Goal: Task Accomplishment & Management: Contribute content

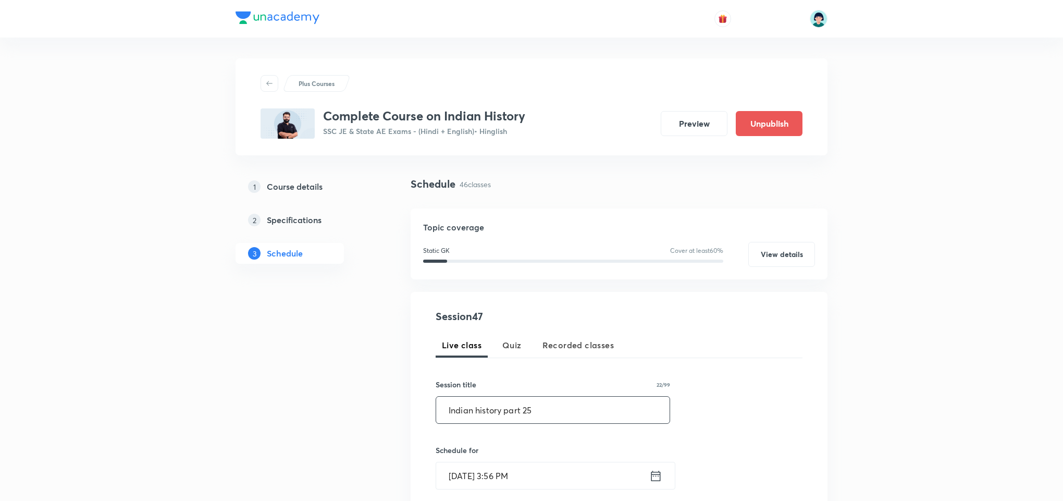
click at [479, 412] on input "Indian history part 25" at bounding box center [552, 409] width 233 height 27
type input "Indian History Part 25"
click at [449, 488] on input "[DATE] 3:56 PM" at bounding box center [542, 475] width 213 height 27
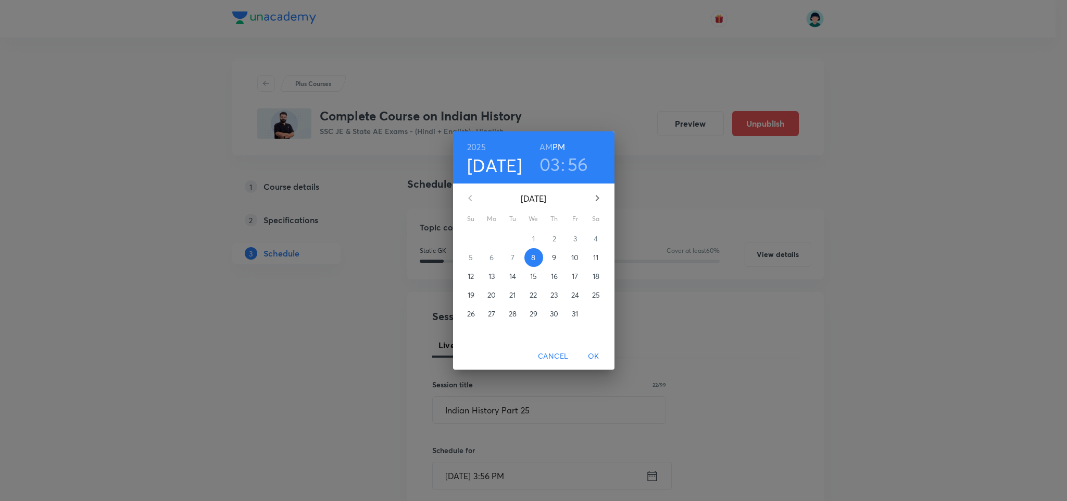
click at [575, 255] on p "10" at bounding box center [574, 257] width 7 height 10
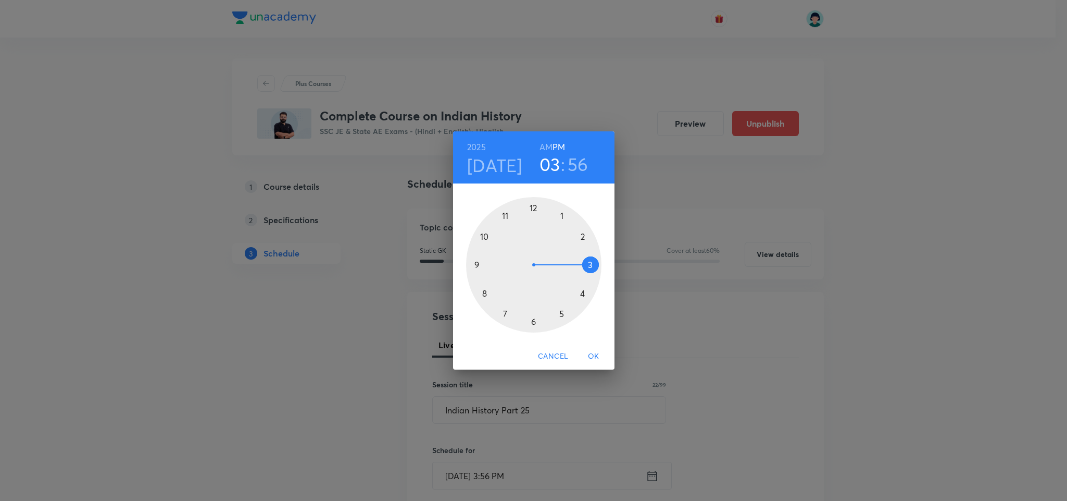
click at [532, 322] on div at bounding box center [533, 264] width 135 height 135
click at [544, 144] on h6 "AM" at bounding box center [546, 147] width 13 height 15
click at [535, 209] on div at bounding box center [533, 264] width 135 height 135
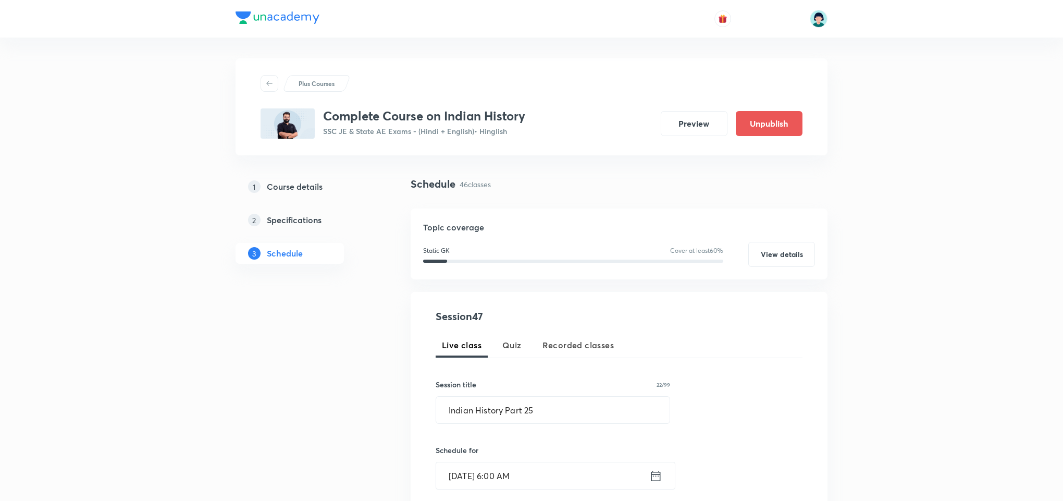
click at [825, 357] on div "Session 47 Live class Quiz Recorded classes Session title 22/99 Indian History …" at bounding box center [619, 486] width 417 height 389
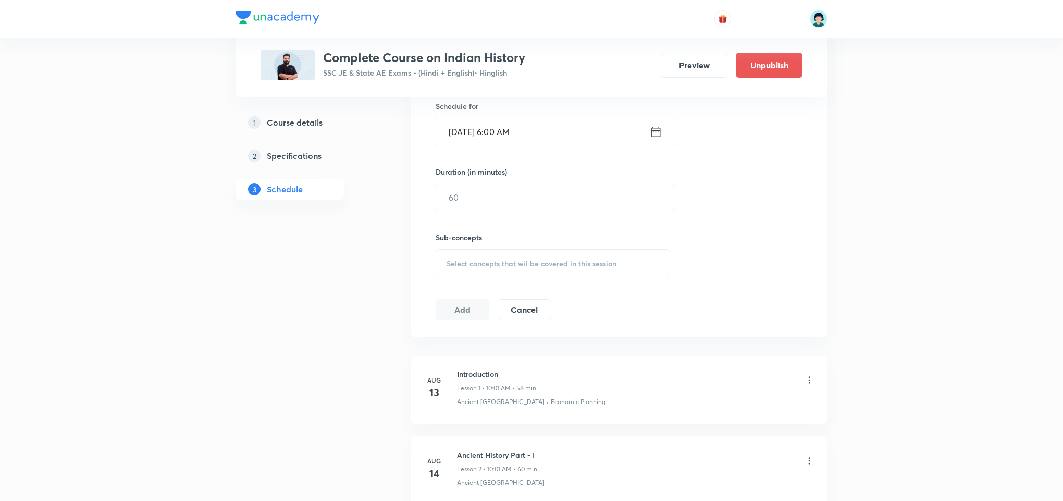
scroll to position [313, 0]
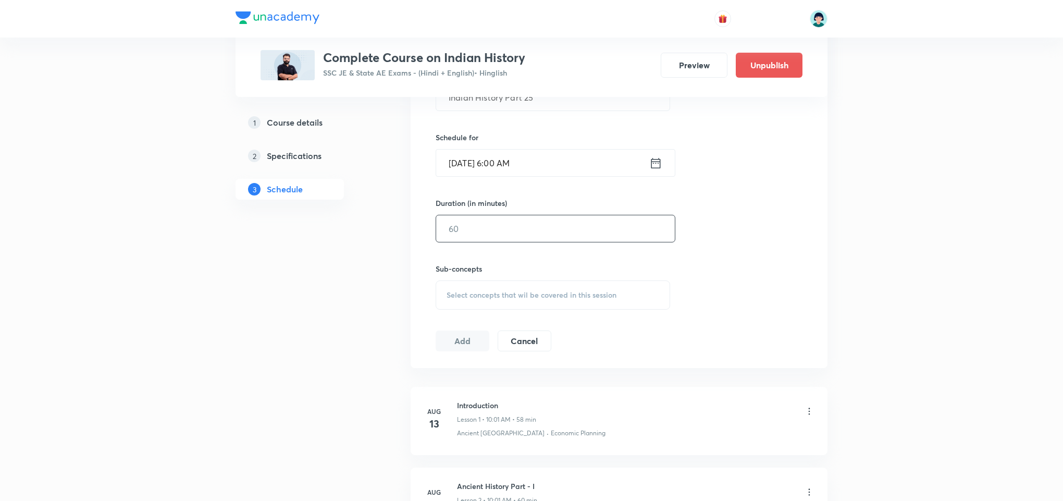
click at [472, 229] on input "text" at bounding box center [555, 228] width 239 height 27
type input "58"
click at [533, 299] on span "Select concepts that wil be covered in this session" at bounding box center [531, 295] width 170 height 8
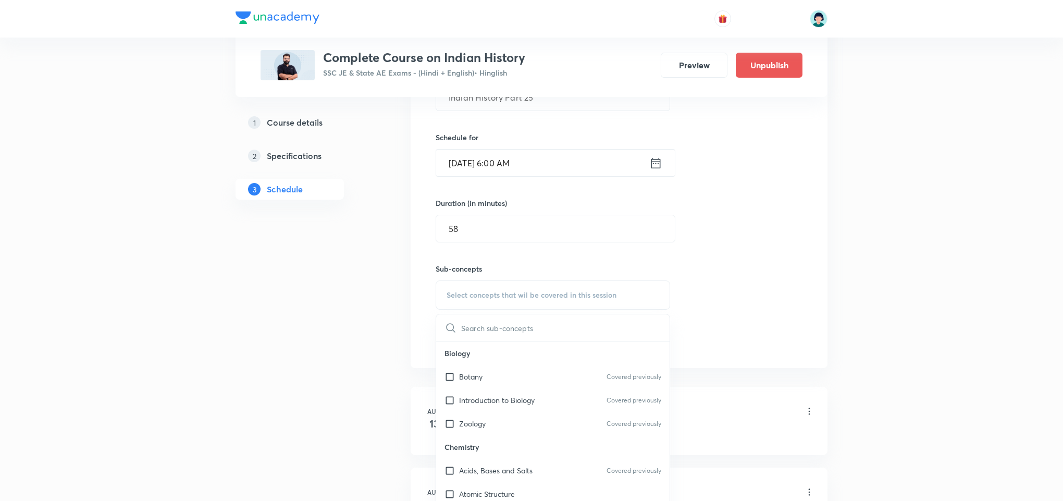
click at [485, 410] on div "Introduction to Biology Covered previously" at bounding box center [552, 399] width 233 height 23
checkbox input "true"
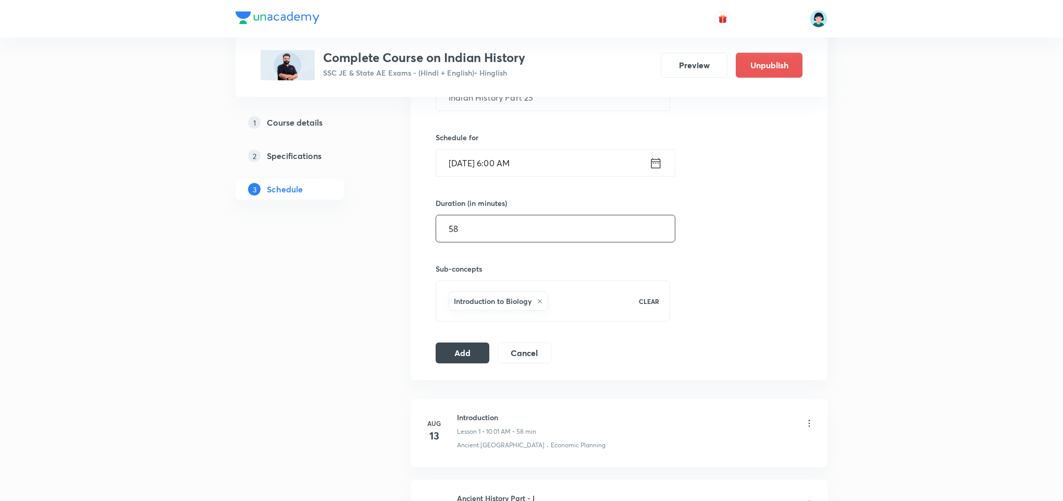
click at [508, 230] on input "58" at bounding box center [555, 228] width 239 height 27
type input "59"
click at [796, 216] on div "Session 47 Live class Quiz Recorded classes Session title 22/99 Indian History …" at bounding box center [619, 179] width 367 height 367
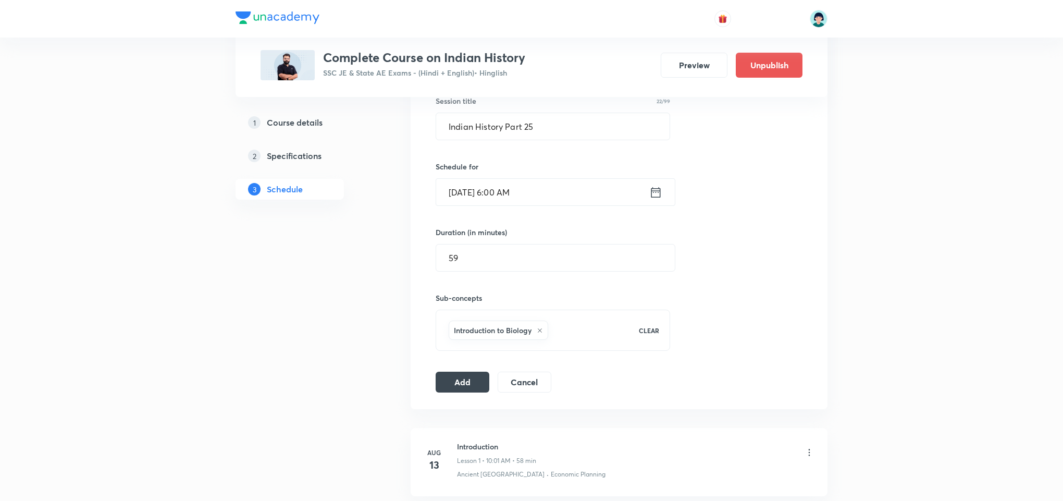
scroll to position [281, 0]
click at [552, 129] on input "Indian History Part 25" at bounding box center [552, 128] width 233 height 27
click at [468, 392] on button "Add" at bounding box center [463, 382] width 54 height 21
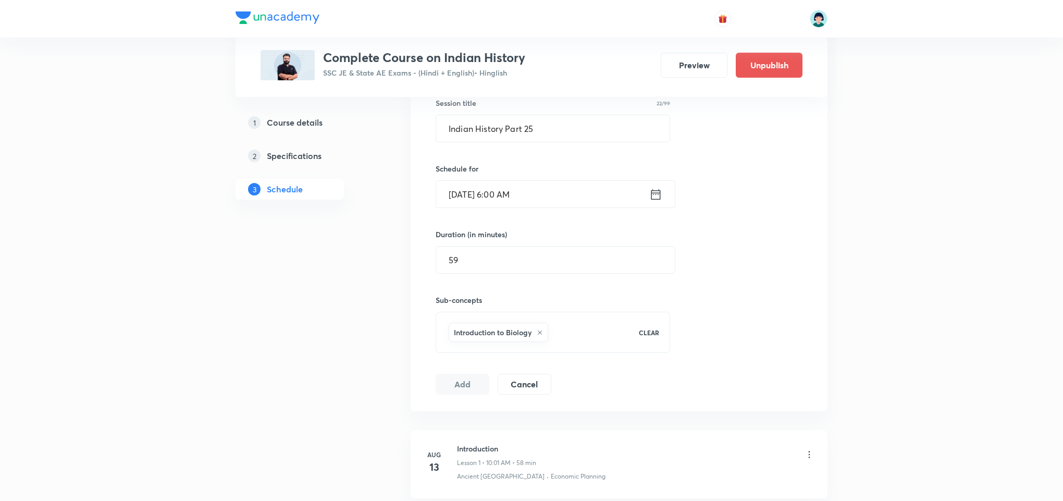
click at [790, 250] on div "Session 47 Live class Quiz Recorded classes Session title 22/99 Indian History …" at bounding box center [619, 210] width 367 height 367
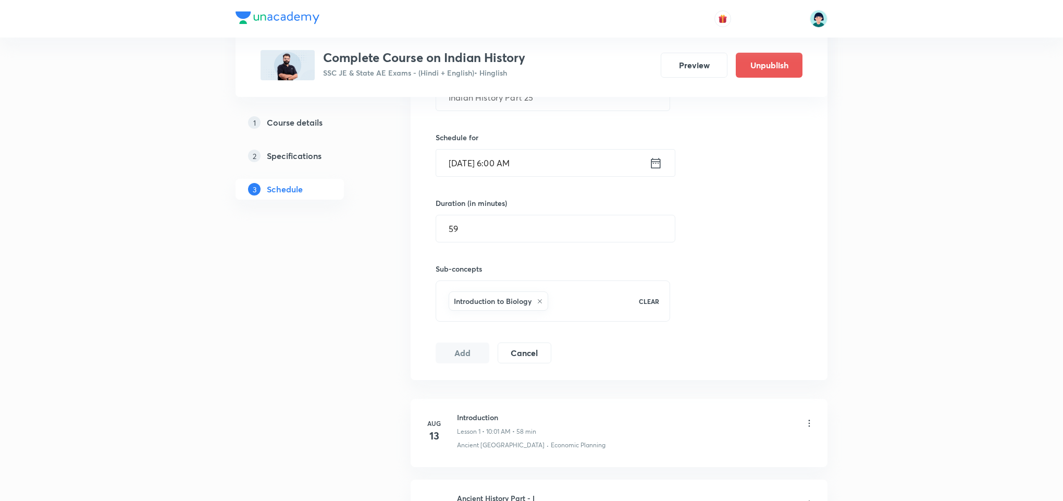
click at [751, 255] on div "Session 47 Live class Quiz Recorded classes Session title 22/99 Indian History …" at bounding box center [619, 179] width 367 height 367
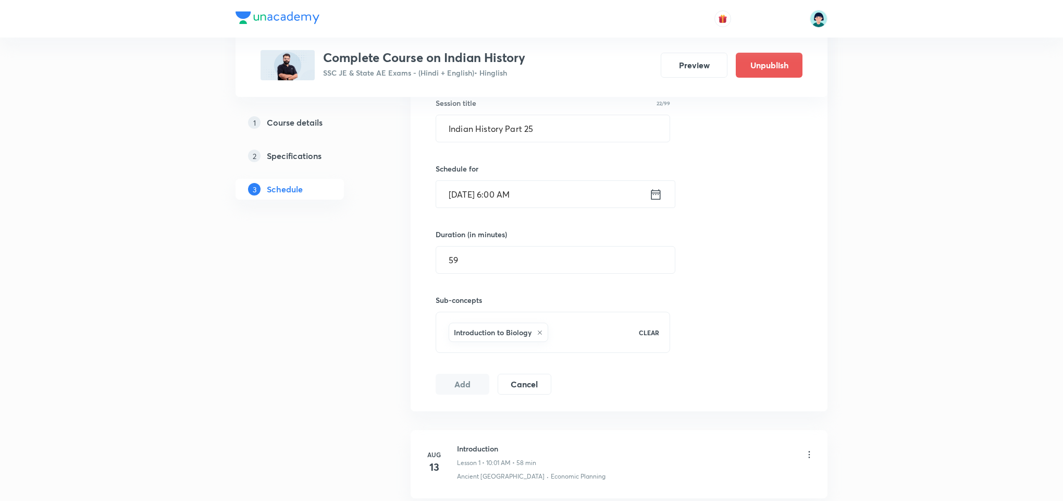
scroll to position [250, 0]
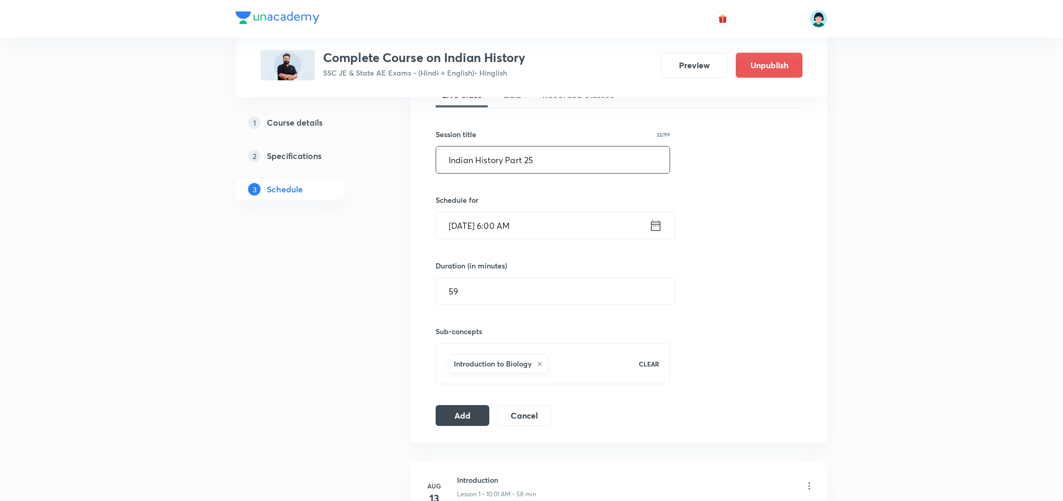
click at [597, 153] on input "Indian History Part 25" at bounding box center [552, 159] width 233 height 27
click at [455, 232] on input "Oct 10, 2025, 6:00 AM" at bounding box center [542, 225] width 213 height 27
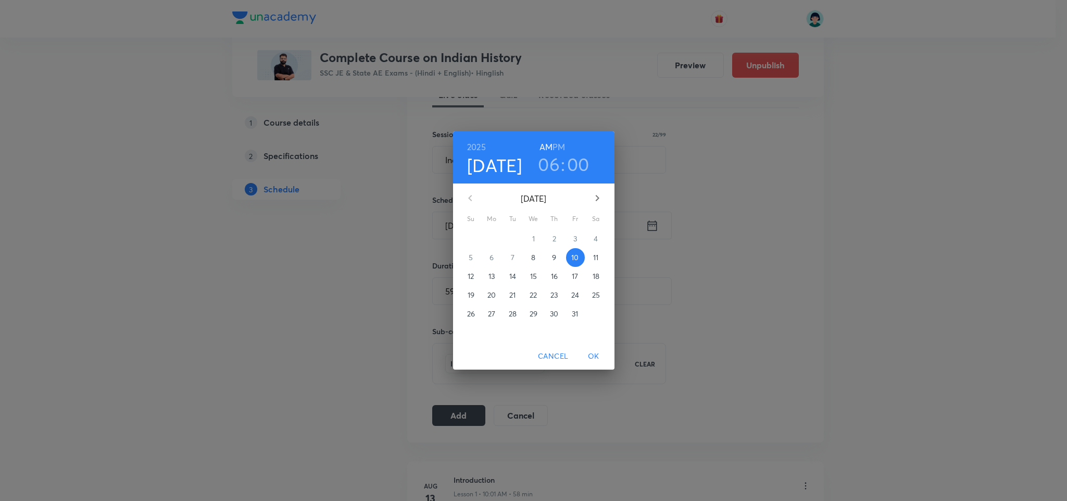
click at [599, 255] on span "11" at bounding box center [596, 257] width 19 height 10
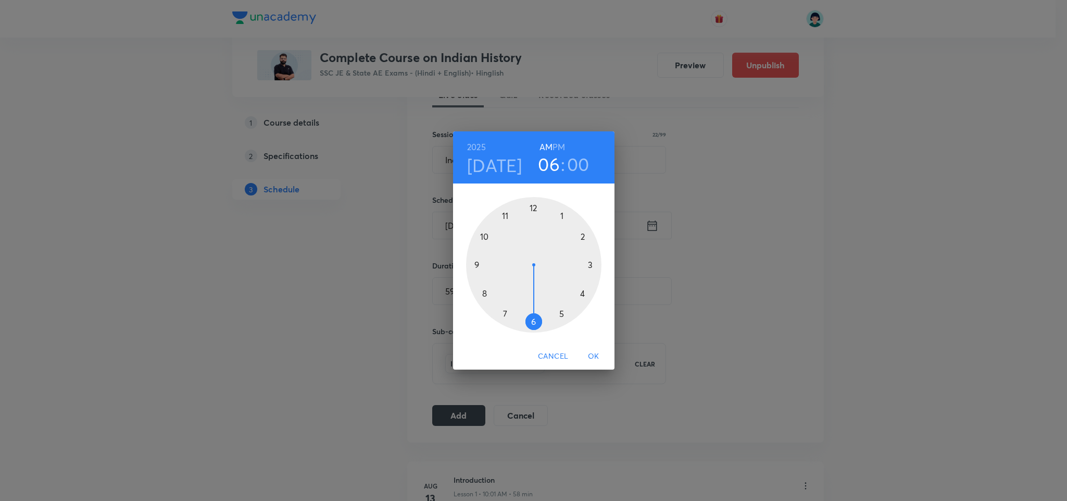
drag, startPoint x: 594, startPoint y: 344, endPoint x: 593, endPoint y: 352, distance: 8.4
click at [593, 352] on div "Cancel OK" at bounding box center [533, 356] width 161 height 28
click at [593, 352] on span "OK" at bounding box center [593, 356] width 25 height 13
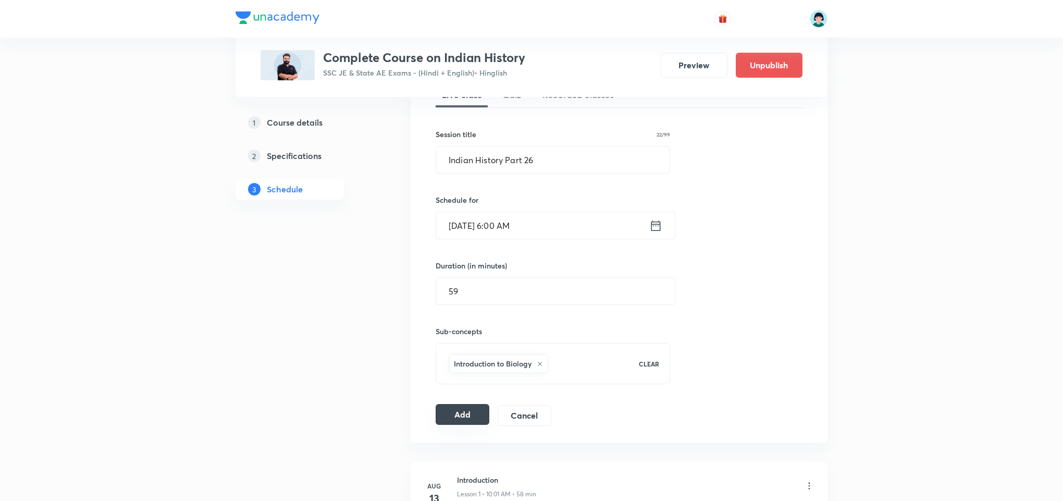
click at [469, 412] on button "Add" at bounding box center [463, 414] width 54 height 21
click at [538, 161] on input "Indian History Part 26" at bounding box center [552, 159] width 233 height 27
click at [466, 236] on input "Oct 11, 2025, 6:00 AM" at bounding box center [542, 225] width 213 height 27
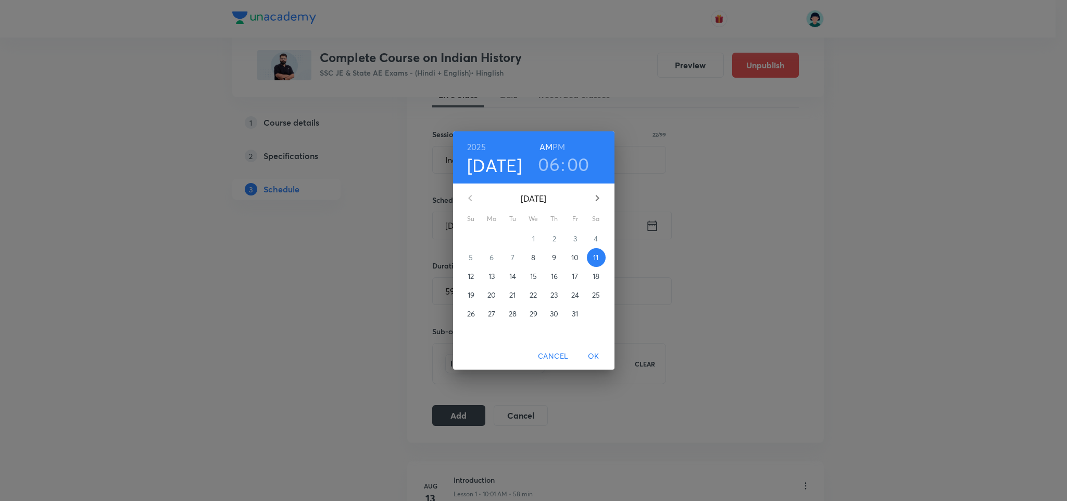
click at [466, 277] on span "12" at bounding box center [471, 276] width 19 height 10
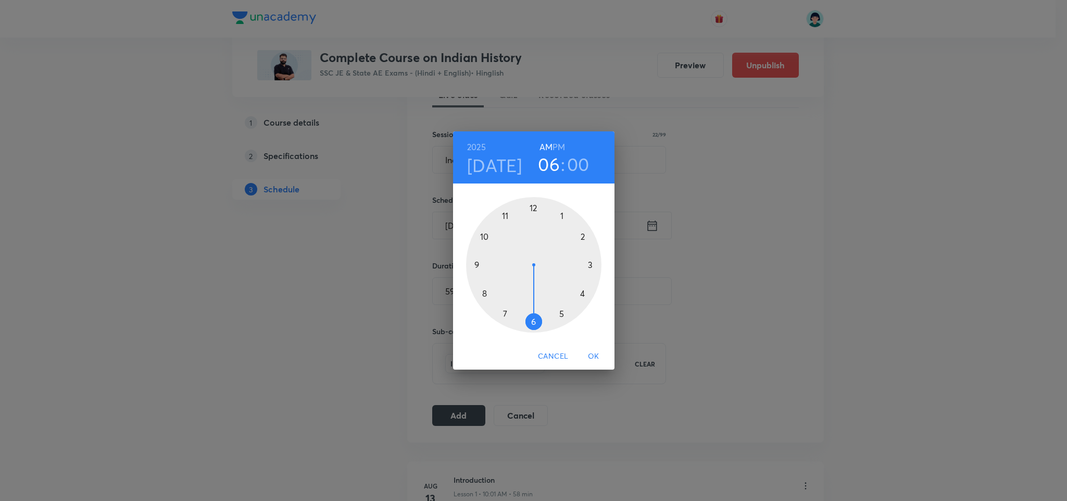
click at [594, 357] on span "OK" at bounding box center [593, 356] width 25 height 13
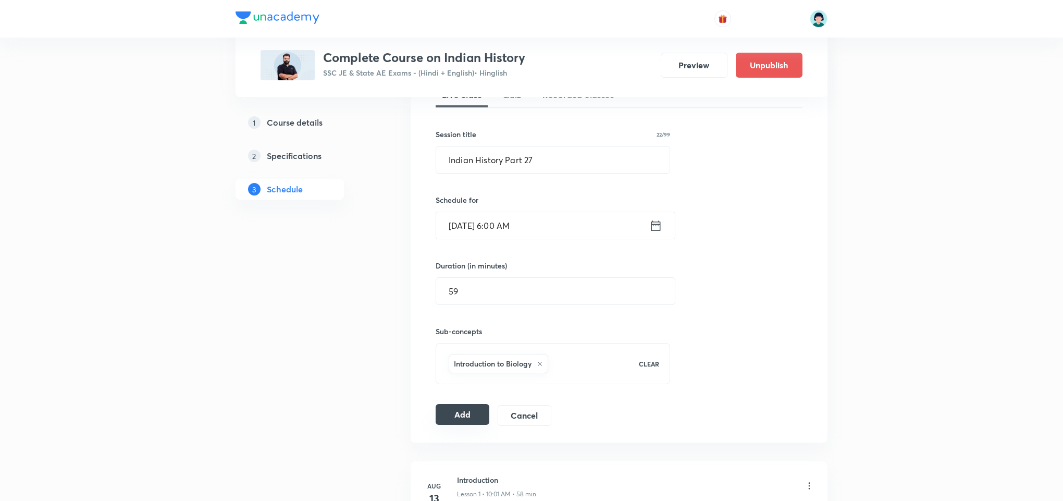
click at [458, 420] on button "Add" at bounding box center [463, 414] width 54 height 21
click at [550, 163] on input "Indian History Part 27" at bounding box center [552, 159] width 233 height 27
type input "Indian History Part 28"
click at [471, 224] on input "Oct 12, 2025, 6:00 AM" at bounding box center [542, 225] width 213 height 27
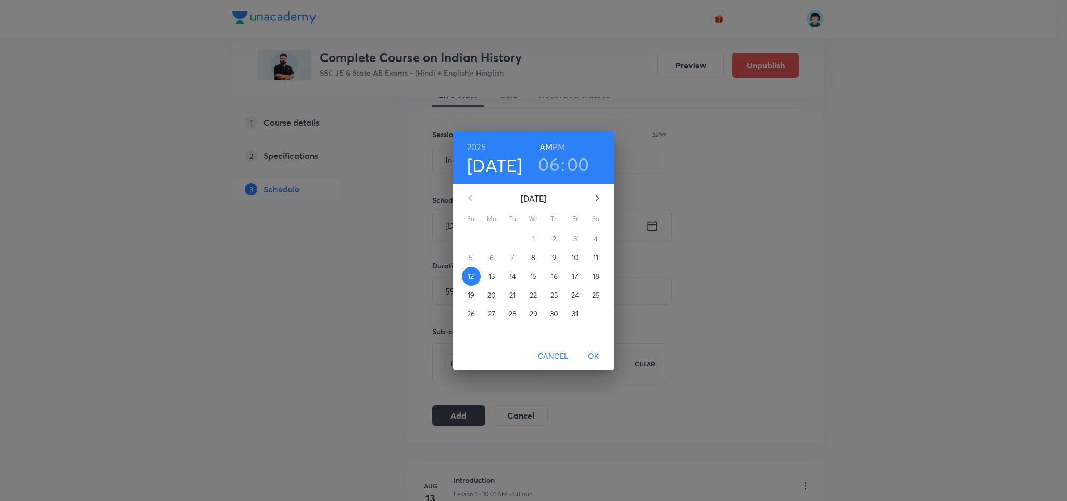
click at [491, 274] on p "13" at bounding box center [492, 276] width 6 height 10
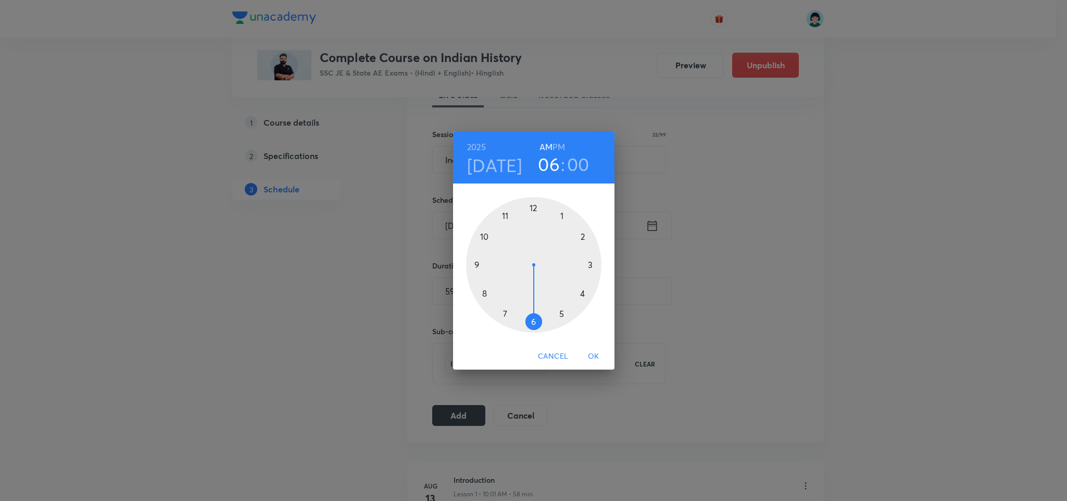
click at [599, 356] on span "OK" at bounding box center [593, 356] width 25 height 13
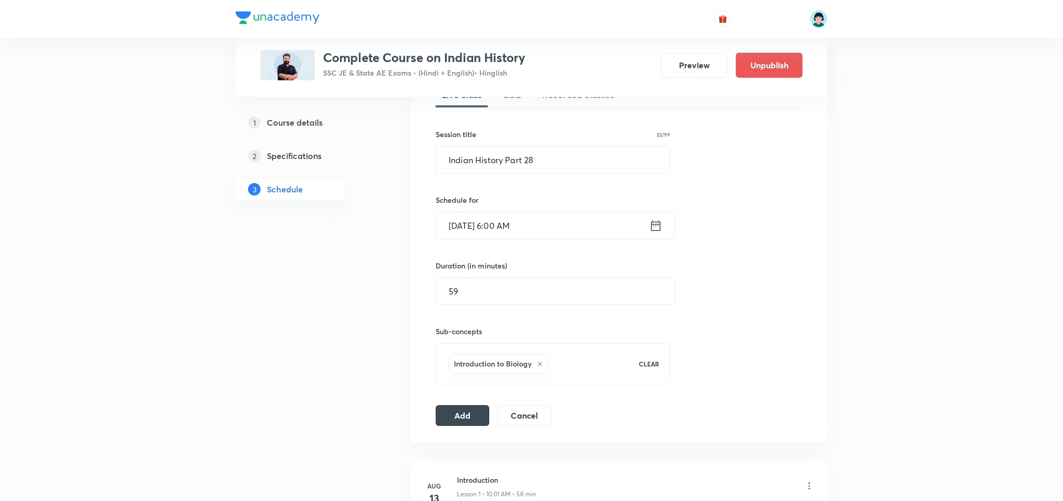
click at [445, 430] on div "Session 47 Live class Quiz Recorded classes Session title 22/99 Indian History …" at bounding box center [619, 242] width 417 height 401
click at [456, 422] on button "Add" at bounding box center [463, 414] width 54 height 21
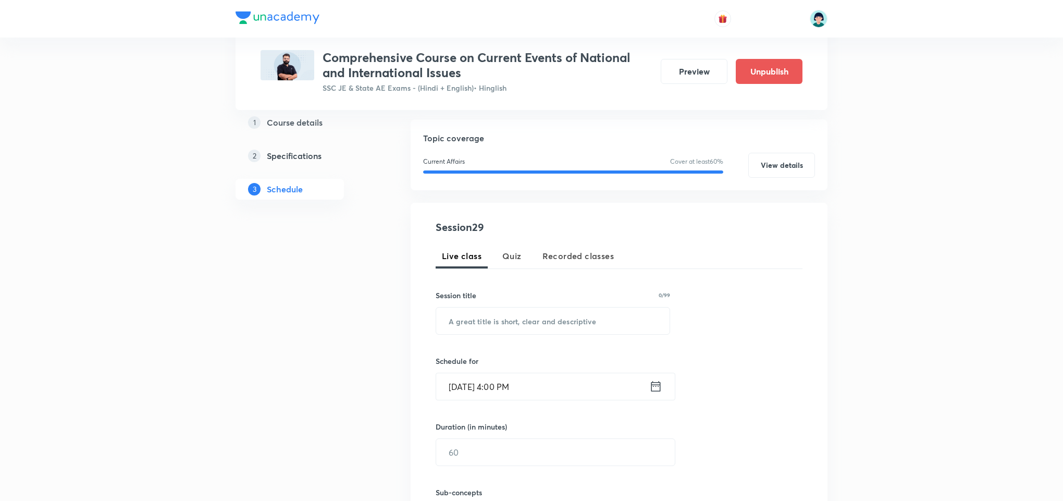
scroll to position [125, 0]
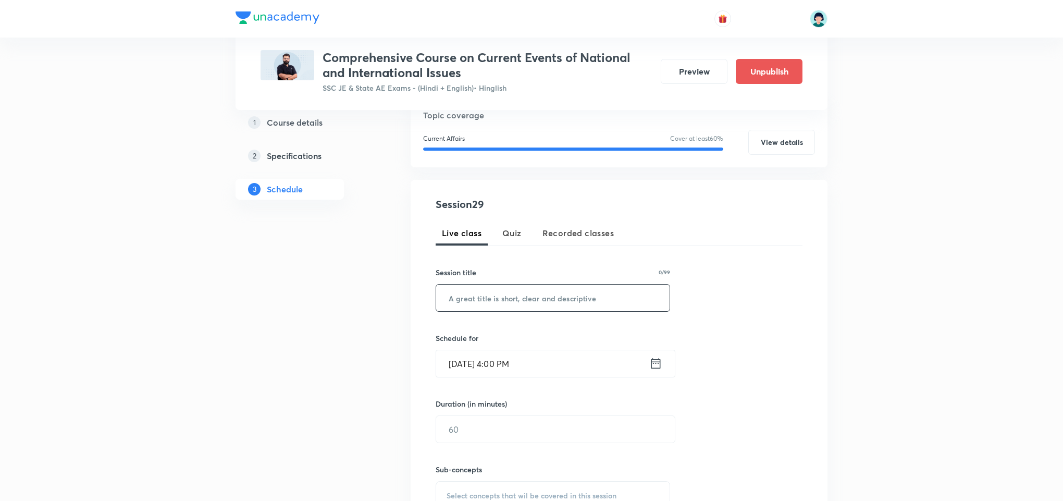
click at [503, 308] on input "text" at bounding box center [552, 297] width 233 height 27
paste input "current affairs part 10"
click at [452, 302] on input "current affairs part 10" at bounding box center [552, 297] width 233 height 27
type input "Current Affairs Part 10"
click at [457, 344] on div "Schedule for Oct 8, 2025, 4:00 PM ​" at bounding box center [553, 354] width 234 height 45
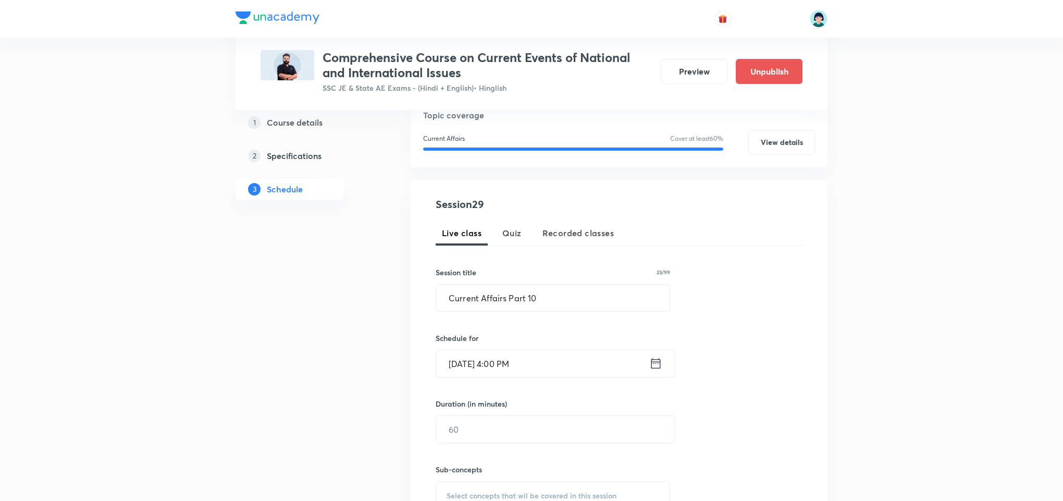
click at [457, 361] on input "Oct 8, 2025, 4:00 PM" at bounding box center [542, 363] width 213 height 27
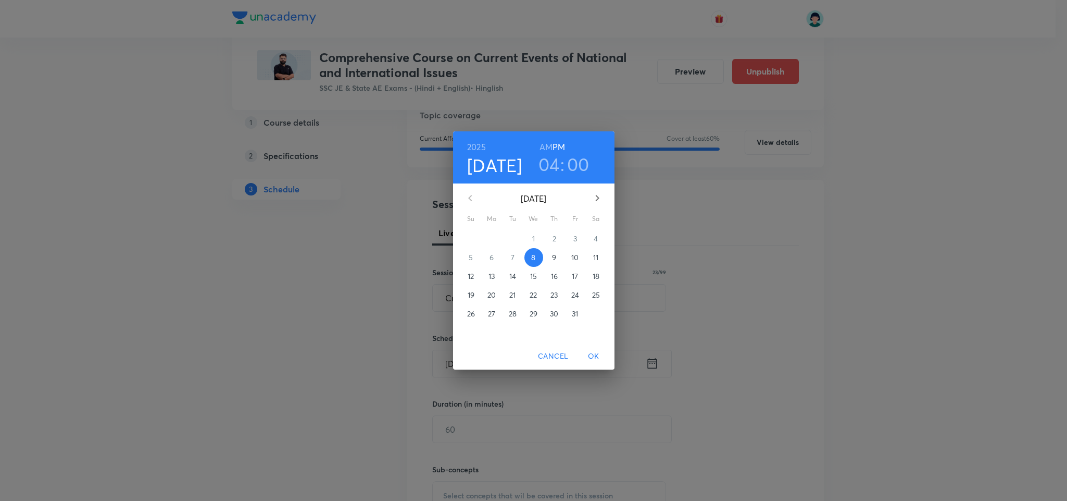
click at [601, 255] on span "11" at bounding box center [596, 257] width 19 height 10
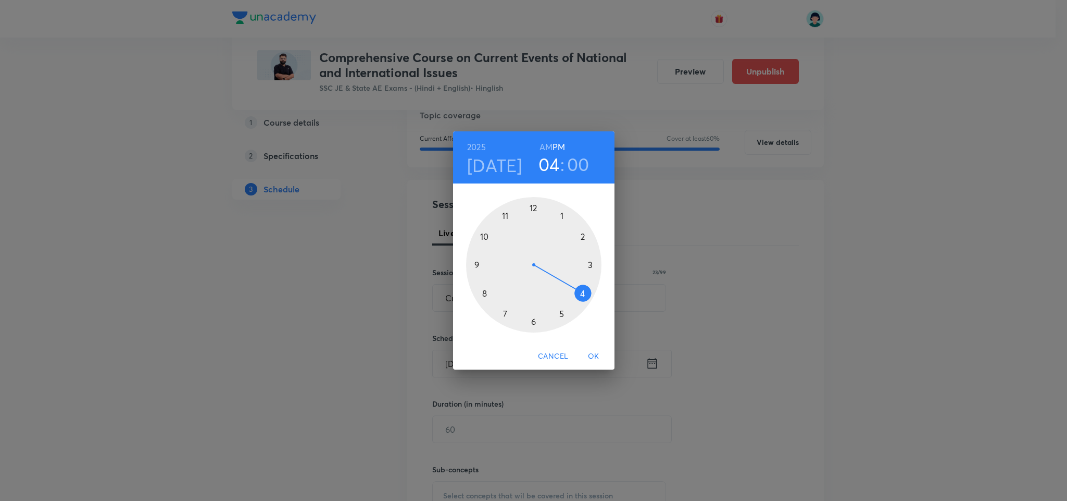
click at [485, 291] on div at bounding box center [533, 264] width 135 height 135
click at [548, 145] on h6 "AM" at bounding box center [546, 147] width 13 height 15
click at [593, 359] on span "OK" at bounding box center [593, 356] width 25 height 13
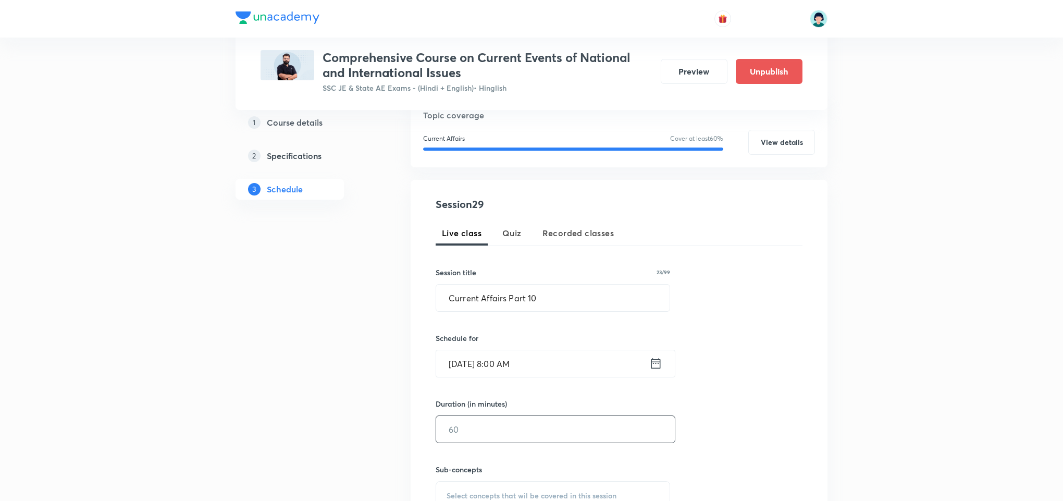
click at [483, 428] on input "text" at bounding box center [555, 429] width 239 height 27
type input "60"
click at [744, 345] on div "Session 29 Live class Quiz Recorded classes Session title 23/99 Current Affairs…" at bounding box center [619, 373] width 367 height 355
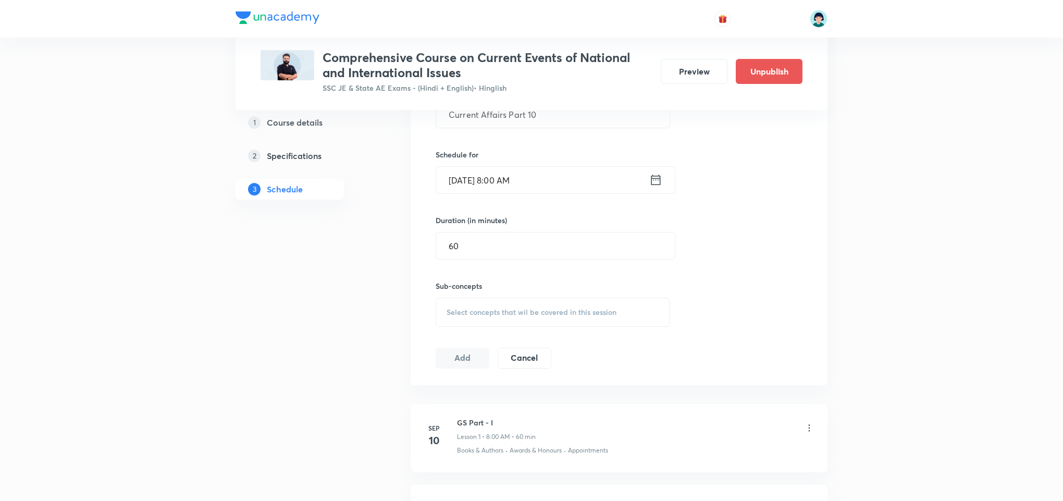
scroll to position [313, 0]
drag, startPoint x: 566, startPoint y: 288, endPoint x: 567, endPoint y: 293, distance: 5.3
click at [567, 293] on div "Sub-concepts Select concepts that wil be covered in this session" at bounding box center [553, 299] width 234 height 46
click at [577, 305] on span "Select concepts that wil be covered in this session" at bounding box center [531, 308] width 170 height 8
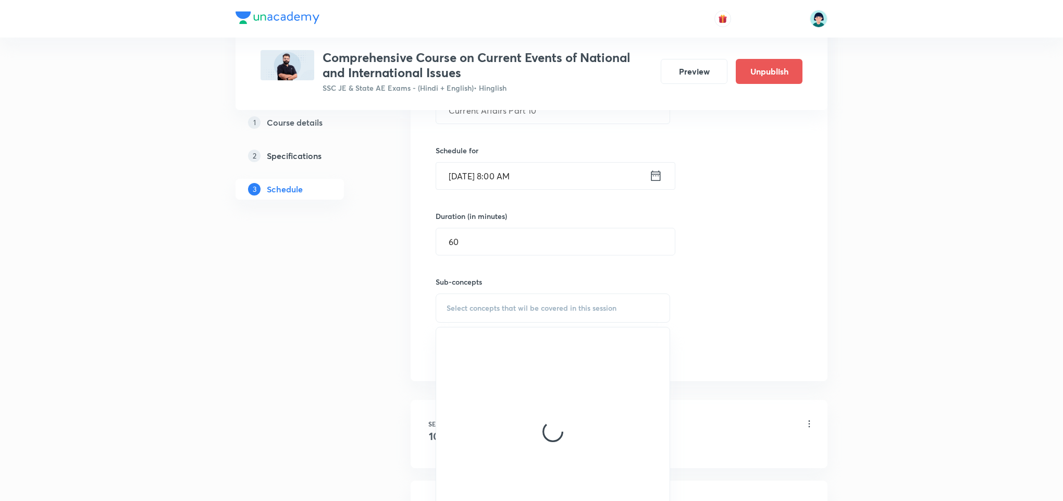
click at [539, 448] on div at bounding box center [552, 431] width 233 height 208
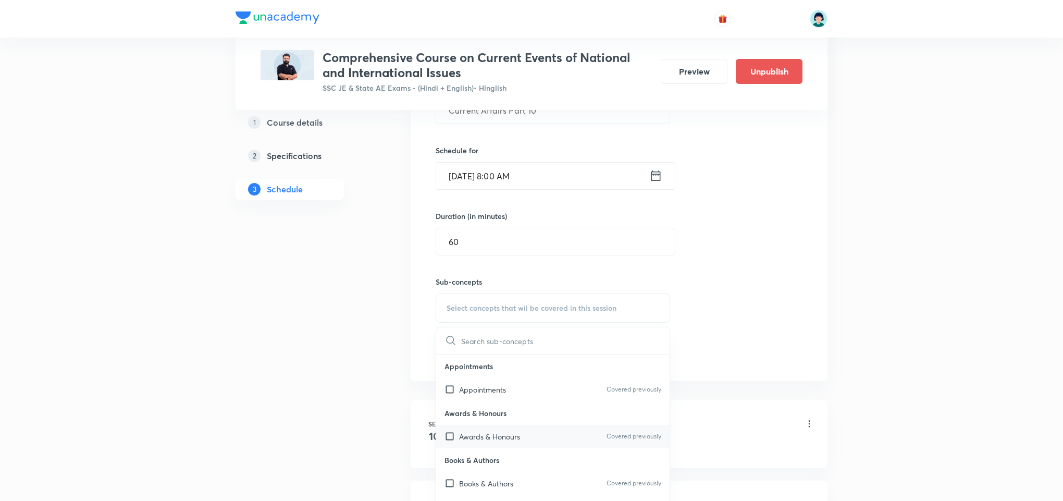
click at [508, 445] on div "Awards & Honours Covered previously" at bounding box center [552, 436] width 233 height 23
checkbox input "true"
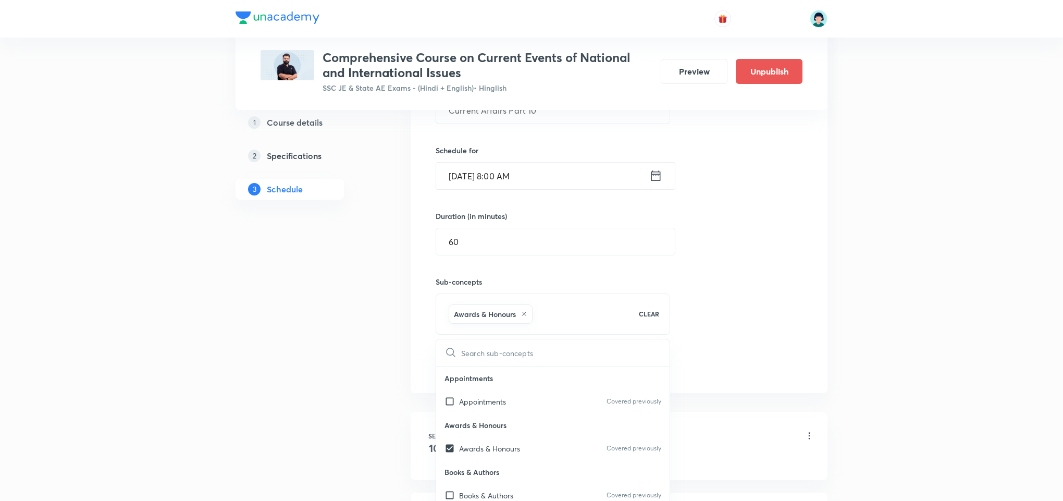
click at [732, 290] on div "Session 29 Live class Quiz Recorded classes Session title 23/99 Current Affairs…" at bounding box center [619, 192] width 367 height 367
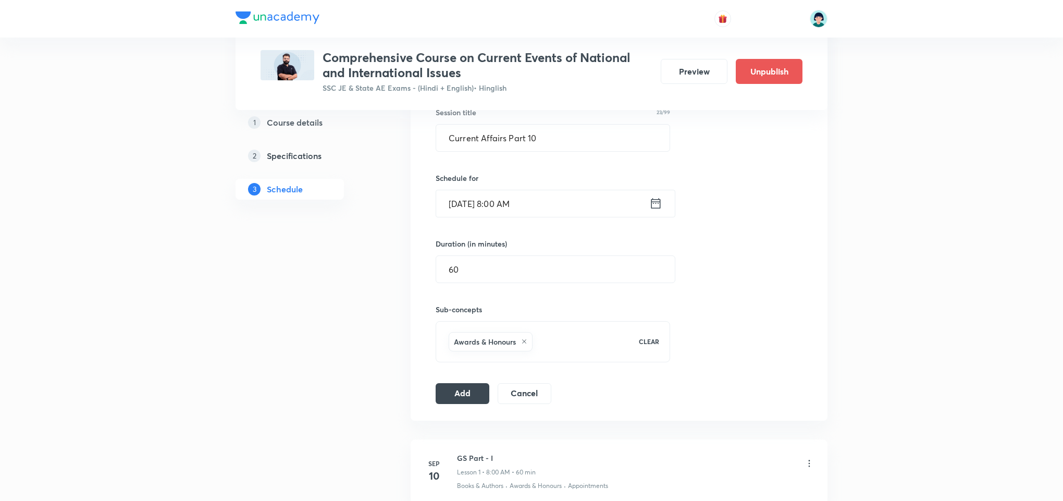
scroll to position [281, 0]
click at [550, 267] on input "60" at bounding box center [555, 272] width 239 height 27
type input "6"
type input "0"
type input "59"
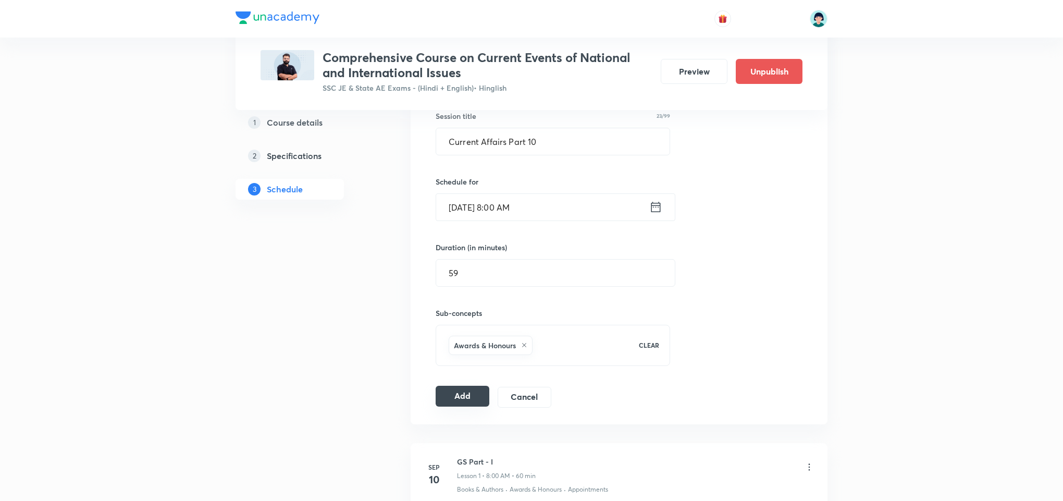
click at [480, 401] on button "Add" at bounding box center [463, 396] width 54 height 21
click at [569, 136] on input "Current Affairs Part 10" at bounding box center [552, 141] width 233 height 27
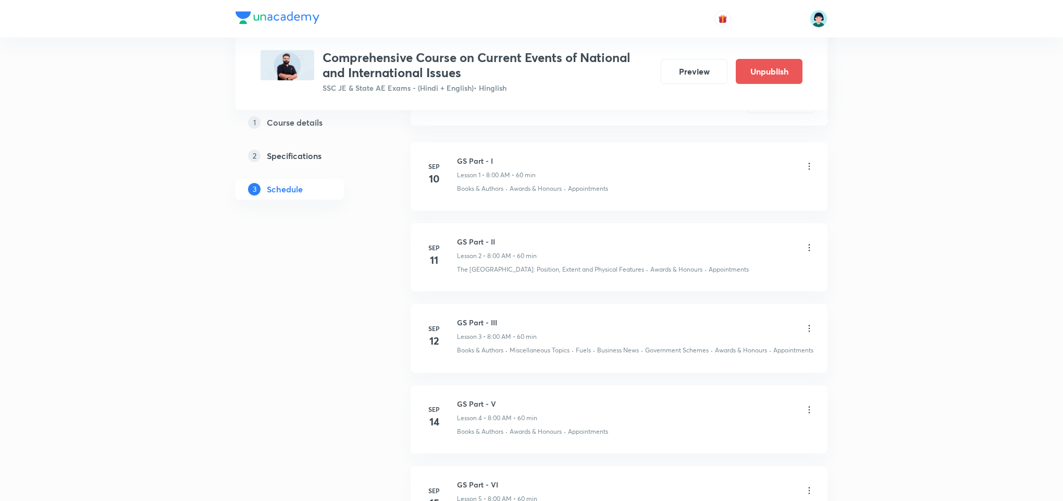
scroll to position [0, 0]
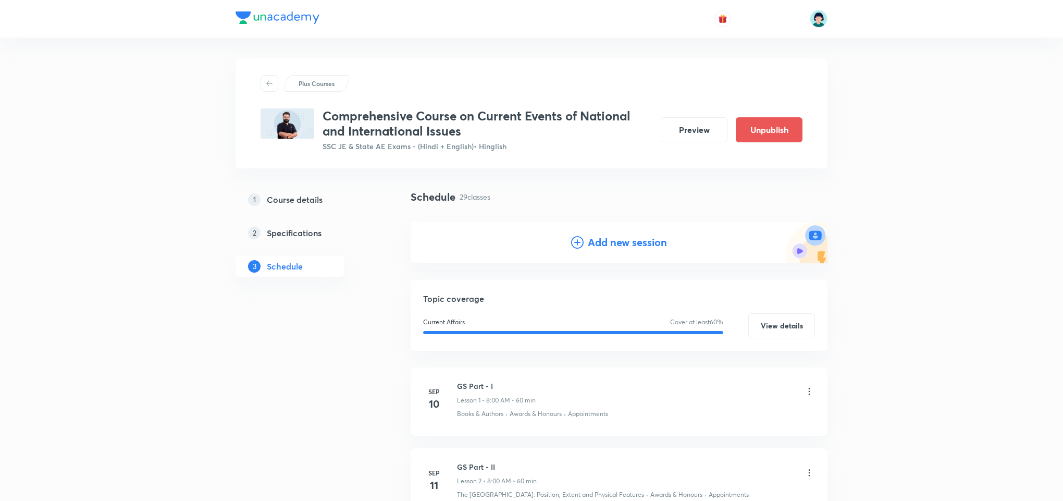
click at [594, 245] on h4 "Add new session" at bounding box center [627, 242] width 79 height 16
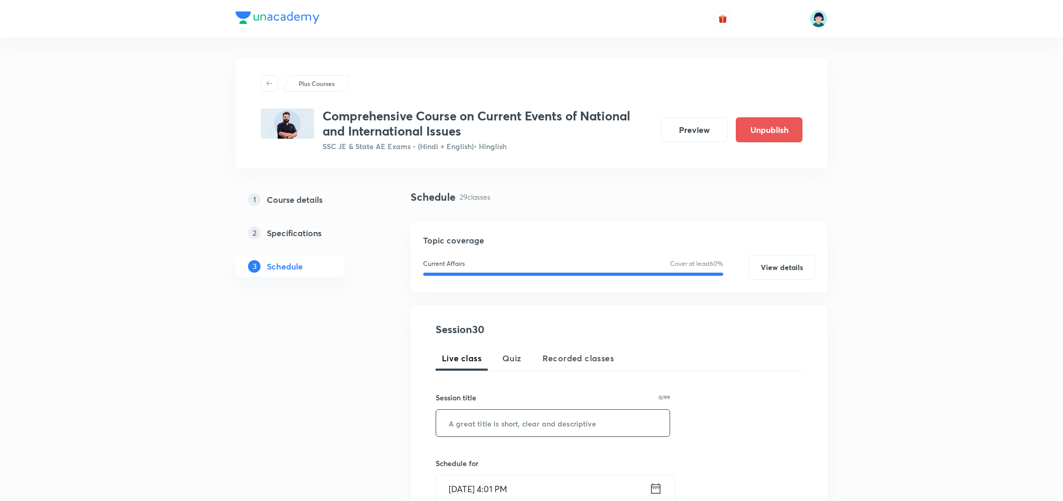
click at [499, 421] on input "text" at bounding box center [552, 422] width 233 height 27
paste input "Current Affairs Part 10"
type input "Current Affairs Part 11"
click at [475, 481] on input "Oct 8, 2025, 4:01 PM" at bounding box center [542, 488] width 213 height 27
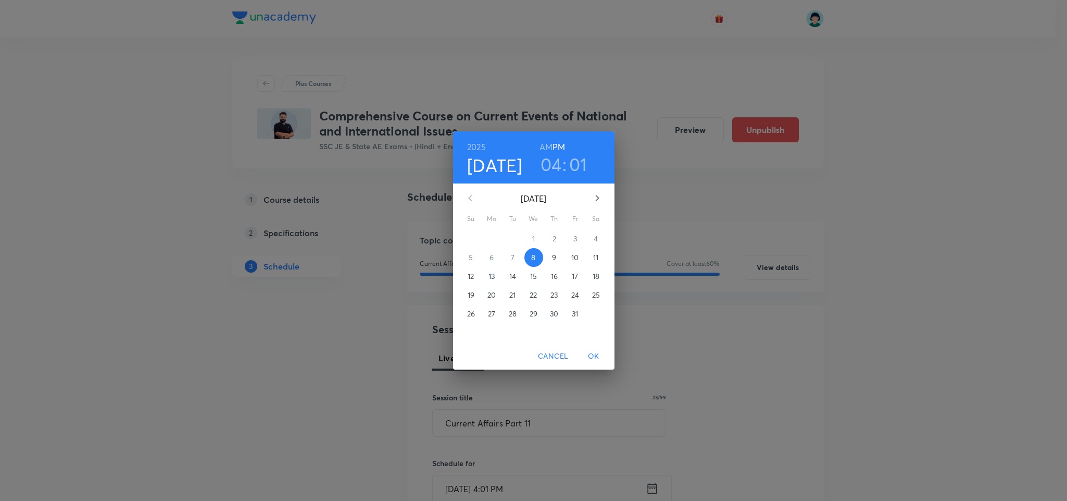
click at [474, 272] on p "12" at bounding box center [471, 276] width 6 height 10
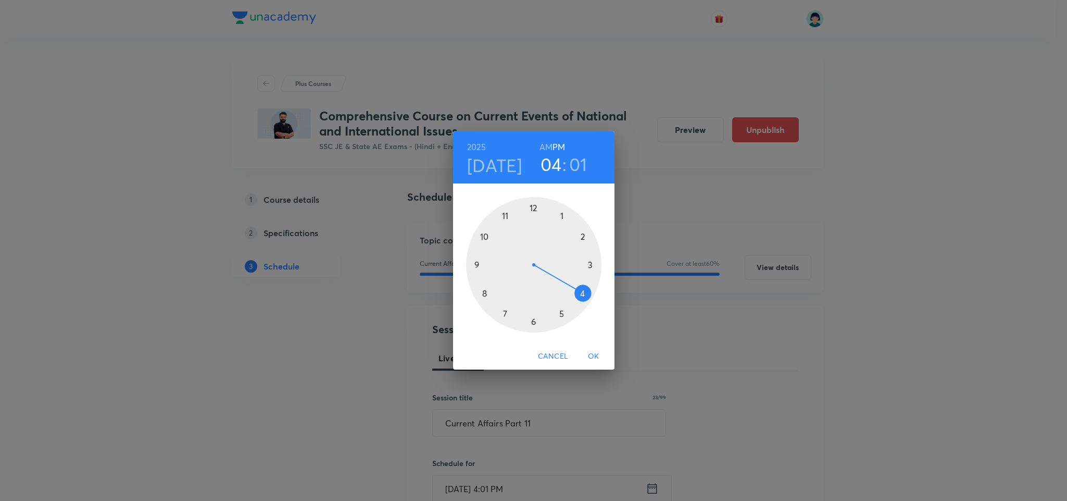
click at [486, 292] on div at bounding box center [533, 264] width 135 height 135
click at [542, 144] on h6 "AM" at bounding box center [546, 147] width 13 height 15
click at [532, 208] on div at bounding box center [533, 264] width 135 height 135
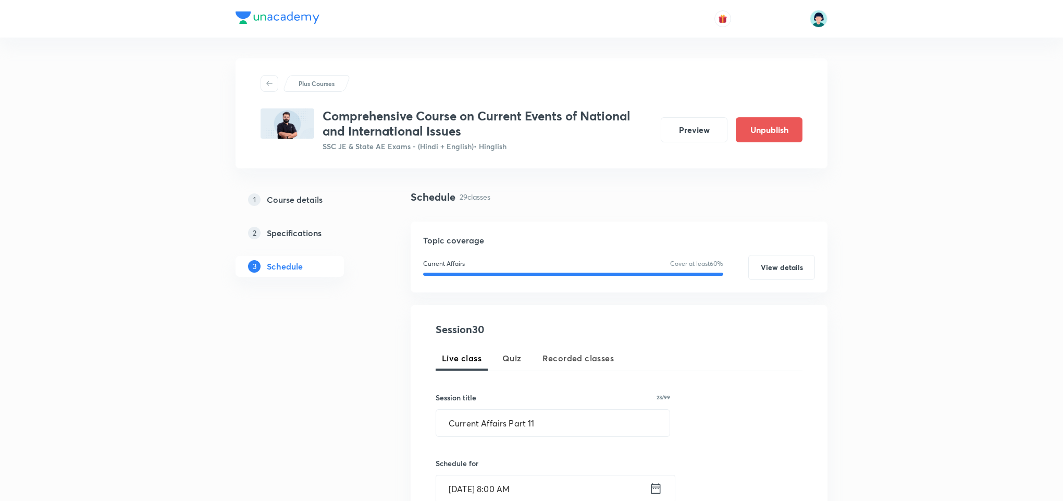
click at [753, 338] on div "Session 30 Live class Quiz Recorded classes Session title 23/99 Current Affairs…" at bounding box center [619, 498] width 367 height 355
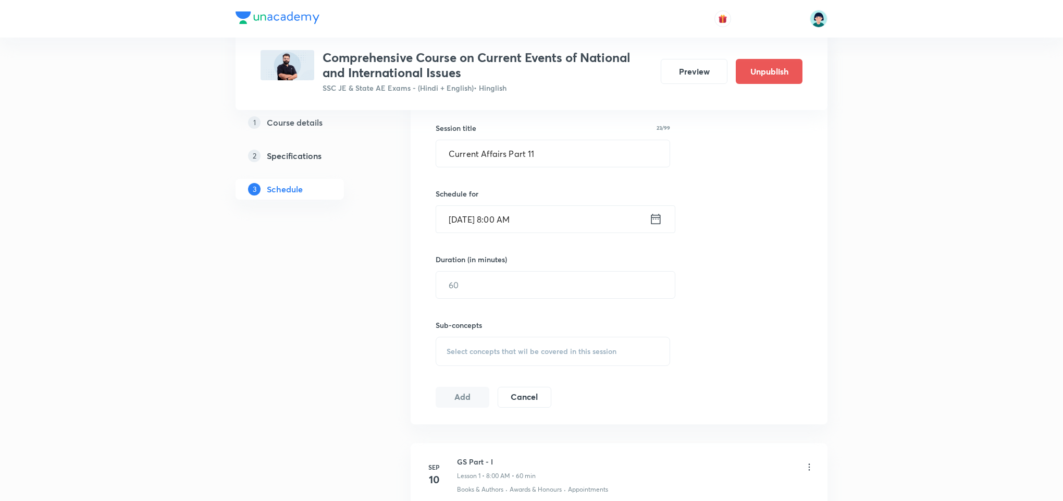
scroll to position [281, 0]
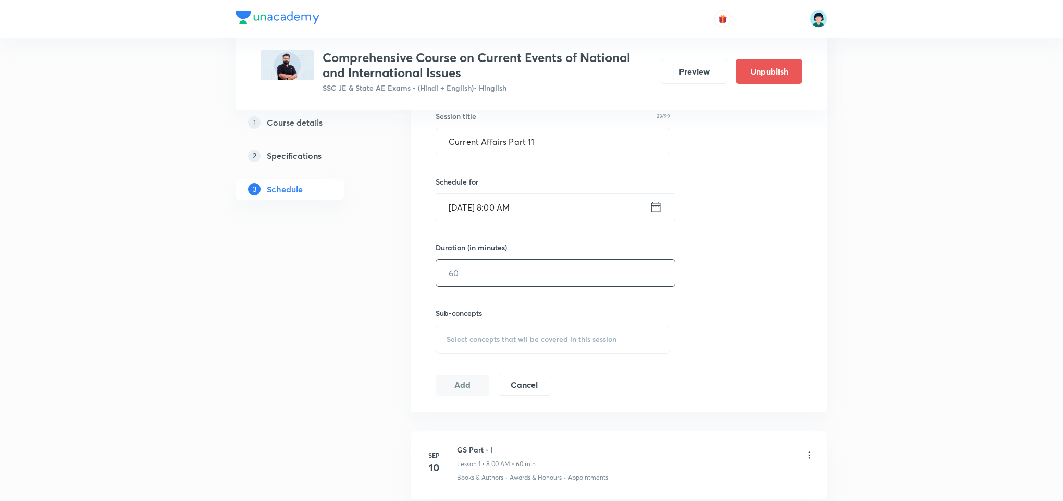
click at [514, 263] on input "text" at bounding box center [555, 272] width 239 height 27
type input "59"
click at [561, 327] on div "Select concepts that wil be covered in this session" at bounding box center [553, 339] width 234 height 29
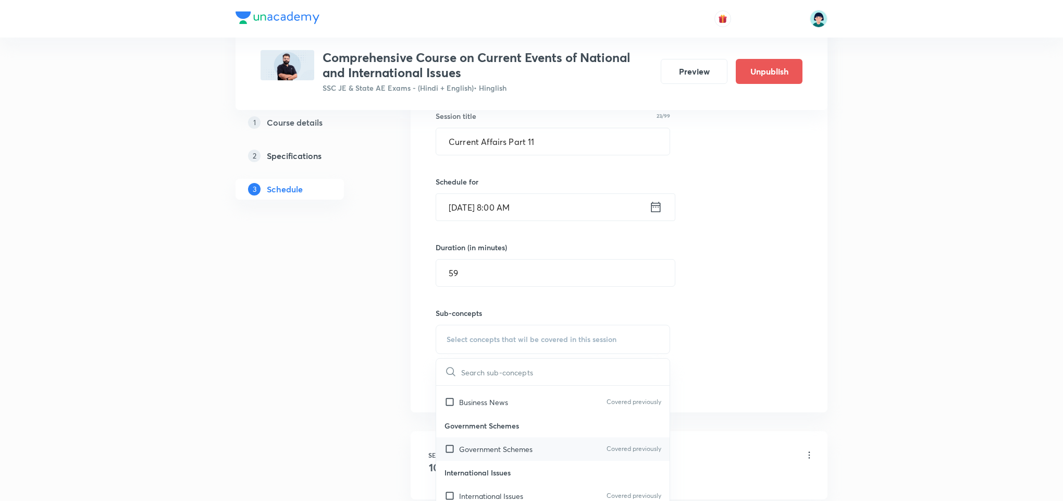
click at [566, 455] on div "Government Schemes Covered previously" at bounding box center [552, 448] width 233 height 23
checkbox input "true"
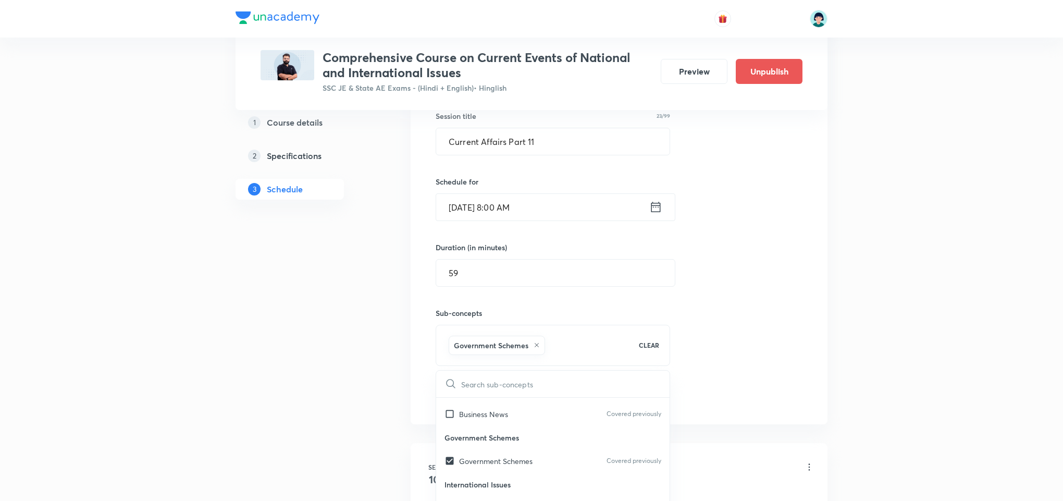
click at [784, 379] on div "Session 30 Live class Quiz Recorded classes Session title 23/99 Current Affairs…" at bounding box center [619, 223] width 367 height 367
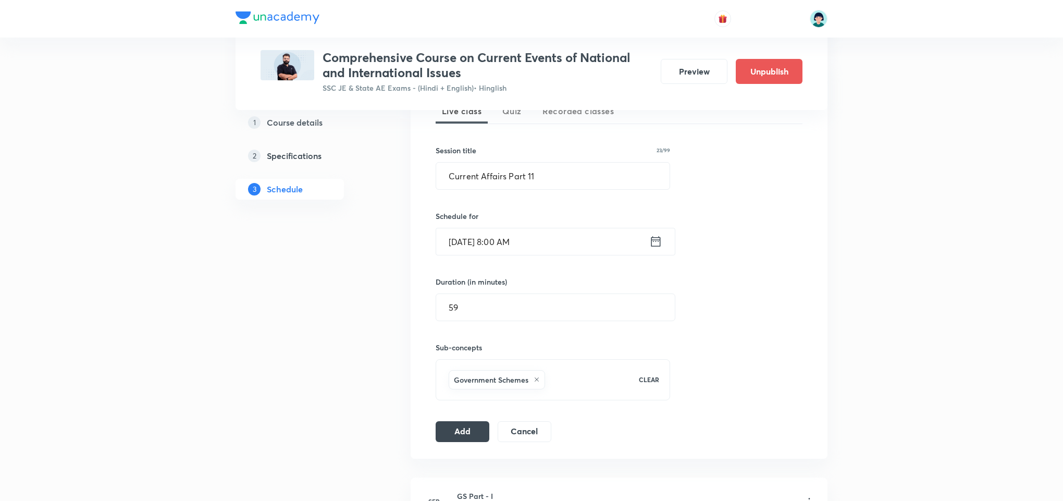
scroll to position [219, 0]
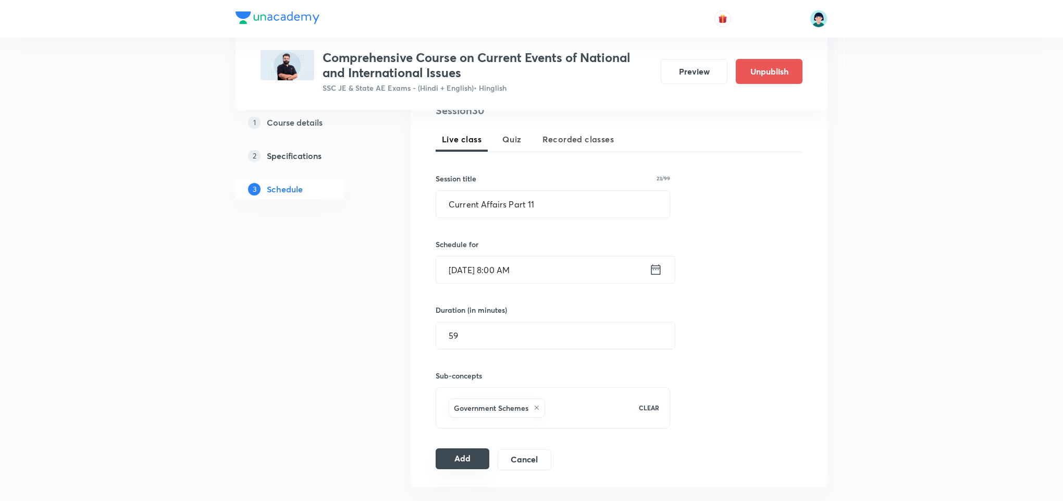
click at [452, 458] on button "Add" at bounding box center [463, 458] width 54 height 21
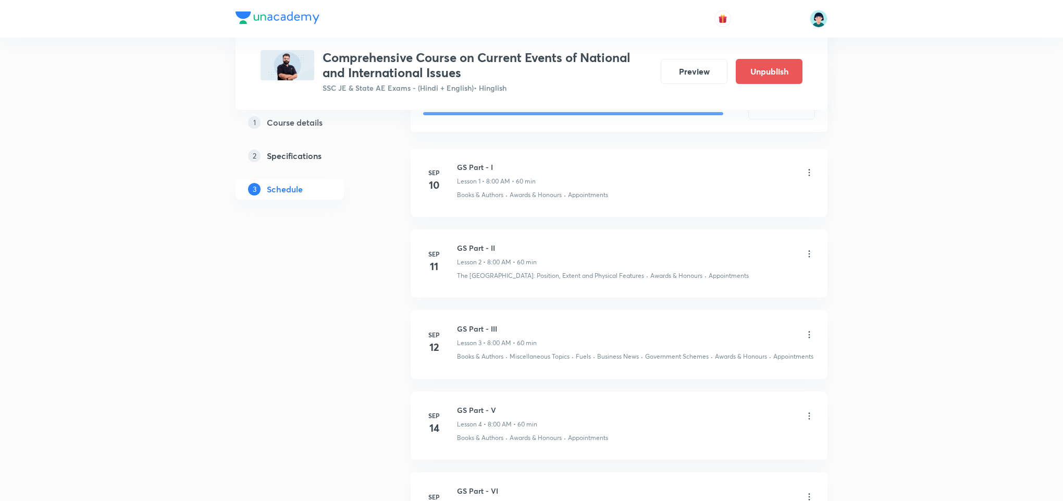
scroll to position [2412, 0]
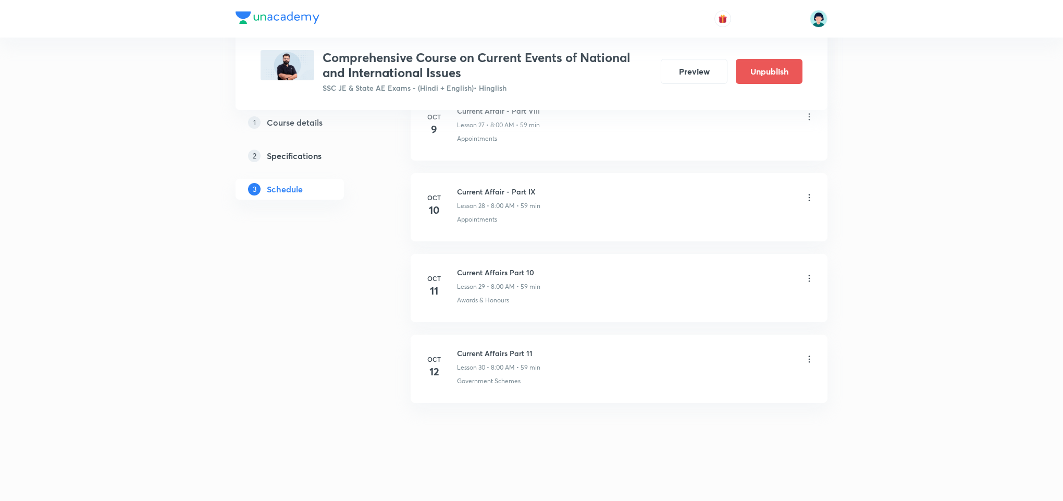
click at [504, 357] on h6 "Current Affairs Part 11" at bounding box center [498, 352] width 83 height 11
copy h6 "Current Affairs Part 11"
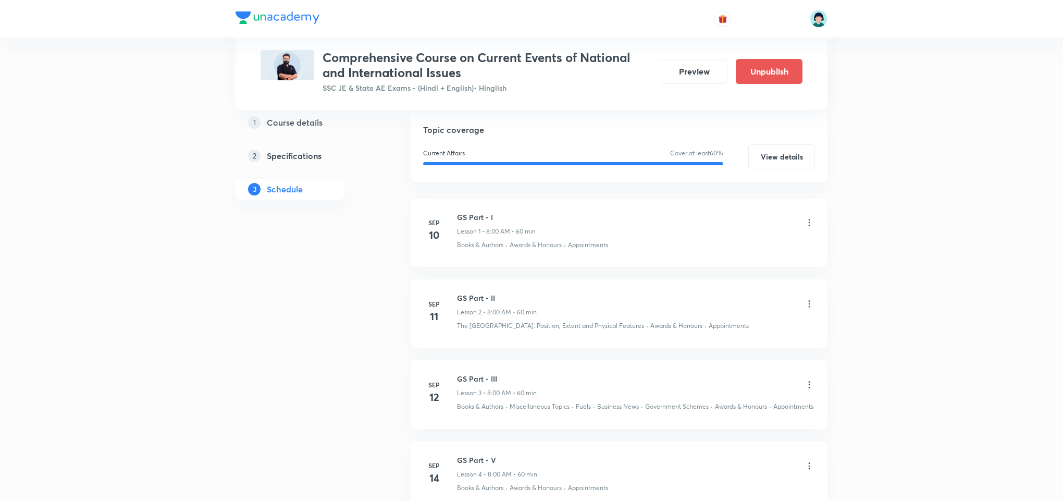
scroll to position [72, 0]
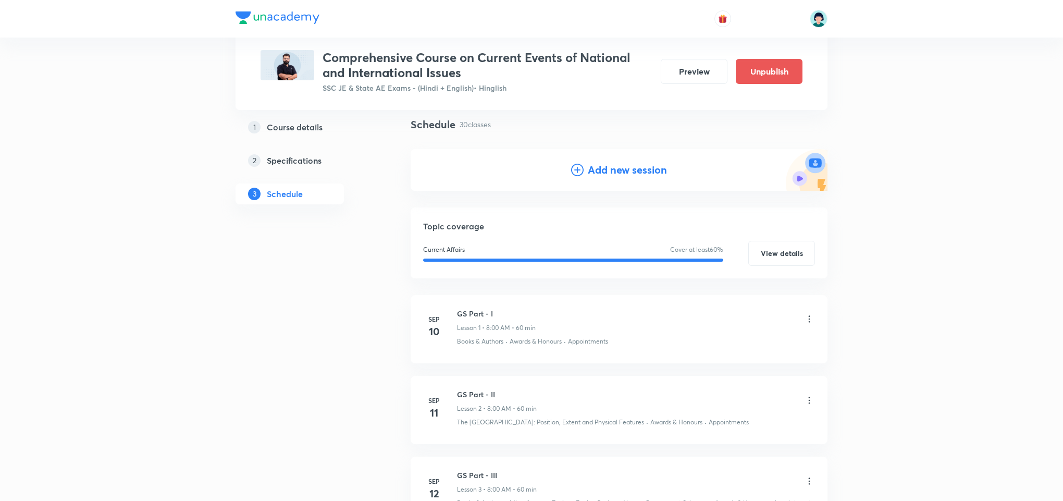
click at [605, 178] on div "Add new session" at bounding box center [619, 170] width 417 height 42
click at [600, 176] on h4 "Add new session" at bounding box center [627, 170] width 79 height 16
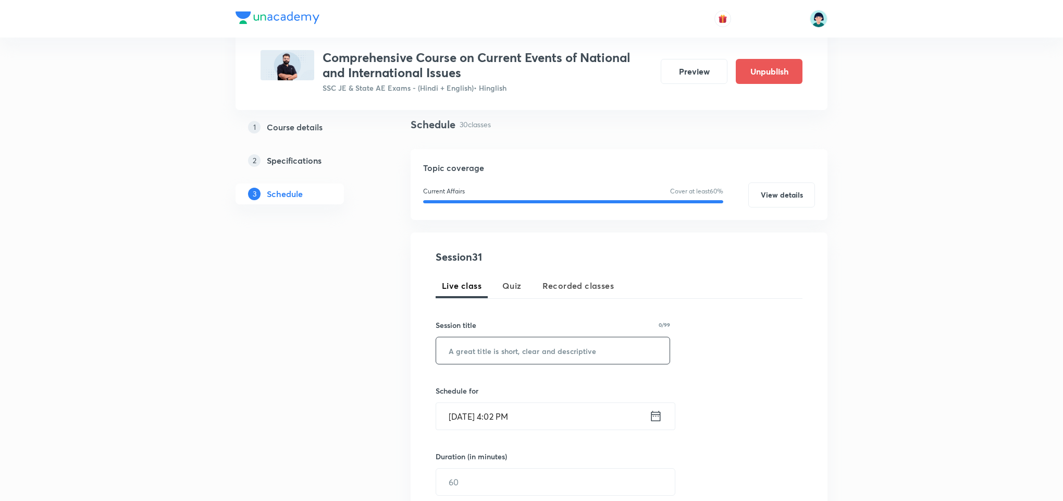
click at [524, 363] on input "text" at bounding box center [552, 350] width 233 height 27
paste input "Current Affairs Part 11"
type input "Current Affairs Part 12"
click at [452, 411] on input "Oct 8, 2025, 4:02 PM" at bounding box center [542, 416] width 213 height 27
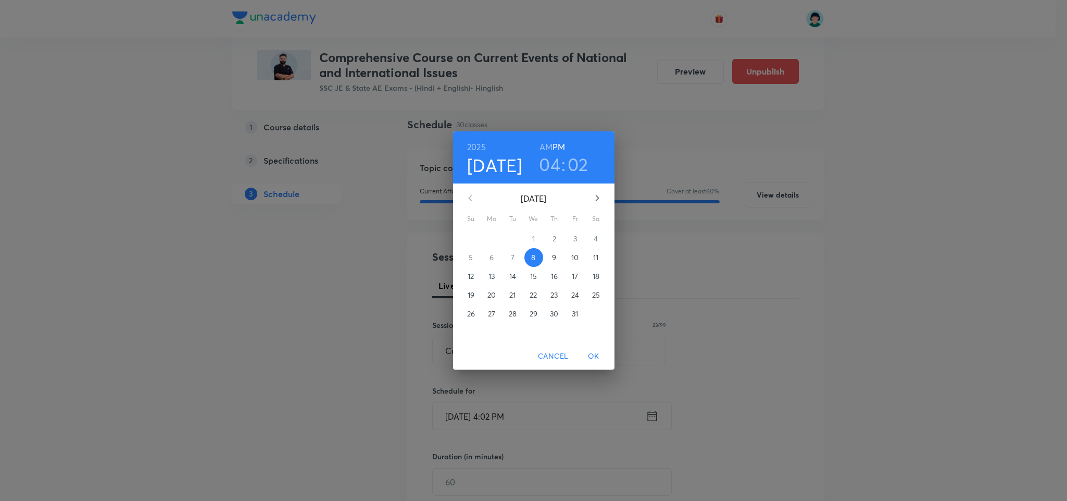
click at [492, 274] on p "13" at bounding box center [492, 276] width 6 height 10
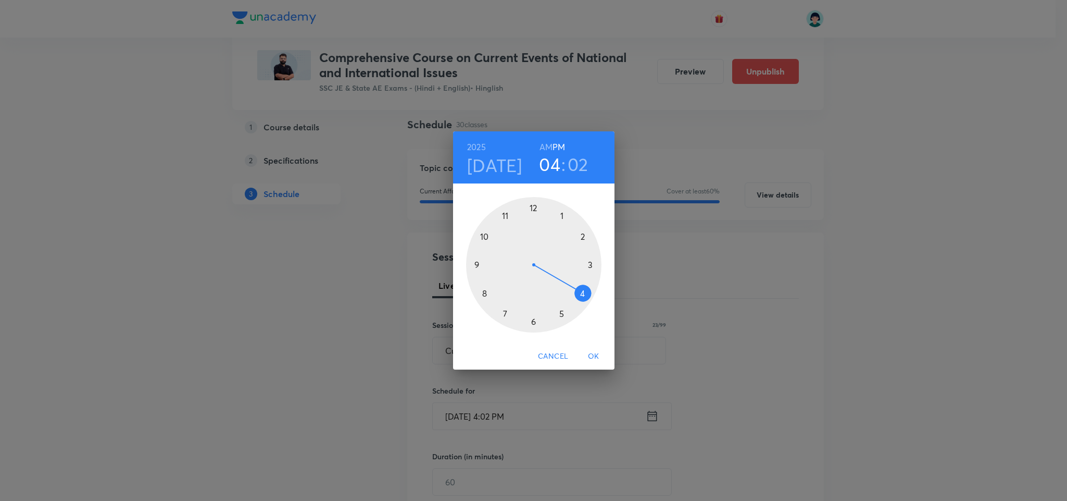
click at [483, 291] on div at bounding box center [533, 264] width 135 height 135
click at [546, 141] on h6 "AM" at bounding box center [546, 147] width 13 height 15
drag, startPoint x: 542, startPoint y: 198, endPoint x: 533, endPoint y: 198, distance: 8.9
click at [533, 198] on div at bounding box center [533, 264] width 135 height 135
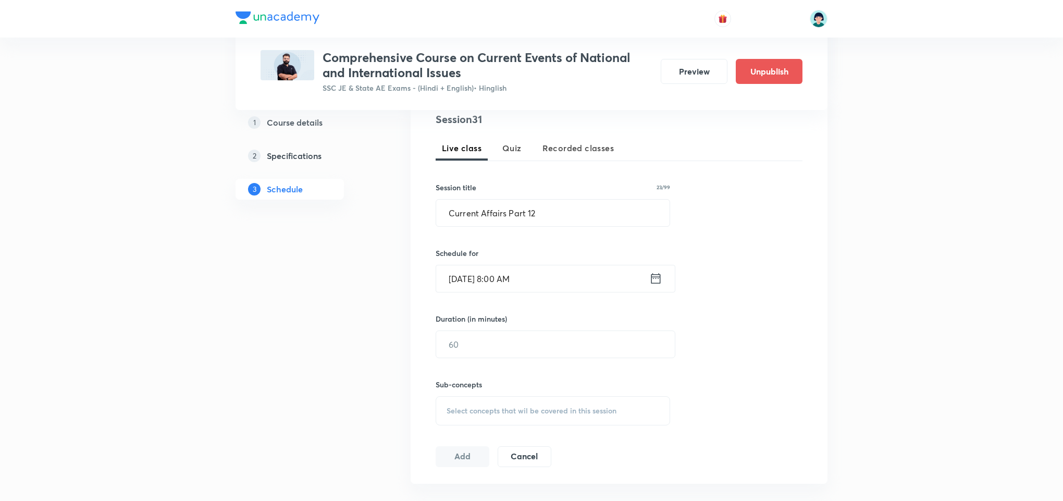
scroll to position [229, 0]
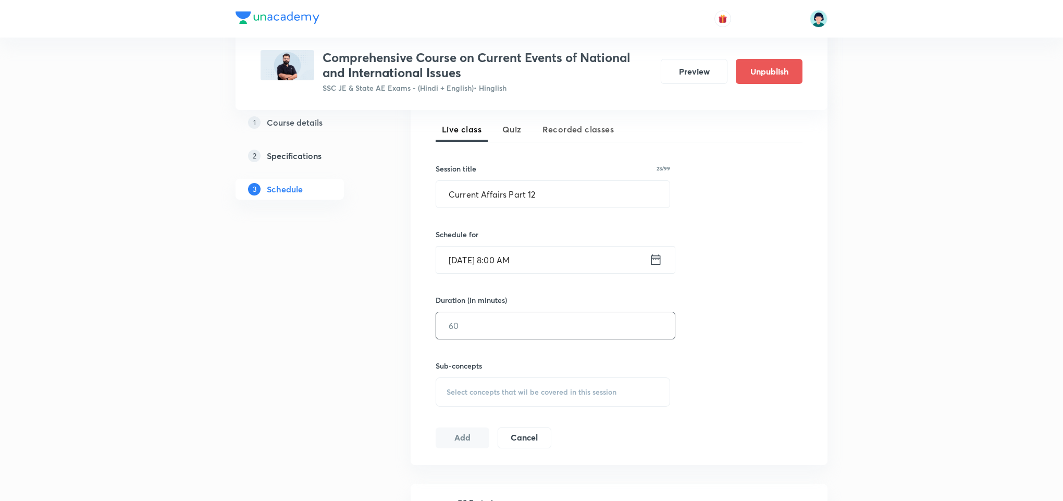
click at [528, 327] on input "text" at bounding box center [555, 325] width 239 height 27
type input "59"
click at [580, 381] on div "Select concepts that wil be covered in this session" at bounding box center [553, 391] width 234 height 29
click at [498, 471] on p "Appointments" at bounding box center [482, 473] width 47 height 11
checkbox input "true"
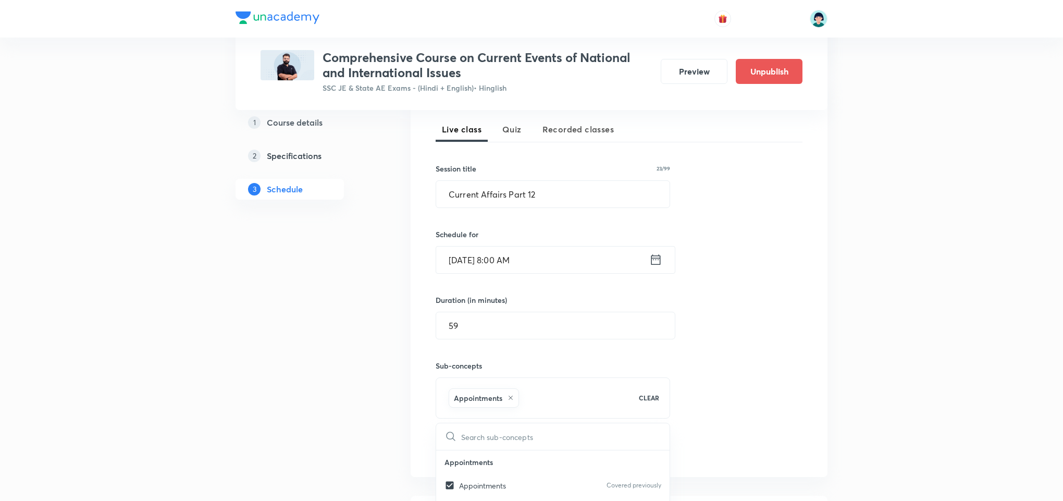
click at [462, 442] on button "Add" at bounding box center [463, 448] width 54 height 21
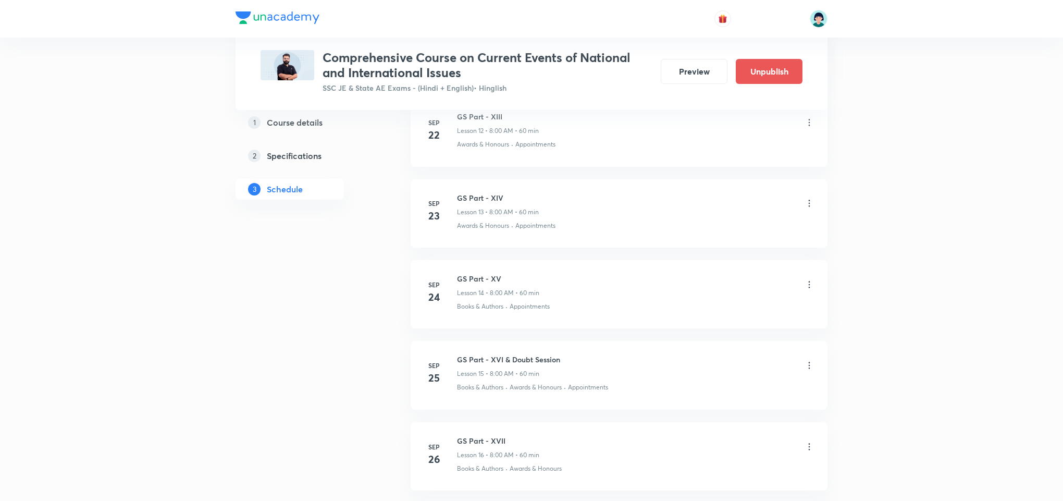
scroll to position [0, 0]
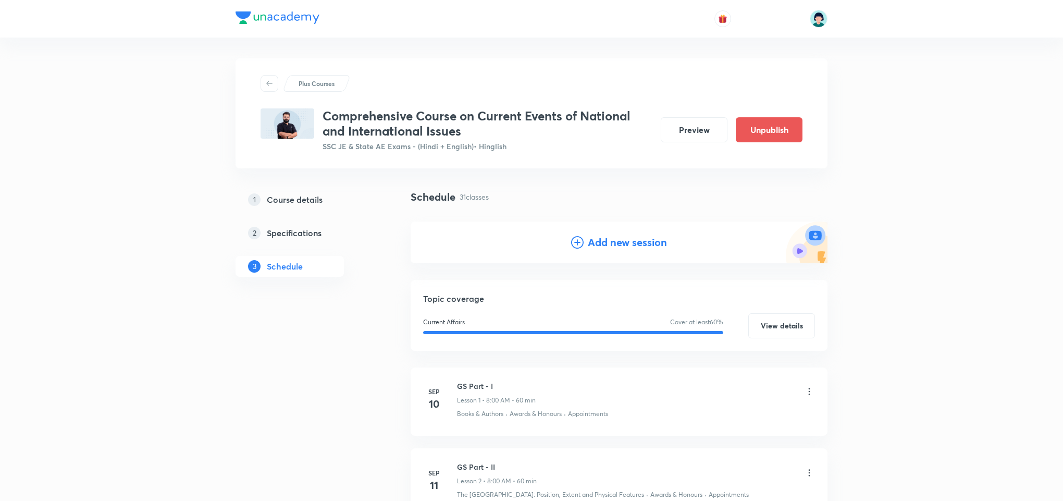
click at [605, 247] on h4 "Add new session" at bounding box center [627, 242] width 79 height 16
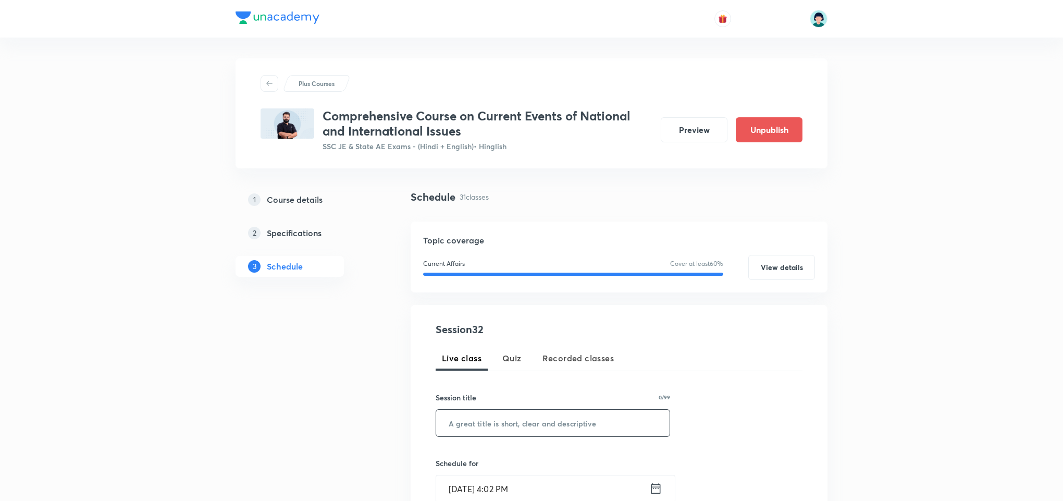
click at [491, 424] on input "text" at bounding box center [552, 422] width 233 height 27
paste input "Current Affairs Part 11"
type input "Current Affairs Part 13"
click at [466, 487] on input "Oct 8, 2025, 4:02 PM" at bounding box center [542, 488] width 213 height 27
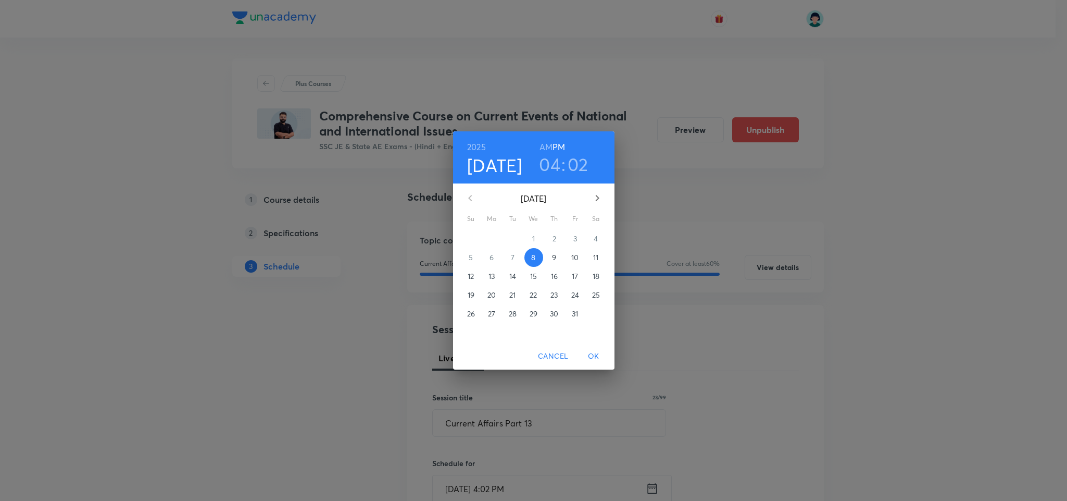
click at [512, 278] on p "14" at bounding box center [512, 276] width 7 height 10
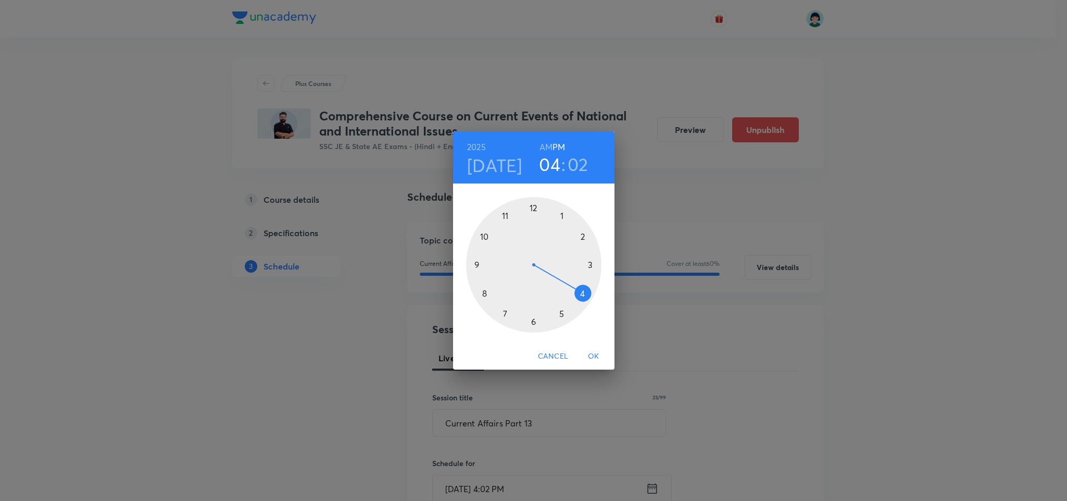
click at [481, 293] on div at bounding box center [533, 264] width 135 height 135
click at [548, 151] on h6 "AM" at bounding box center [546, 147] width 13 height 15
drag, startPoint x: 543, startPoint y: 209, endPoint x: 535, endPoint y: 208, distance: 7.9
click at [535, 208] on div at bounding box center [533, 264] width 135 height 135
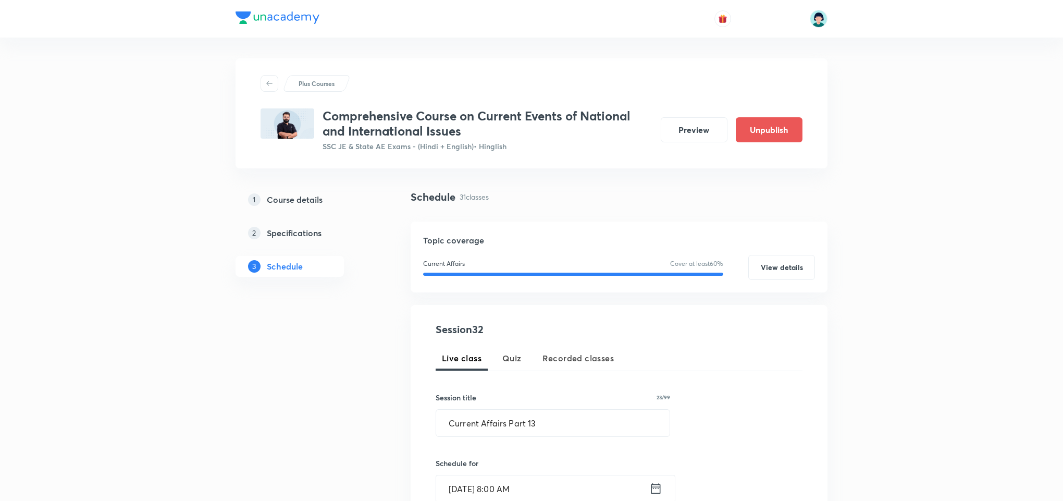
click at [727, 332] on div "Session 32 Live class Quiz Recorded classes Session title 23/99 Current Affairs…" at bounding box center [619, 498] width 367 height 355
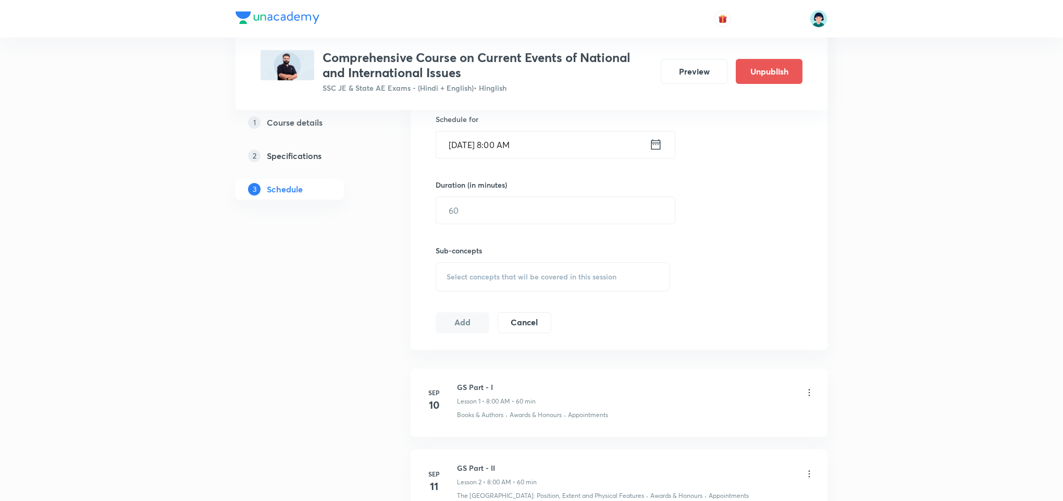
scroll to position [328, 0]
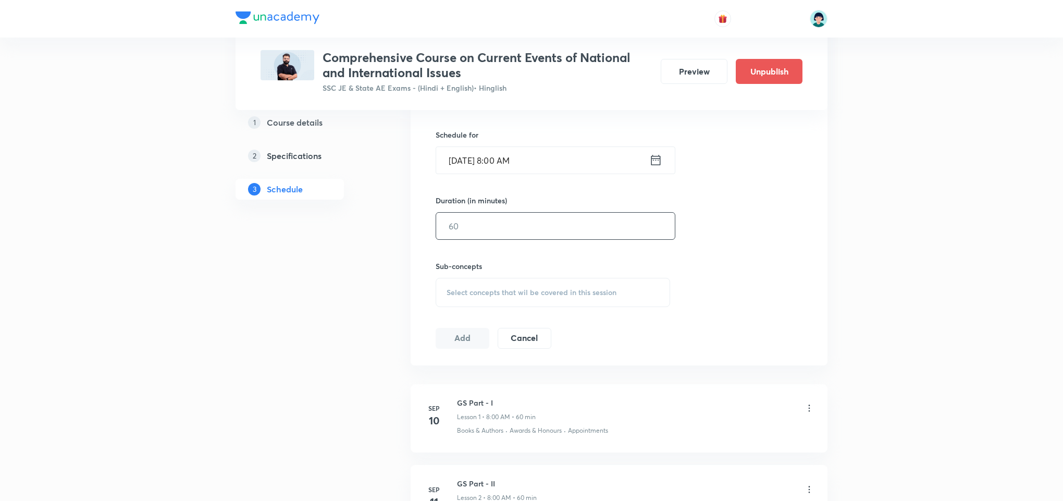
click at [474, 224] on input "text" at bounding box center [555, 226] width 239 height 27
type input "59"
click at [686, 253] on div "Session 32 Live class Quiz Recorded classes Session title 23/99 Current Affairs…" at bounding box center [619, 170] width 367 height 355
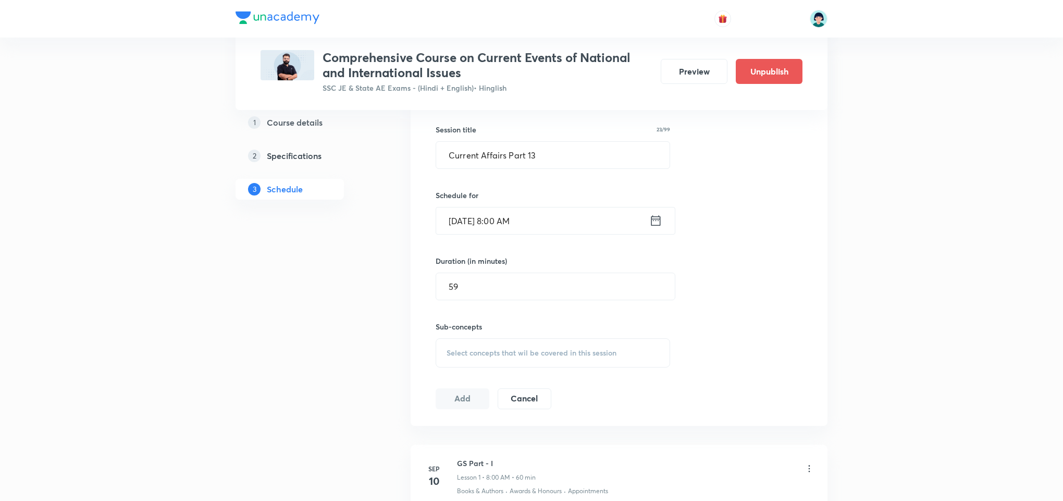
scroll to position [266, 0]
click at [608, 361] on div "Select concepts that wil be covered in this session" at bounding box center [553, 354] width 234 height 29
click at [581, 474] on div "International Issues Covered previously" at bounding box center [552, 484] width 233 height 23
checkbox input "true"
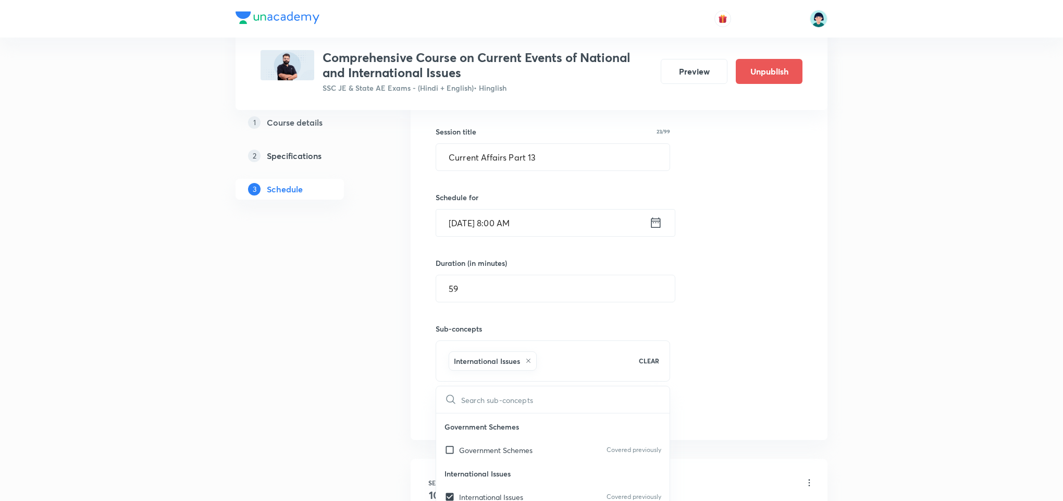
click at [807, 344] on div "Session 32 Live class Quiz Recorded classes Session title 23/99 Current Affairs…" at bounding box center [619, 239] width 417 height 401
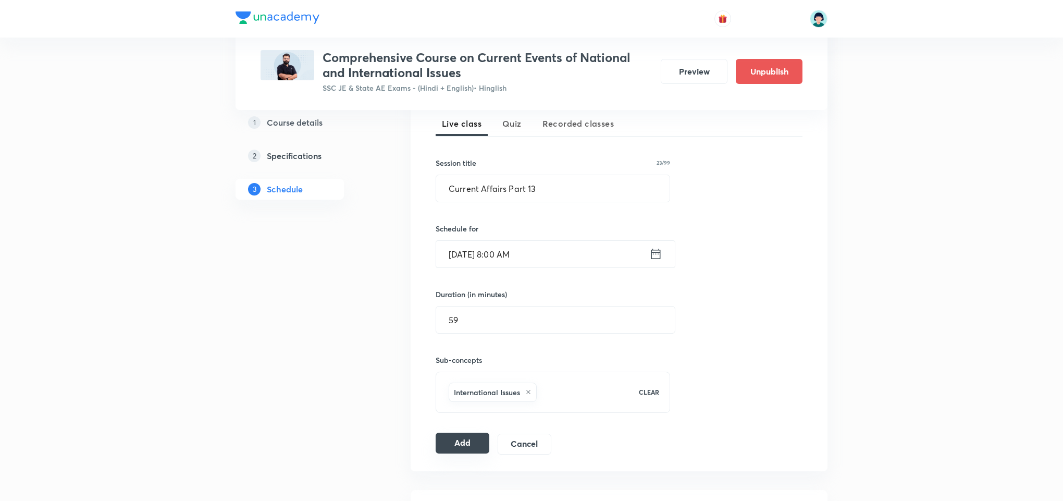
click at [466, 437] on button "Add" at bounding box center [463, 442] width 54 height 21
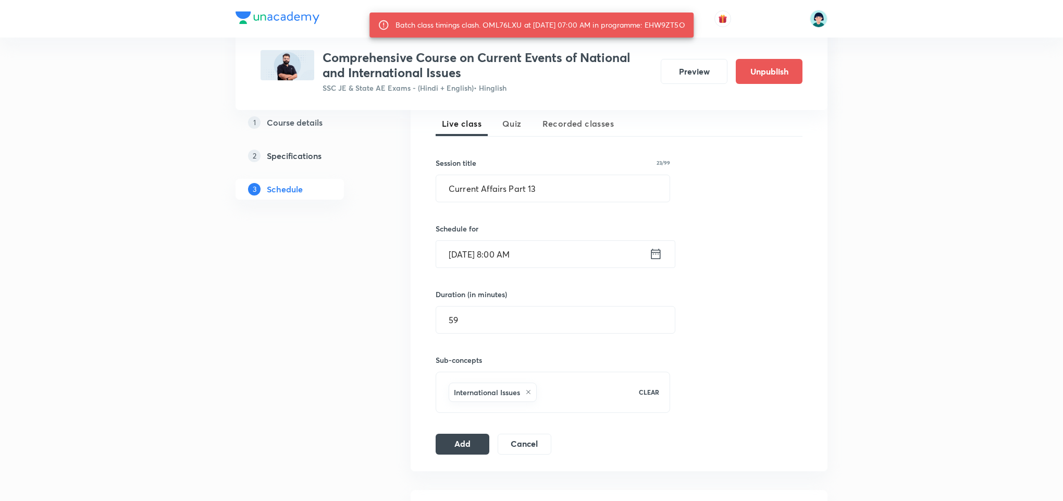
click at [505, 252] on input "Oct 14, 2025, 8:00 AM" at bounding box center [542, 254] width 213 height 27
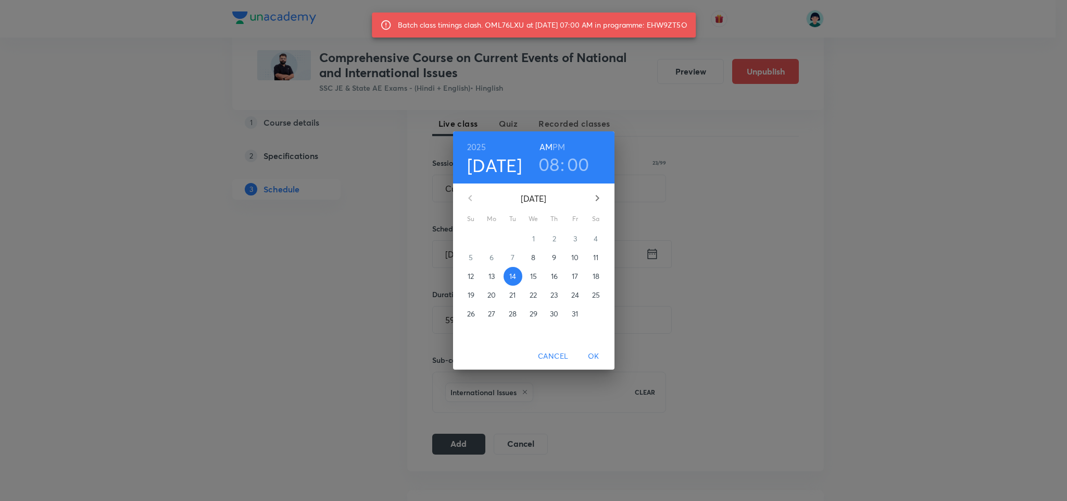
click at [577, 169] on h3 "00" at bounding box center [578, 164] width 22 height 22
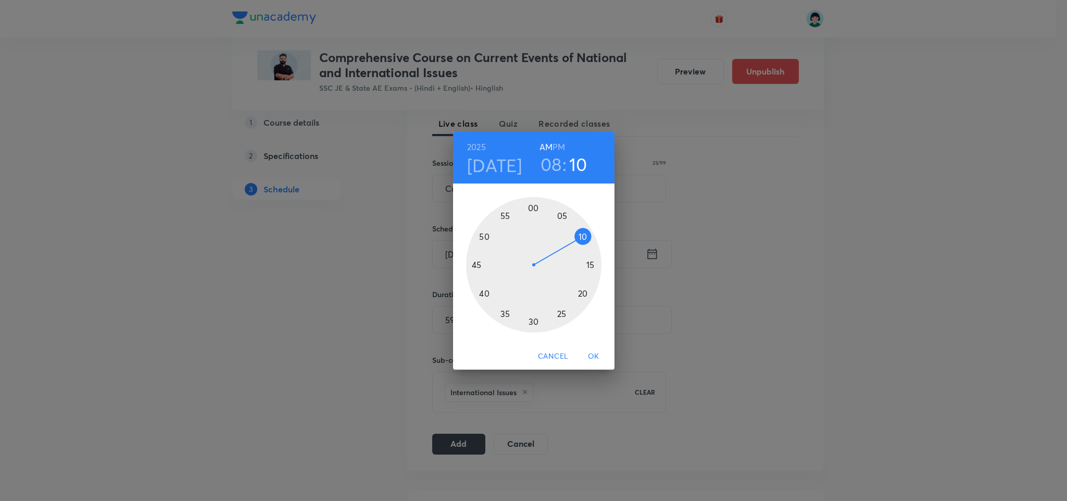
drag, startPoint x: 538, startPoint y: 196, endPoint x: 580, endPoint y: 238, distance: 60.0
click at [580, 238] on div "00 05 10 15 20 25 30 35 40 45 50 55" at bounding box center [533, 262] width 161 height 159
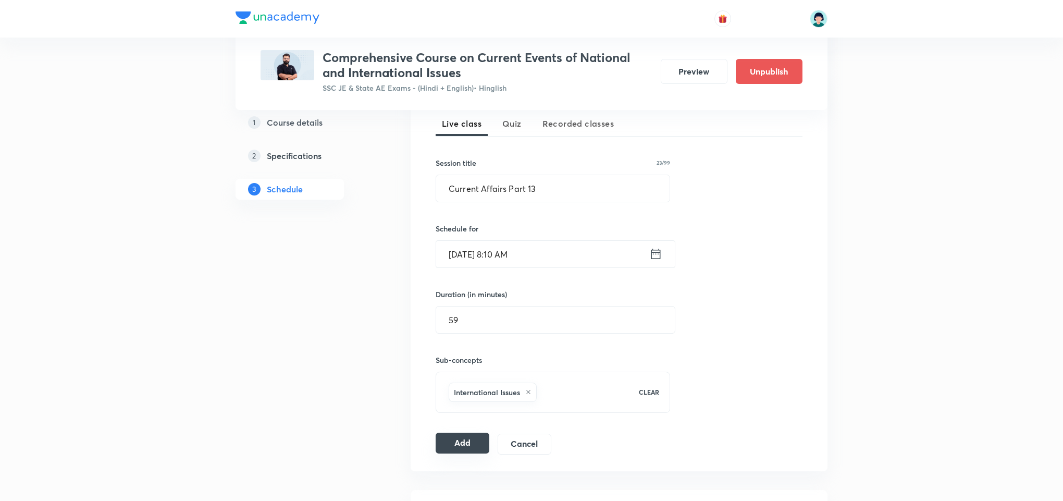
click at [476, 443] on button "Add" at bounding box center [463, 442] width 54 height 21
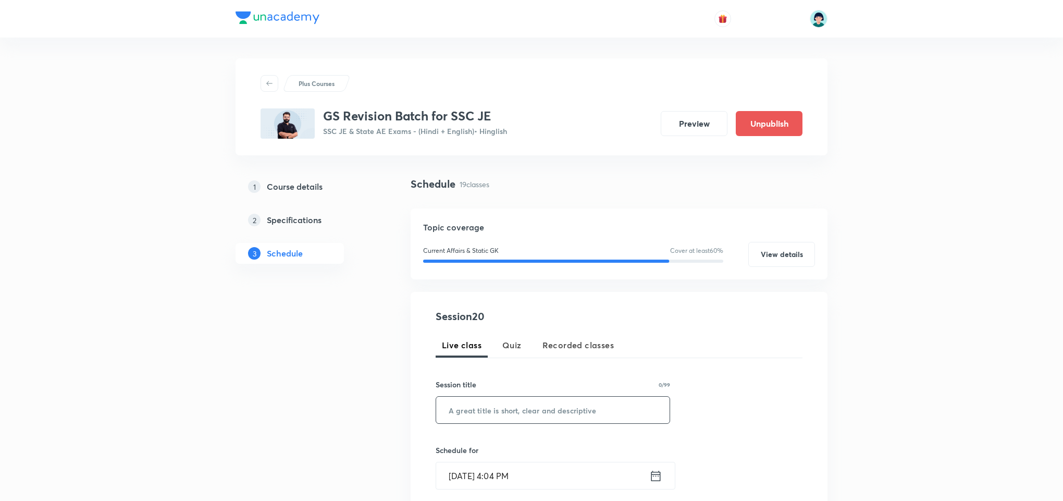
click at [500, 424] on div "​" at bounding box center [553, 410] width 234 height 28
paste input "gs part 20"
click at [459, 416] on input "gs part 20" at bounding box center [552, 409] width 233 height 27
type input "GS Part 20"
click at [461, 471] on input "Oct 8, 2025, 4:04 PM" at bounding box center [542, 475] width 213 height 27
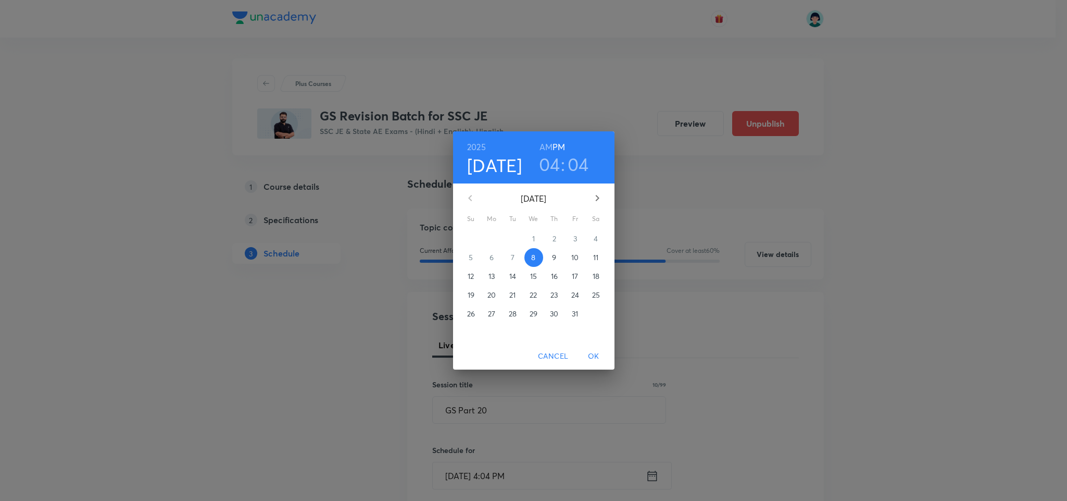
click at [591, 258] on span "11" at bounding box center [596, 257] width 19 height 10
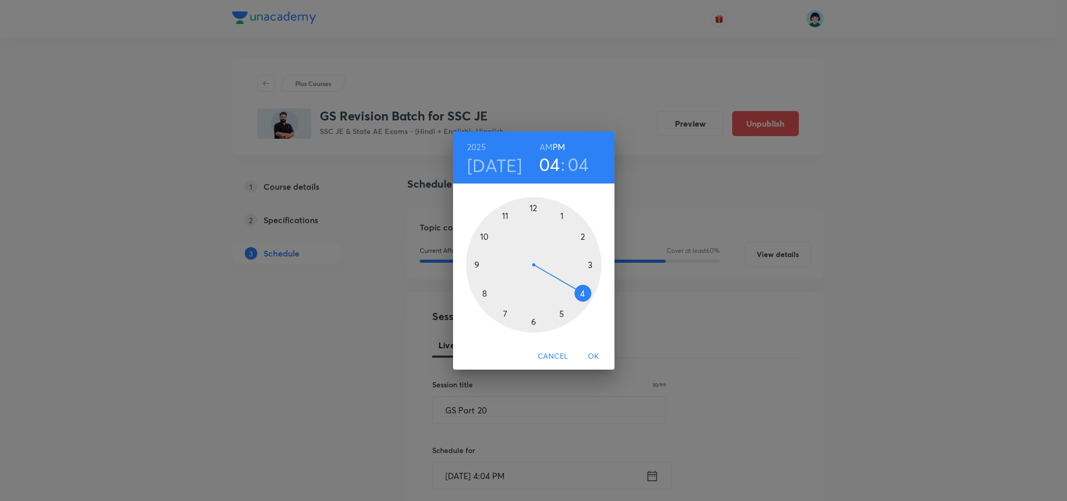
click at [475, 263] on div at bounding box center [533, 264] width 135 height 135
click at [544, 151] on h6 "AM" at bounding box center [546, 147] width 13 height 15
drag, startPoint x: 549, startPoint y: 206, endPoint x: 539, endPoint y: 203, distance: 9.9
click at [539, 203] on div at bounding box center [533, 264] width 135 height 135
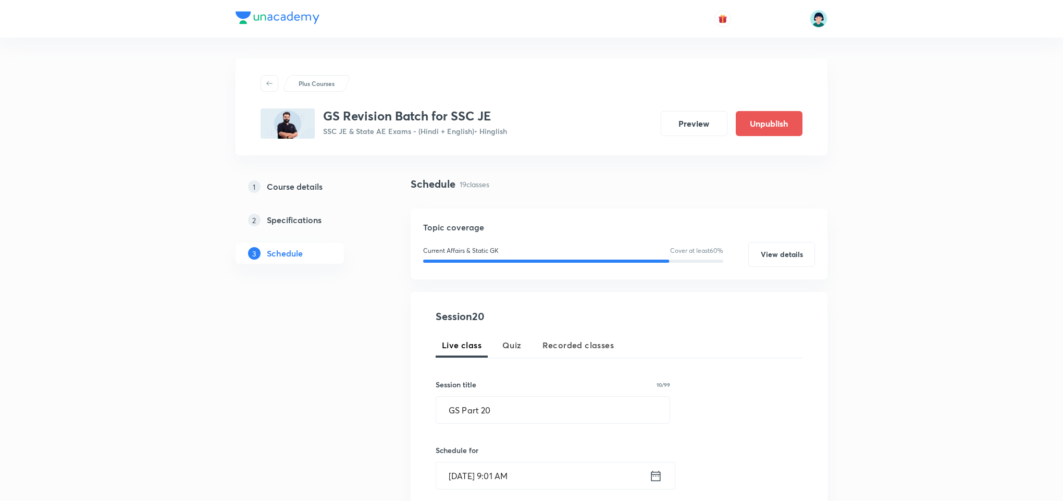
click at [718, 334] on div "Live class Quiz Recorded classes" at bounding box center [619, 344] width 367 height 25
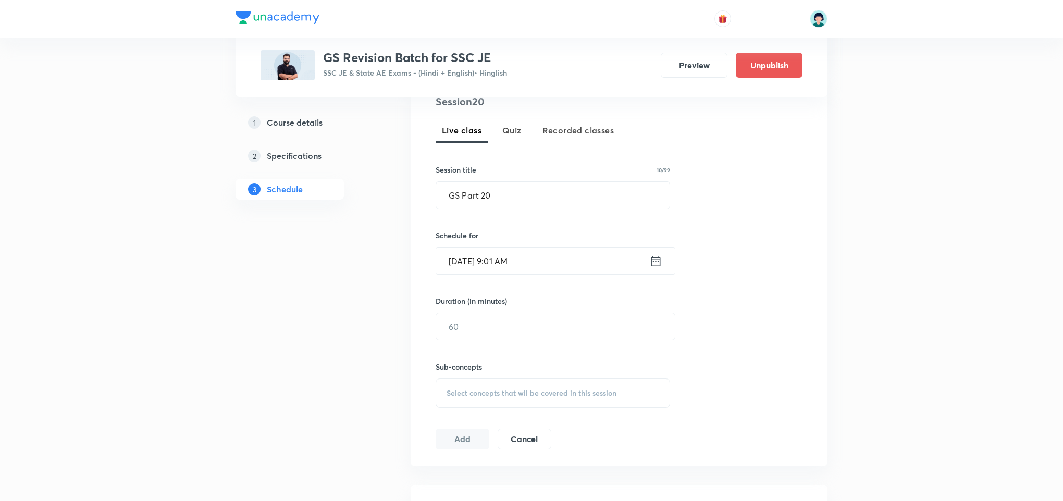
scroll to position [219, 0]
click at [589, 333] on input "text" at bounding box center [555, 322] width 239 height 27
type input "59"
click at [696, 391] on div "Session 20 Live class Quiz Recorded classes Session title 10/99 GS Part 20 ​ Sc…" at bounding box center [619, 267] width 367 height 355
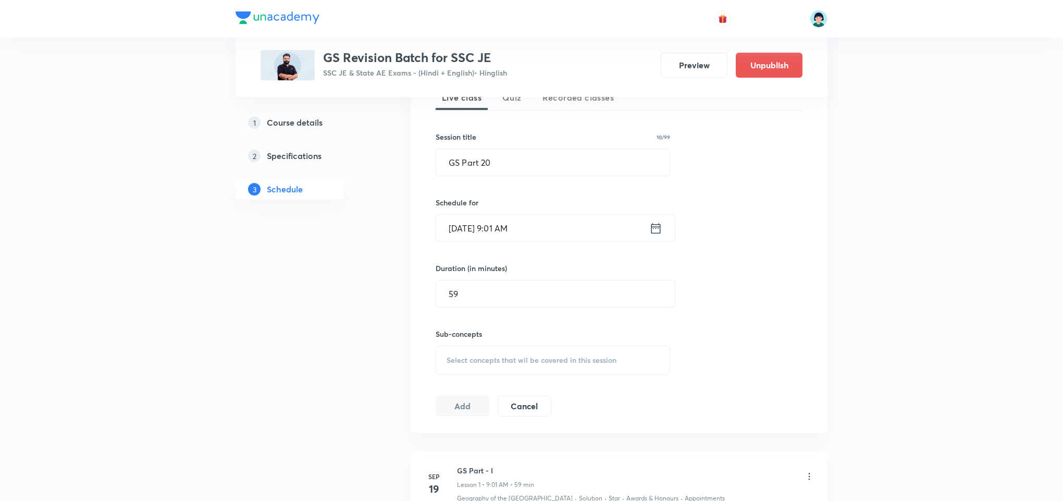
scroll to position [250, 0]
click at [635, 372] on div "Select concepts that wil be covered in this session" at bounding box center [553, 357] width 234 height 29
click at [522, 459] on p "Awards & Honours" at bounding box center [552, 462] width 233 height 23
click at [522, 485] on div "Awards & Honours Covered previously" at bounding box center [552, 485] width 233 height 23
checkbox input "true"
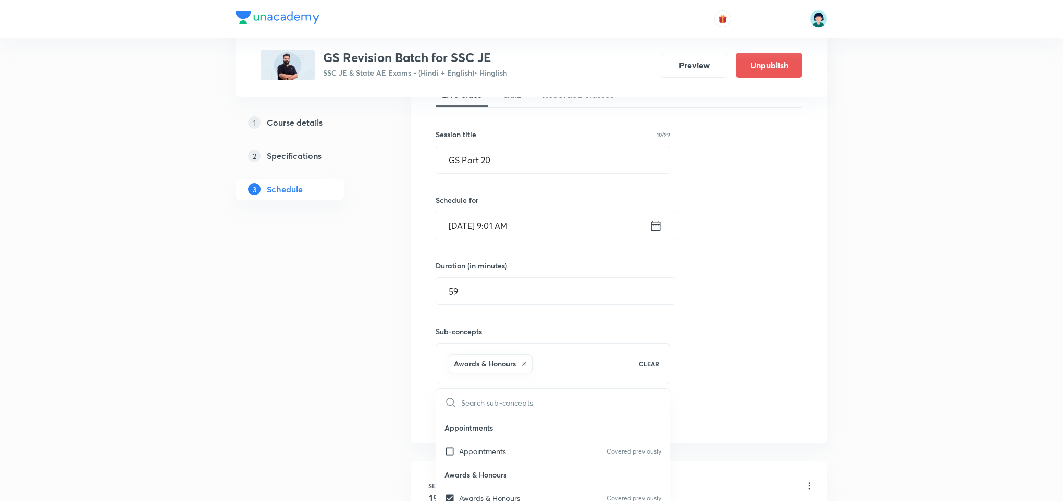
click at [810, 305] on div "Session 20 Live class Quiz Recorded classes Session title 10/99 GS Part 20 ​ Sc…" at bounding box center [619, 242] width 417 height 401
click at [462, 415] on button "Add" at bounding box center [463, 414] width 54 height 21
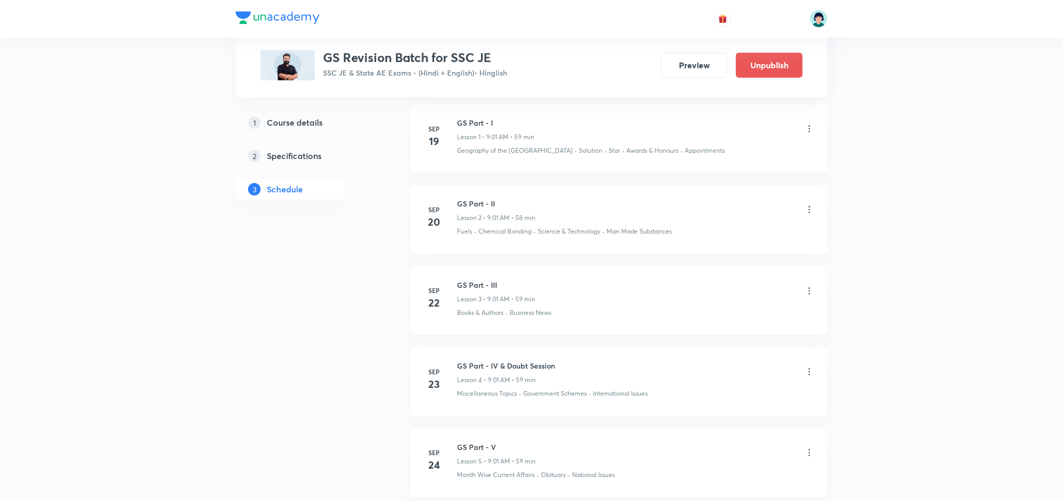
scroll to position [1702, 0]
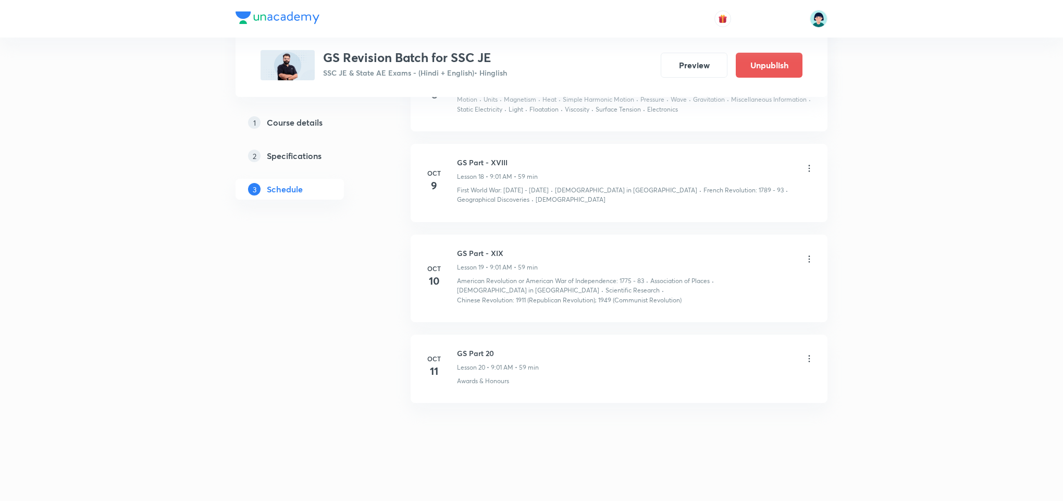
click at [474, 352] on h6 "GS Part 20" at bounding box center [498, 352] width 82 height 11
copy h6 "GS Part 20"
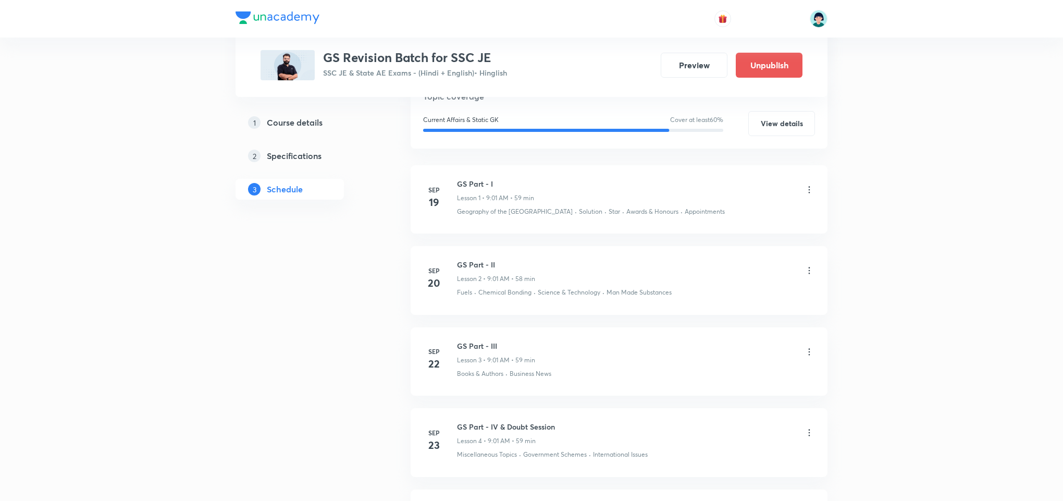
scroll to position [79, 0]
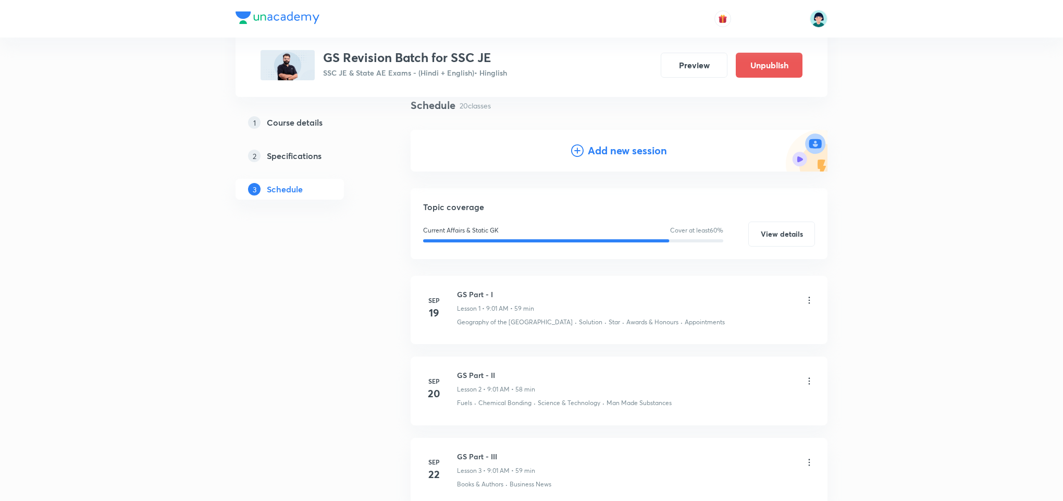
click at [619, 151] on h4 "Add new session" at bounding box center [627, 151] width 79 height 16
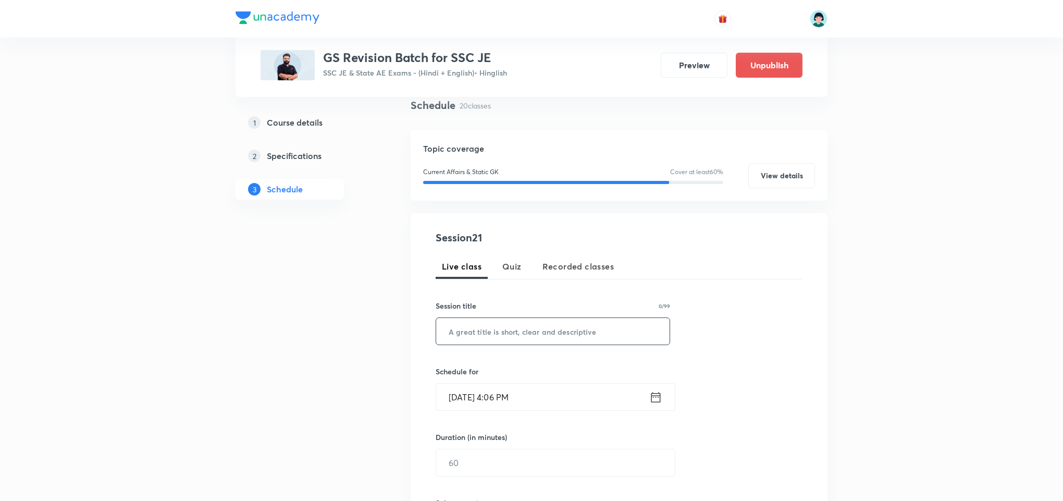
click at [482, 339] on input "text" at bounding box center [552, 331] width 233 height 27
paste input "GS Part 20"
type input "GS Part 21"
click at [471, 391] on input "Oct 8, 2025, 4:06 PM" at bounding box center [542, 396] width 213 height 27
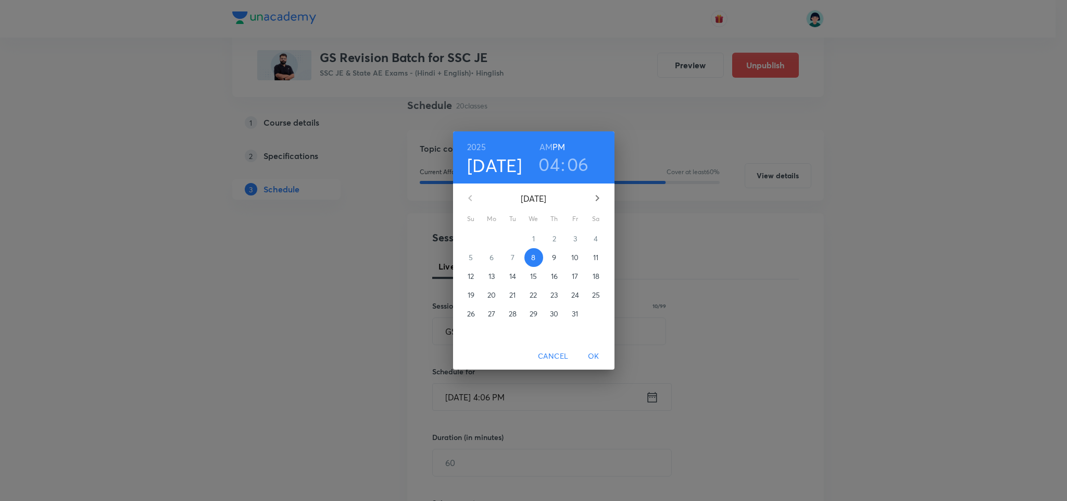
click at [468, 280] on p "12" at bounding box center [471, 276] width 6 height 10
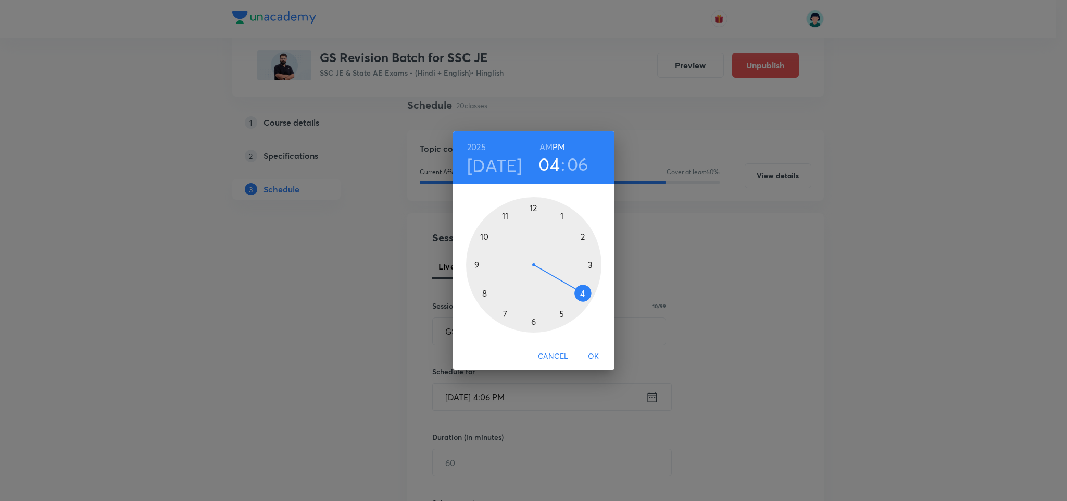
click at [477, 266] on div at bounding box center [533, 264] width 135 height 135
click at [544, 148] on h6 "AM" at bounding box center [546, 147] width 13 height 15
drag, startPoint x: 560, startPoint y: 204, endPoint x: 541, endPoint y: 198, distance: 19.5
click at [541, 198] on div at bounding box center [533, 264] width 135 height 135
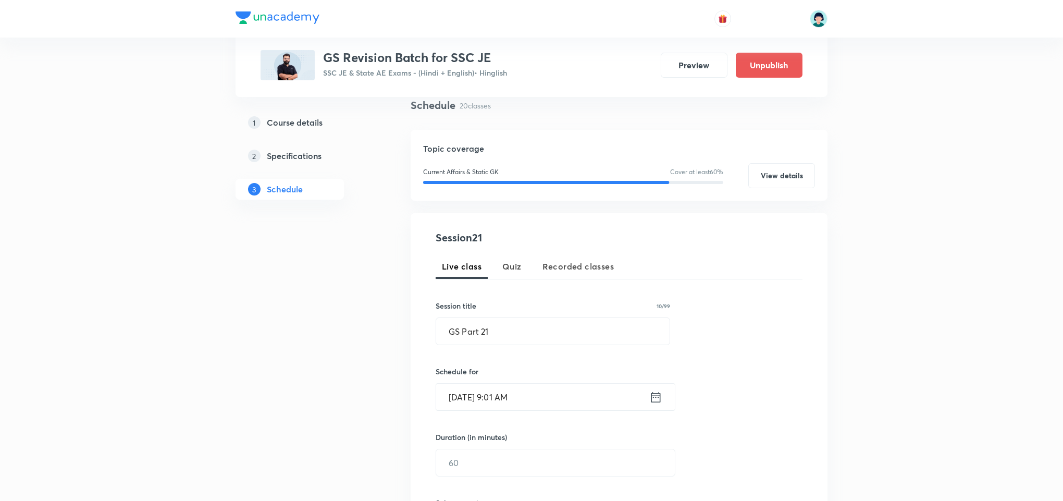
click at [413, 353] on div "Session 21 Live class Quiz Recorded classes Session title 10/99 GS Part 21 ​ Sc…" at bounding box center [619, 407] width 417 height 389
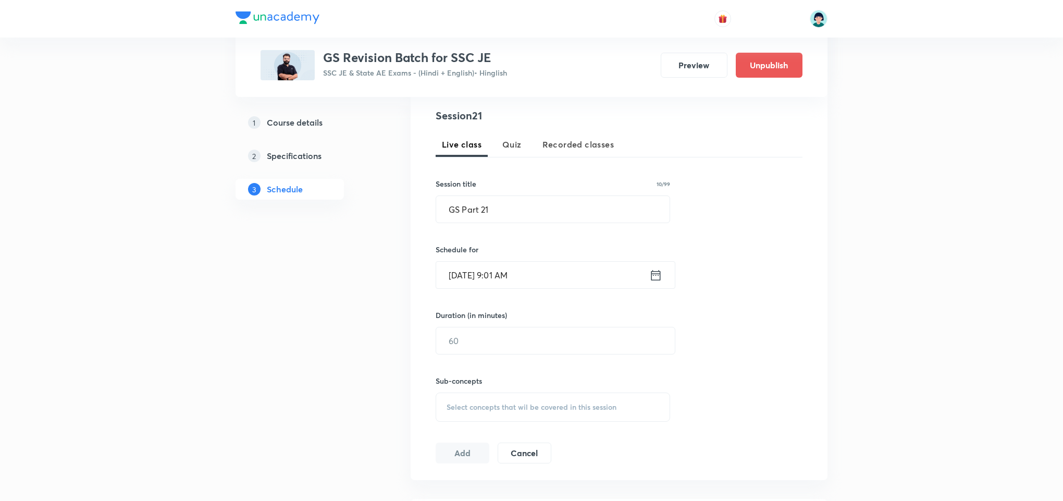
scroll to position [204, 0]
click at [515, 336] on input "text" at bounding box center [555, 337] width 239 height 27
type input "59"
click at [602, 393] on div "Select concepts that wil be covered in this session" at bounding box center [553, 403] width 234 height 29
click at [513, 483] on div "Appointments Covered previously" at bounding box center [552, 485] width 233 height 23
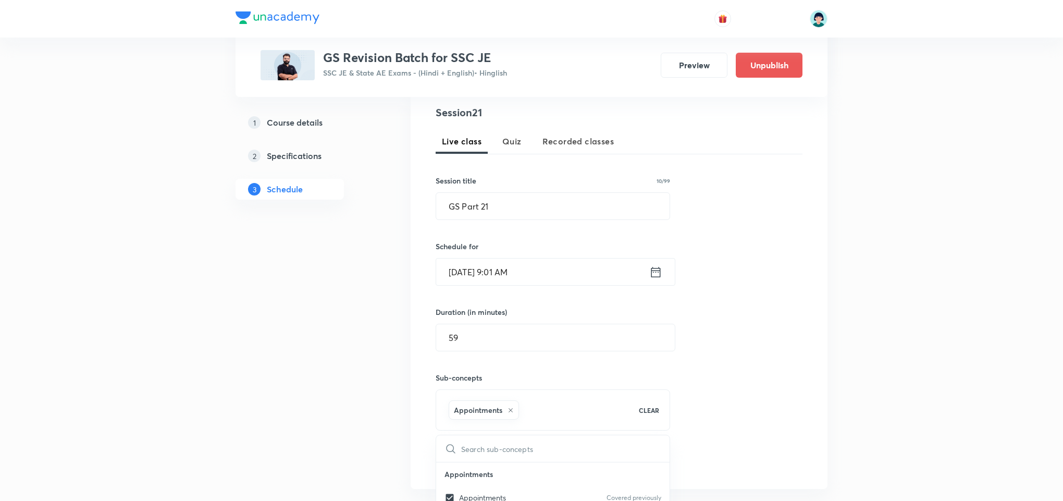
checkbox input "true"
click at [740, 408] on div "Session 21 Live class Quiz Recorded classes Session title 10/99 GS Part 21 ​ Sc…" at bounding box center [619, 288] width 367 height 367
click at [479, 461] on button "Add" at bounding box center [463, 460] width 54 height 21
click at [504, 205] on input "GS Part 21" at bounding box center [552, 206] width 233 height 27
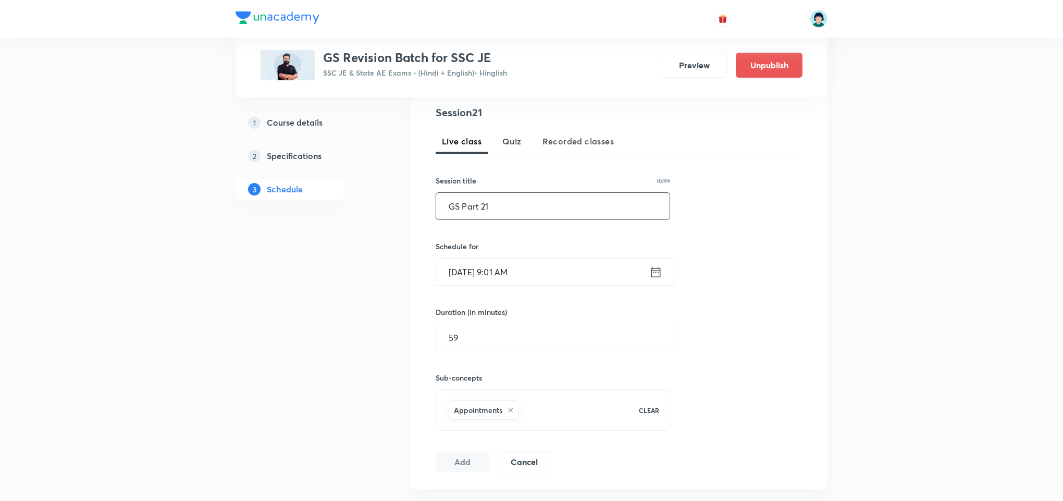
click at [504, 205] on input "GS Part 21" at bounding box center [552, 206] width 233 height 27
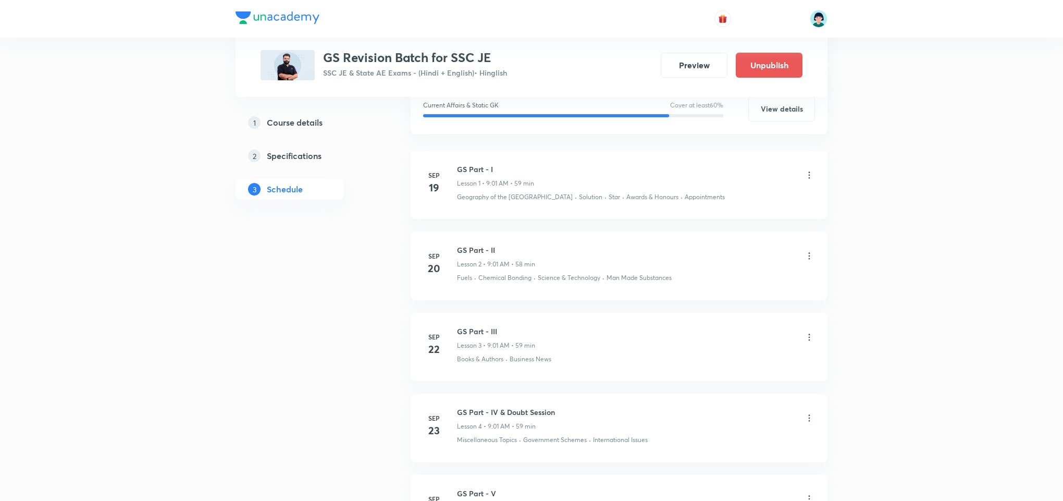
scroll to position [99, 0]
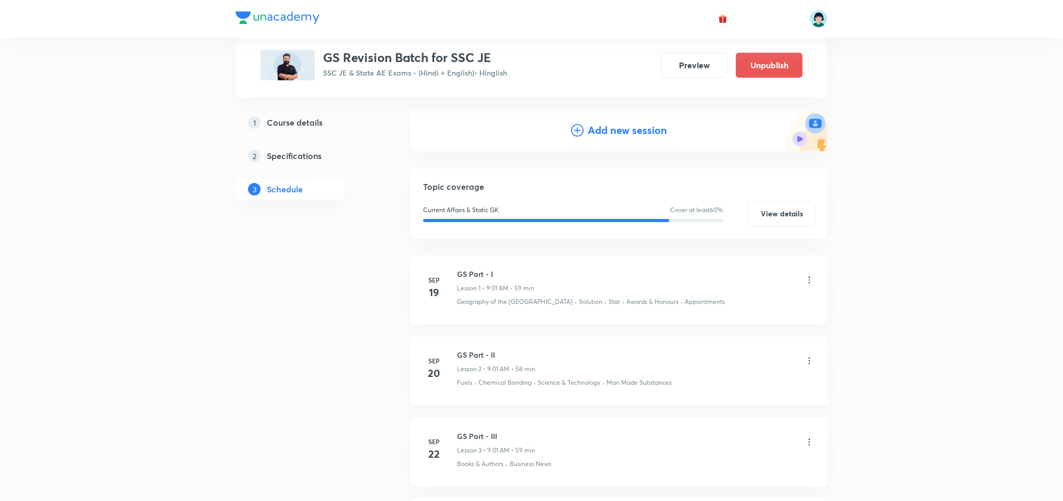
click at [585, 133] on div "Add new session" at bounding box center [619, 130] width 96 height 16
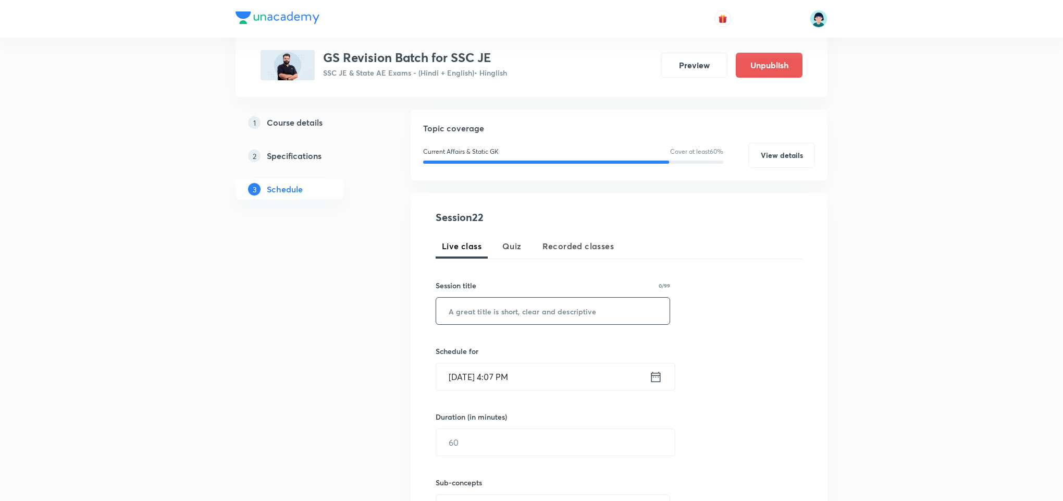
click at [540, 318] on input "text" at bounding box center [552, 310] width 233 height 27
paste input "GS Part 21"
type input "GS Part 22"
click at [456, 374] on input "Oct 8, 2025, 4:07 PM" at bounding box center [542, 376] width 213 height 27
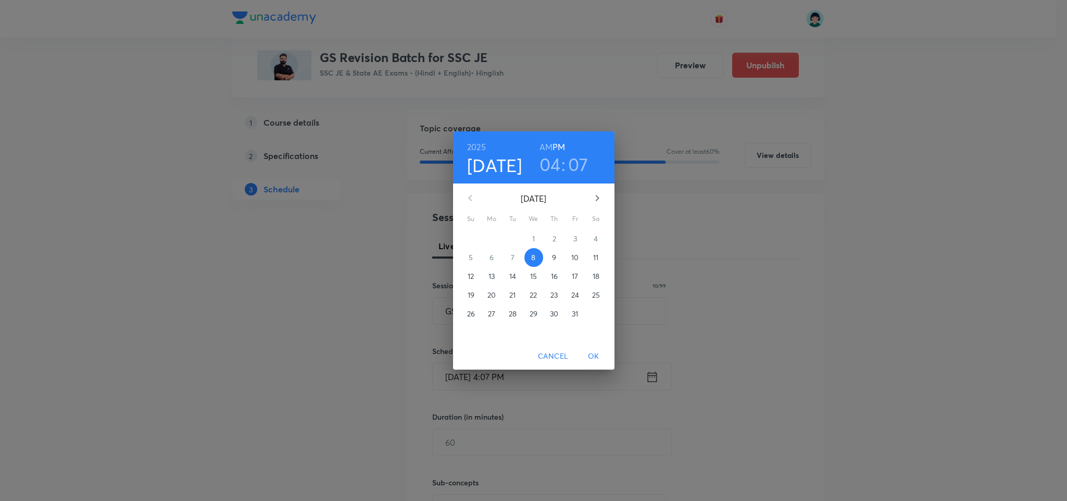
click at [497, 274] on span "13" at bounding box center [492, 276] width 19 height 10
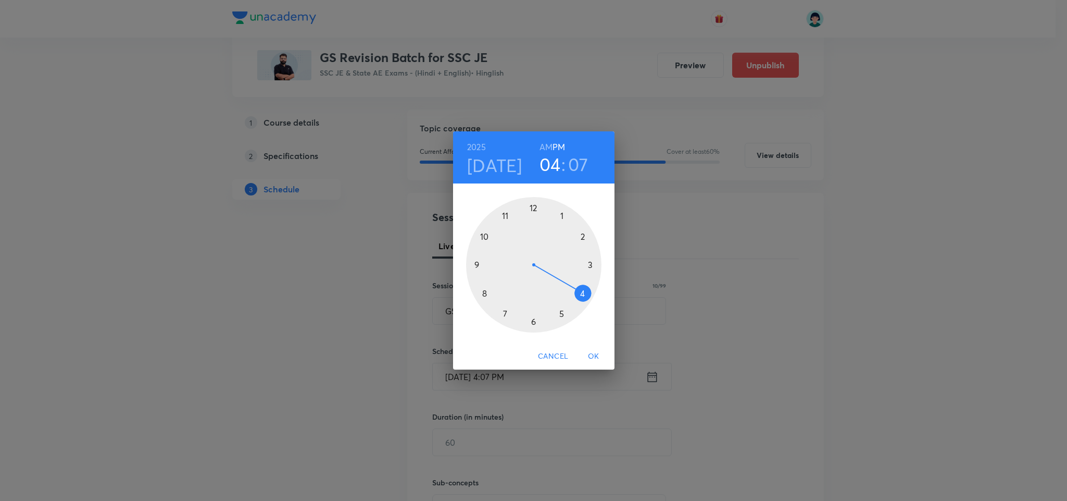
click at [474, 264] on div at bounding box center [533, 264] width 135 height 135
click at [545, 144] on h6 "AM" at bounding box center [546, 147] width 13 height 15
drag, startPoint x: 574, startPoint y: 210, endPoint x: 542, endPoint y: 208, distance: 31.8
click at [542, 208] on div at bounding box center [533, 264] width 135 height 135
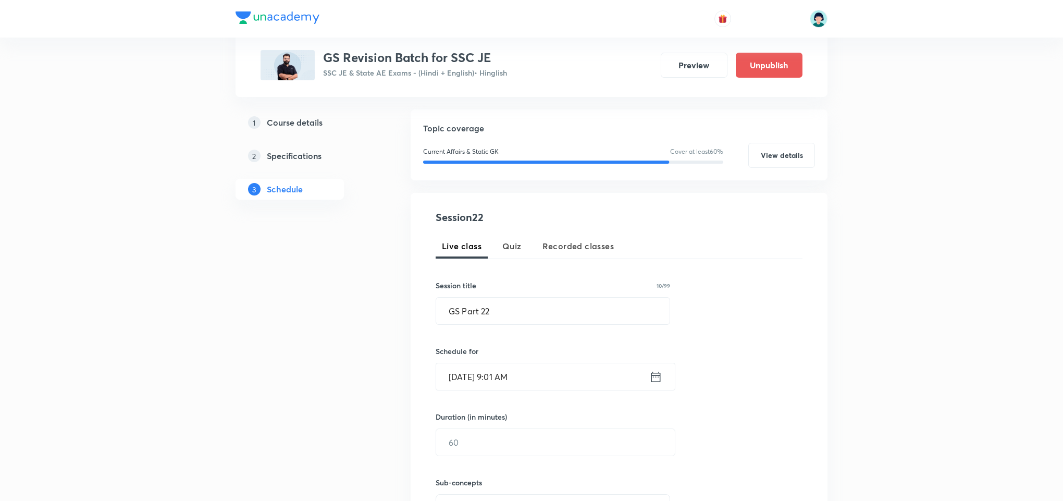
click at [752, 320] on div "Session 22 Live class Quiz Recorded classes Session title 10/99 GS Part 22 ​ Sc…" at bounding box center [619, 386] width 367 height 355
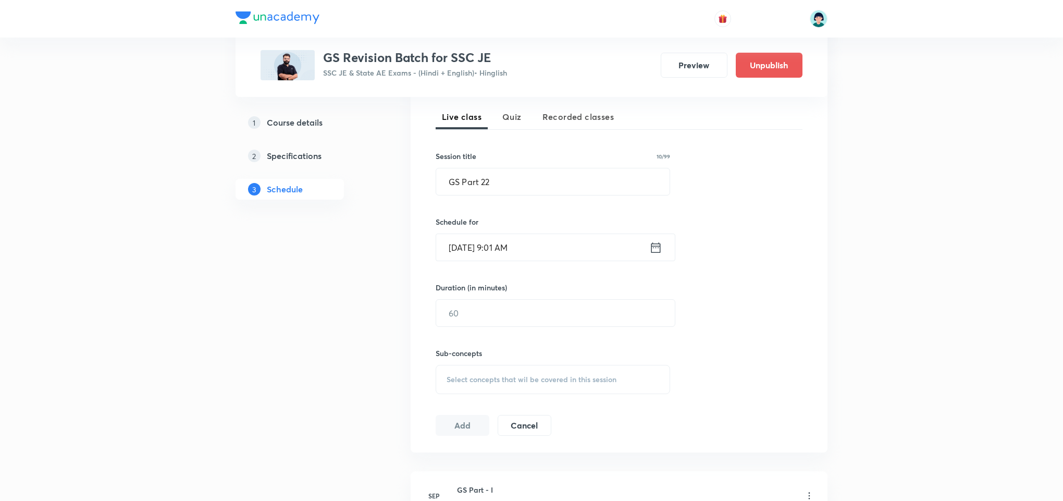
scroll to position [255, 0]
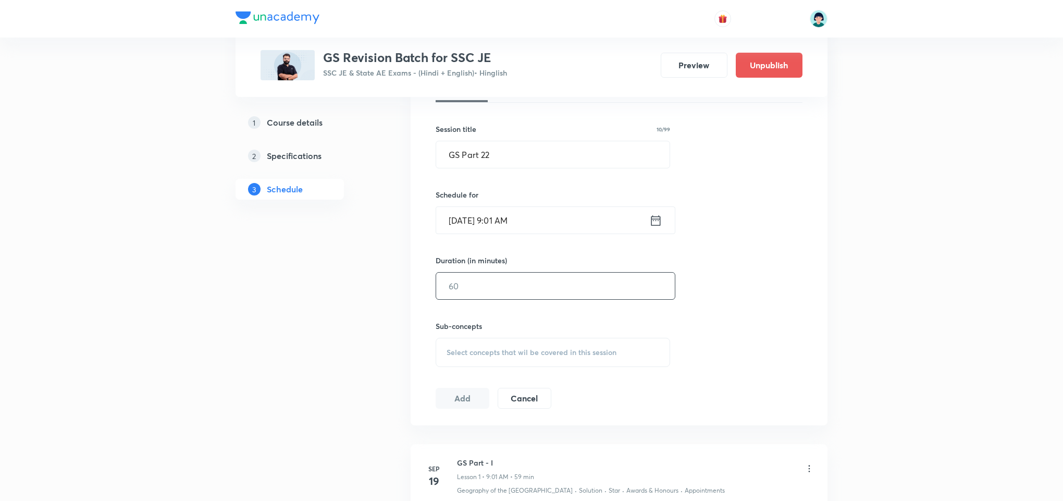
click at [543, 286] on input "text" at bounding box center [555, 285] width 239 height 27
type input "59"
click at [660, 352] on div "Select concepts that wil be covered in this session" at bounding box center [553, 352] width 234 height 29
drag, startPoint x: 522, startPoint y: 454, endPoint x: 518, endPoint y: 481, distance: 27.9
click at [518, 481] on div "Awards & Honours Awards & Honours Covered previously" at bounding box center [552, 468] width 233 height 47
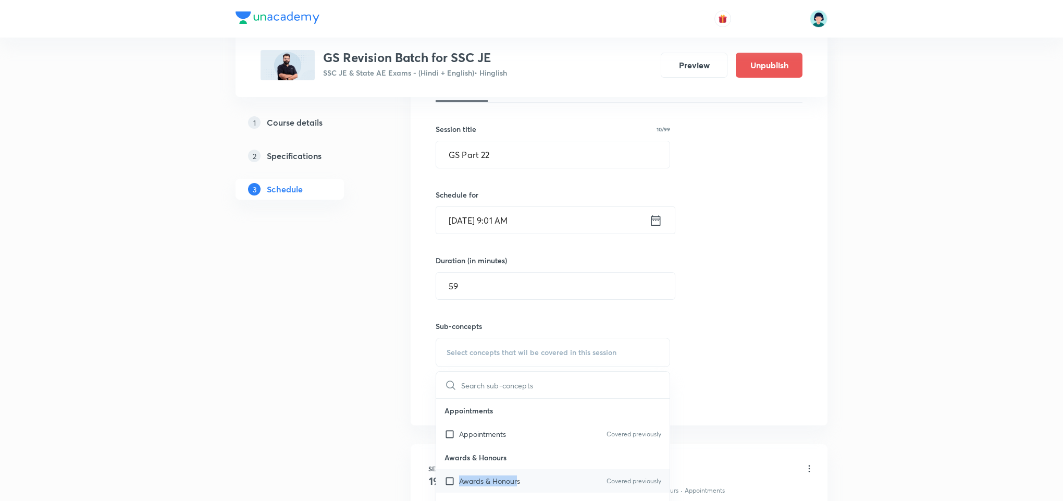
click at [518, 481] on p "Awards & Honours" at bounding box center [489, 480] width 61 height 11
checkbox input "true"
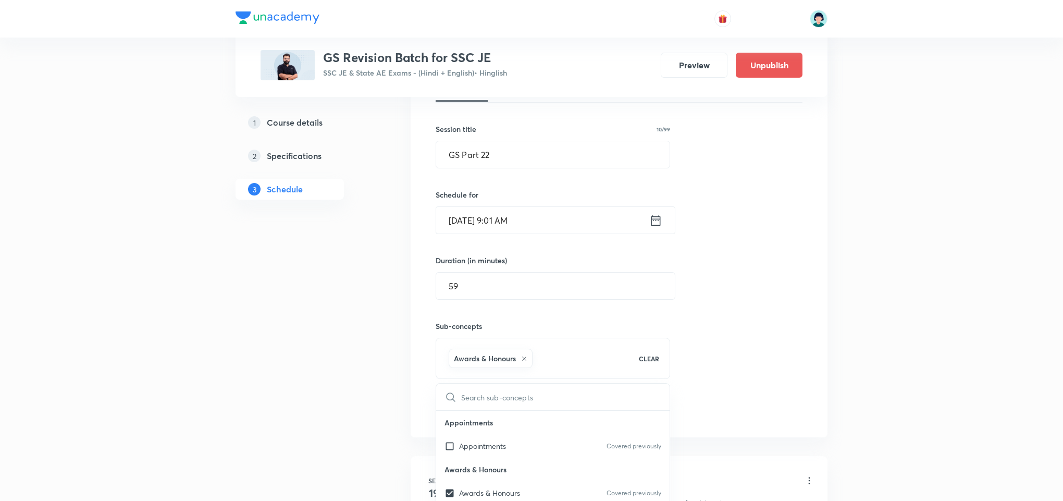
click at [755, 339] on div "Session 22 Live class Quiz Recorded classes Session title 10/99 GS Part 22 ​ Sc…" at bounding box center [619, 236] width 367 height 367
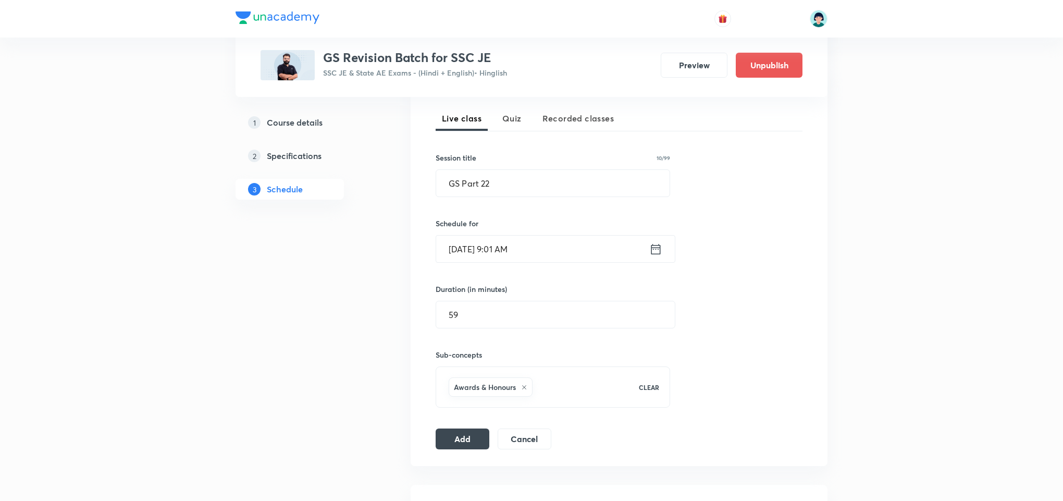
scroll to position [224, 0]
click at [461, 440] on button "Add" at bounding box center [463, 440] width 54 height 21
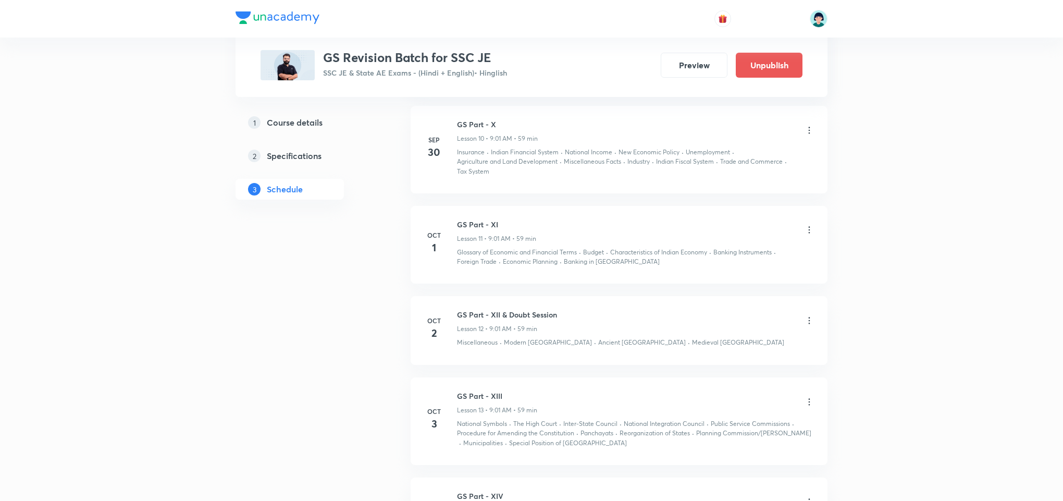
scroll to position [1863, 0]
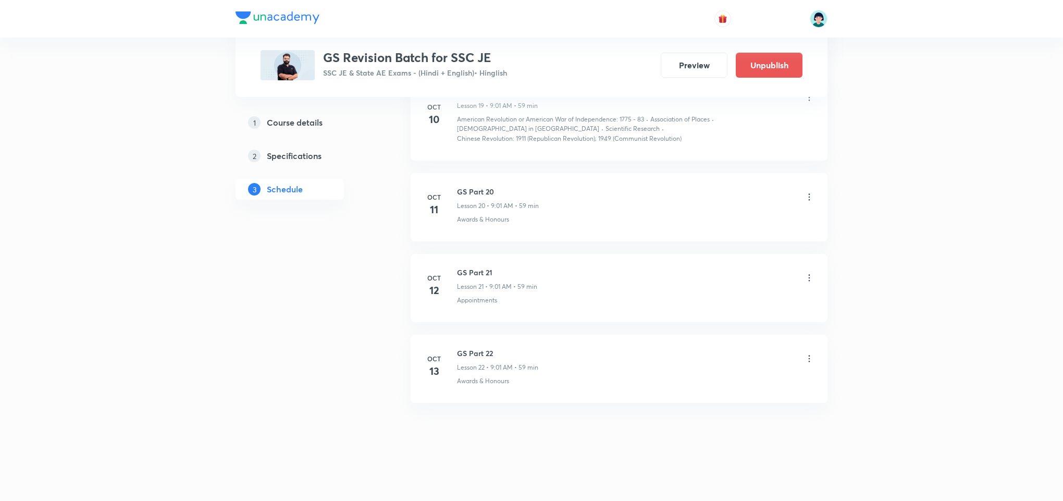
click at [480, 350] on h6 "GS Part 22" at bounding box center [497, 352] width 81 height 11
copy h6 "GS Part 22"
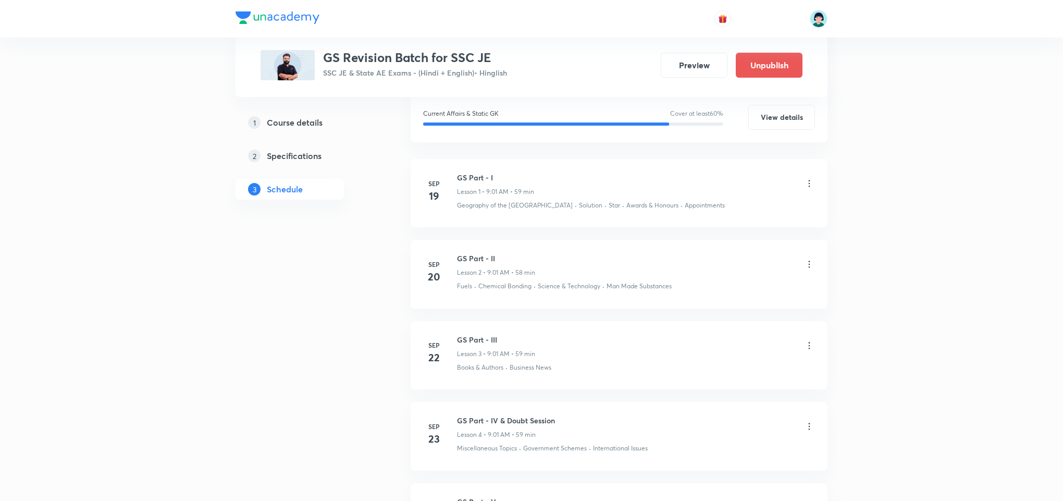
scroll to position [103, 0]
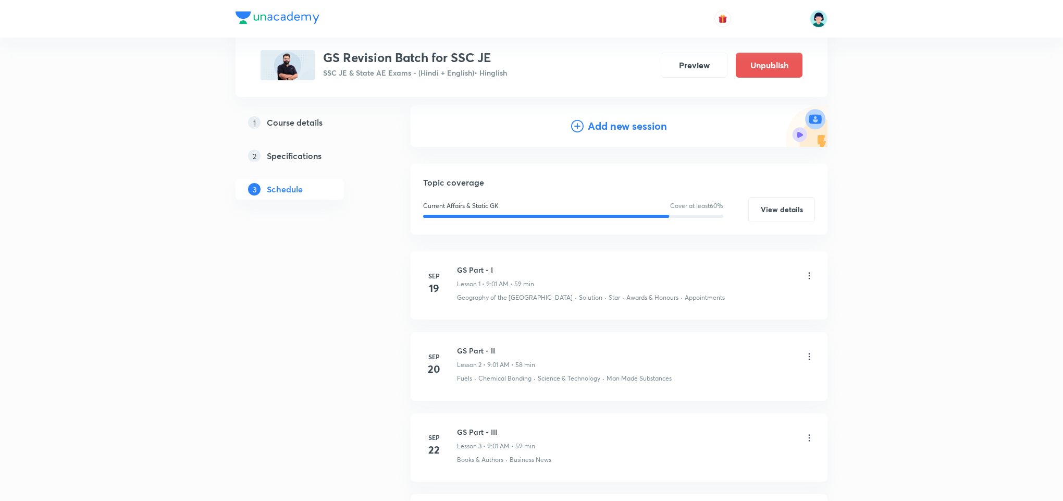
click at [624, 124] on h4 "Add new session" at bounding box center [627, 126] width 79 height 16
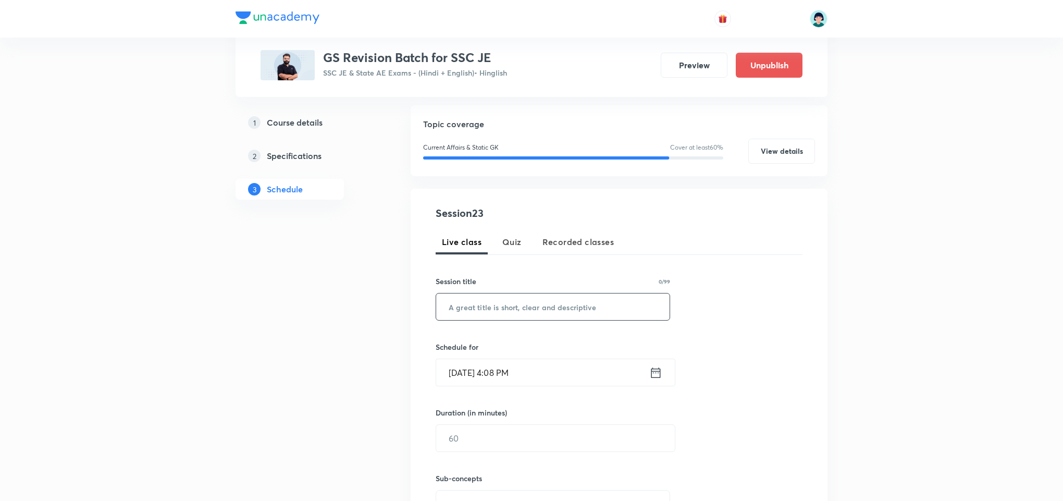
click at [504, 310] on input "text" at bounding box center [552, 306] width 233 height 27
paste input "GS Part 22"
type input "GS Part 23"
click at [458, 374] on input "Oct 8, 2025, 4:08 PM" at bounding box center [542, 372] width 213 height 27
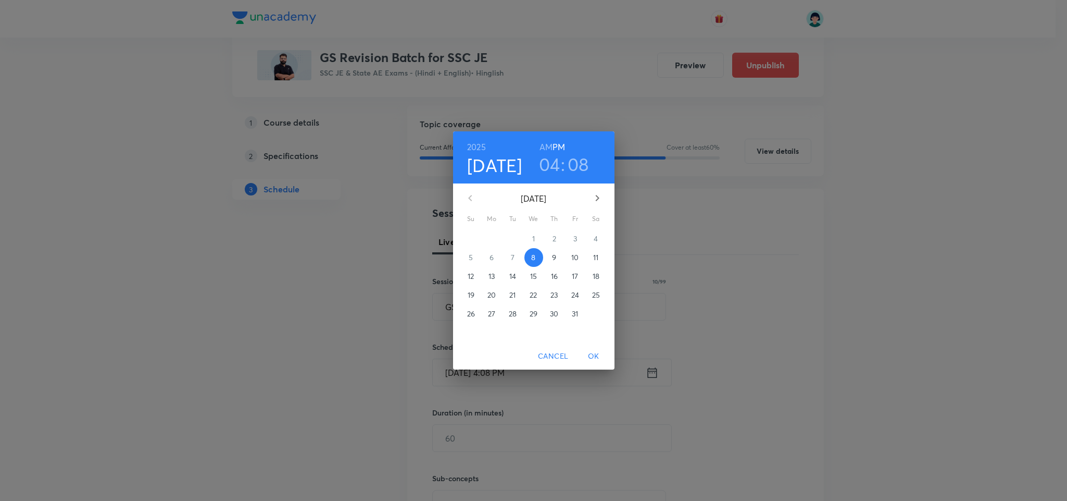
click at [512, 277] on p "14" at bounding box center [512, 276] width 7 height 10
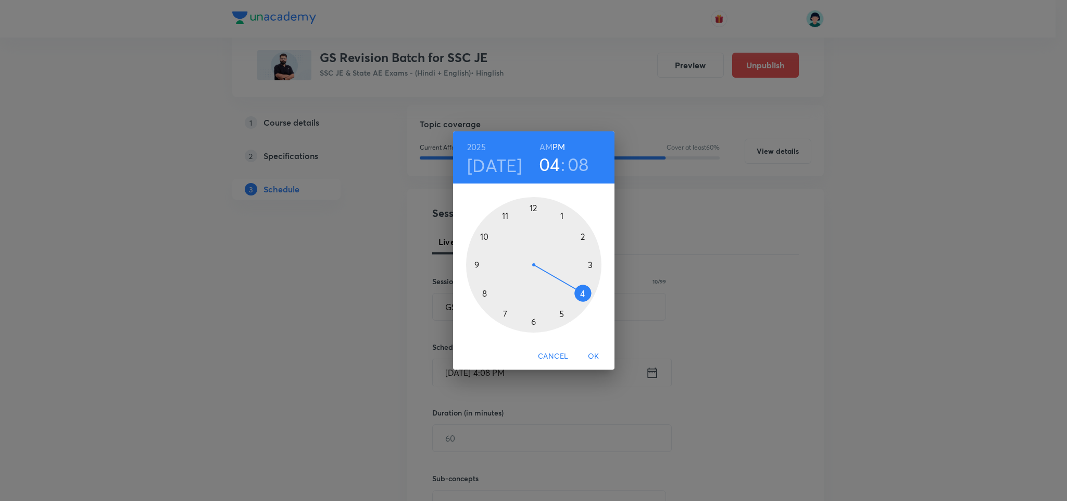
click at [477, 266] on div at bounding box center [533, 264] width 135 height 135
click at [547, 149] on h6 "AM" at bounding box center [546, 147] width 13 height 15
drag, startPoint x: 567, startPoint y: 222, endPoint x: 541, endPoint y: 205, distance: 31.6
click at [541, 205] on div at bounding box center [533, 264] width 135 height 135
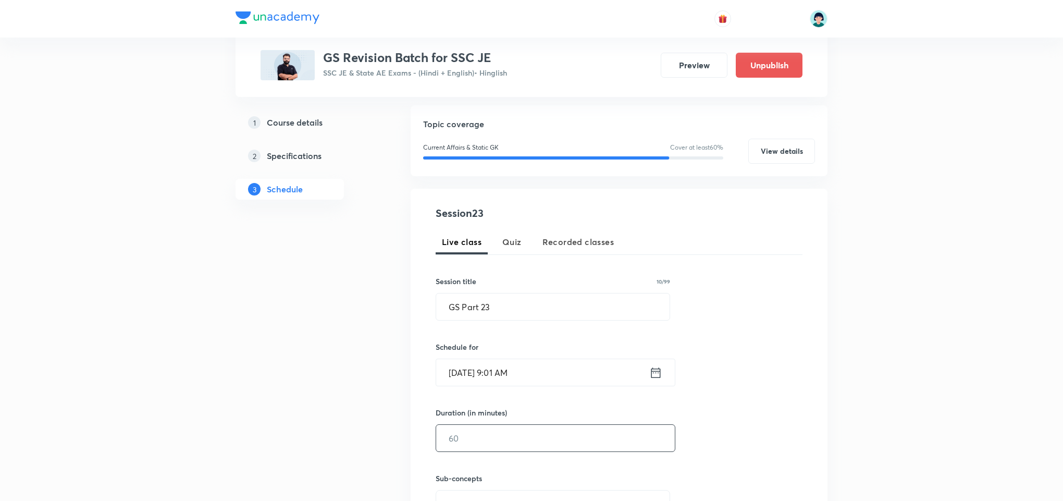
click at [453, 448] on input "text" at bounding box center [555, 438] width 239 height 27
type input "59"
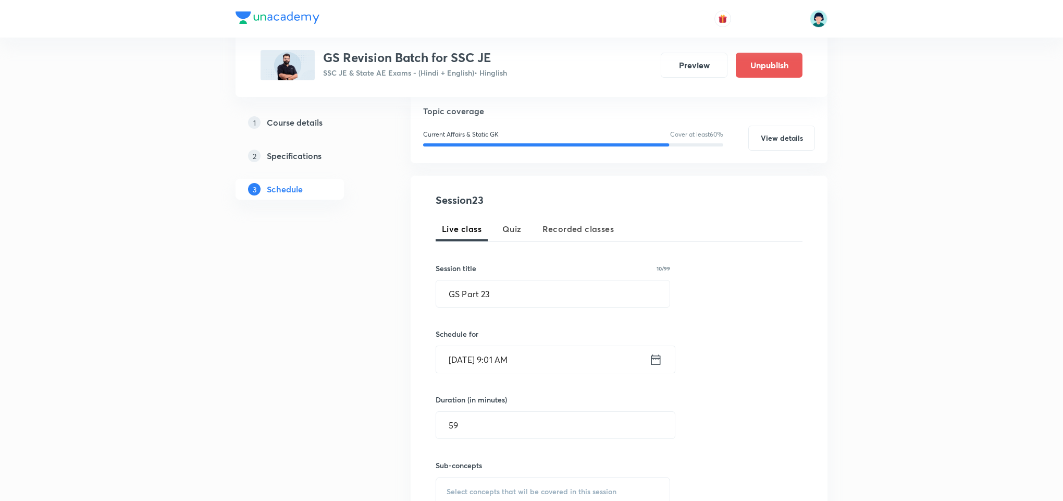
click at [778, 333] on div "Session 23 Live class Quiz Recorded classes Session title 10/99 GS Part 23 ​ Sc…" at bounding box center [619, 369] width 367 height 355
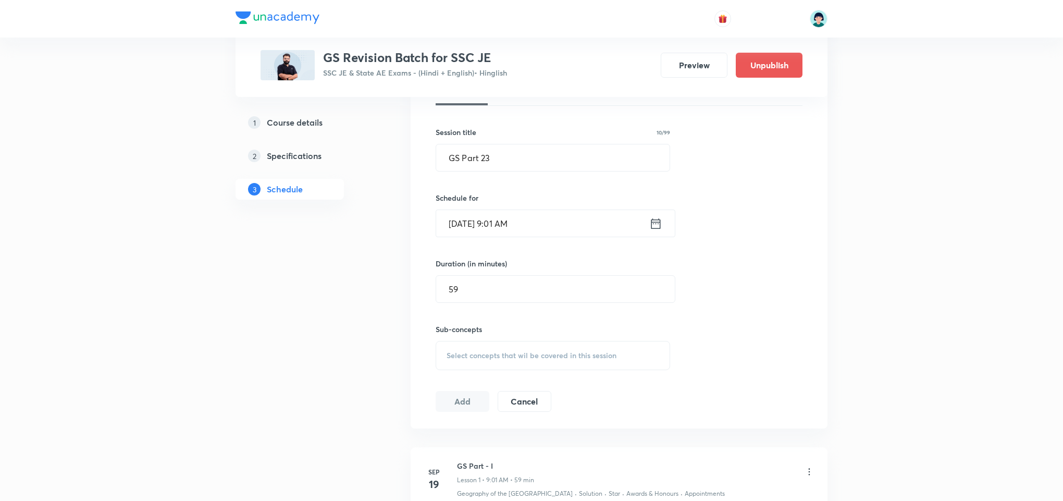
scroll to position [291, 0]
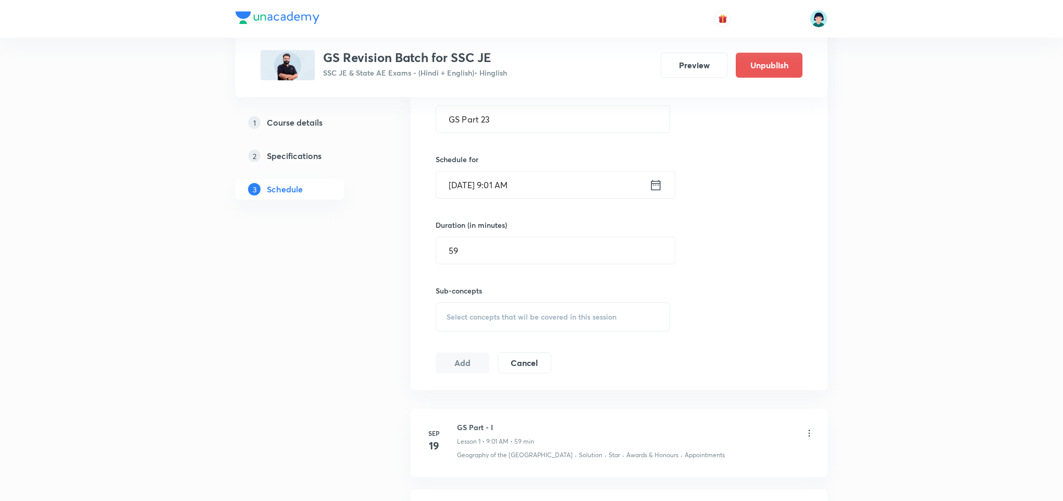
click at [615, 319] on span "Select concepts that wil be covered in this session" at bounding box center [531, 317] width 170 height 8
click at [615, 426] on div "Botany Covered previously" at bounding box center [552, 430] width 233 height 23
checkbox input "true"
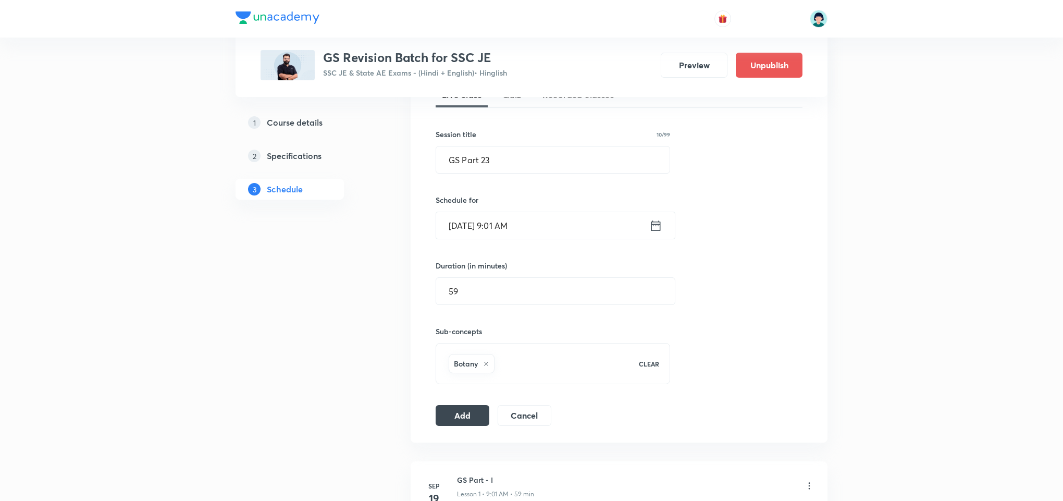
scroll to position [228, 0]
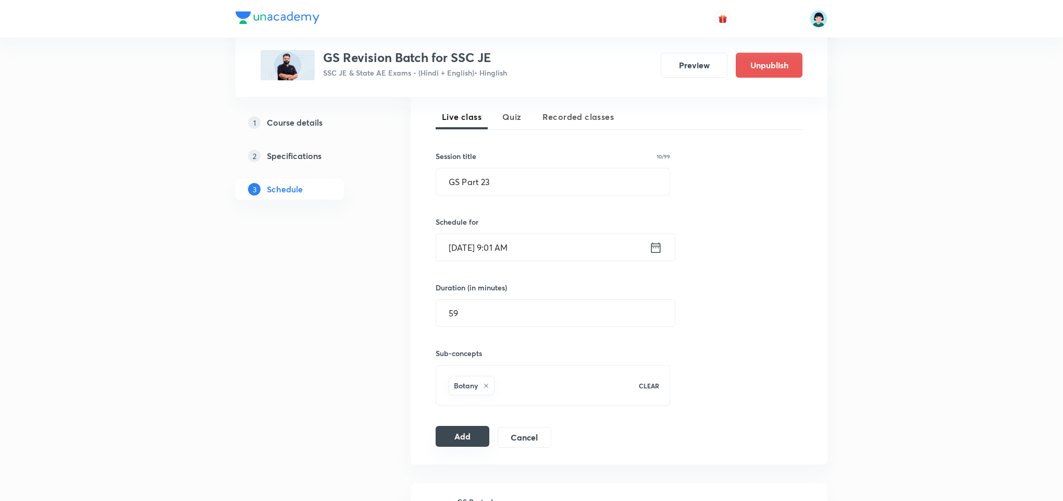
click at [472, 438] on button "Add" at bounding box center [463, 436] width 54 height 21
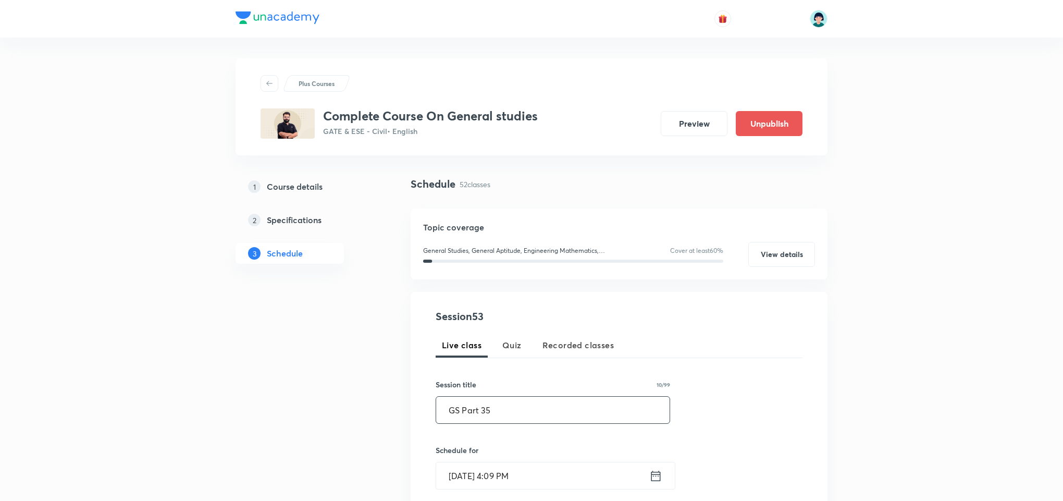
type input "GS Part 35"
click at [453, 489] on input "[DATE] 4:09 PM" at bounding box center [542, 475] width 213 height 27
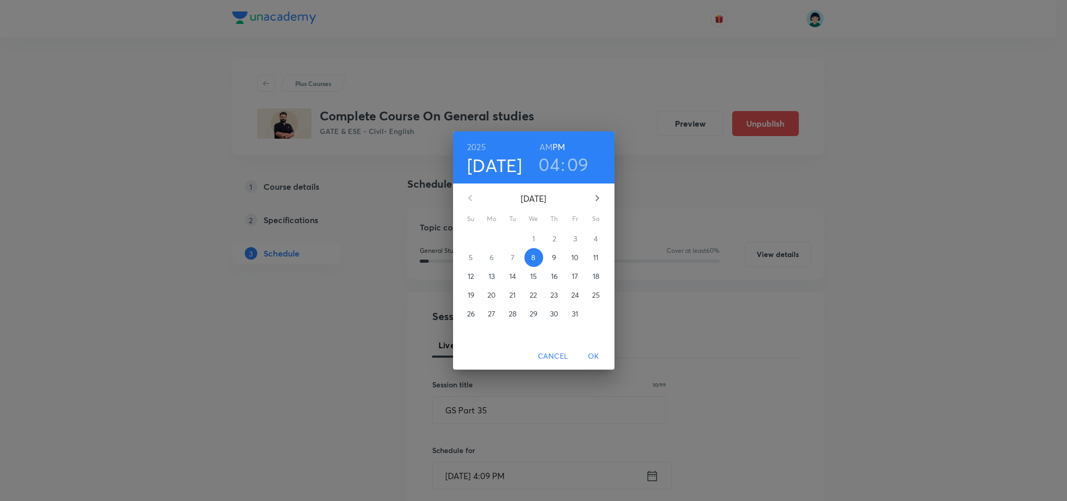
click at [576, 256] on p "10" at bounding box center [574, 257] width 7 height 10
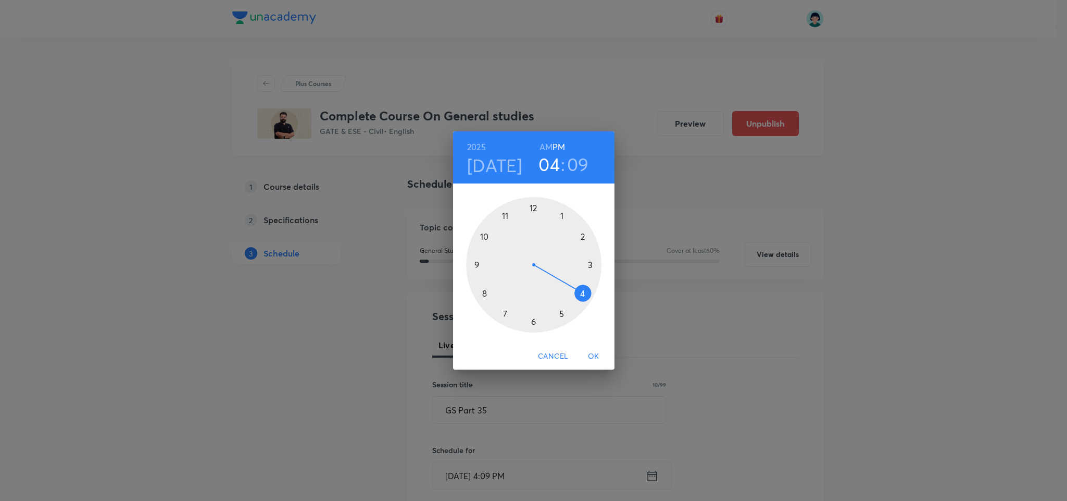
click at [488, 233] on div at bounding box center [533, 264] width 135 height 135
click at [549, 147] on h6 "AM" at bounding box center [546, 147] width 13 height 15
drag, startPoint x: 575, startPoint y: 227, endPoint x: 543, endPoint y: 205, distance: 38.7
click at [543, 205] on div at bounding box center [533, 264] width 135 height 135
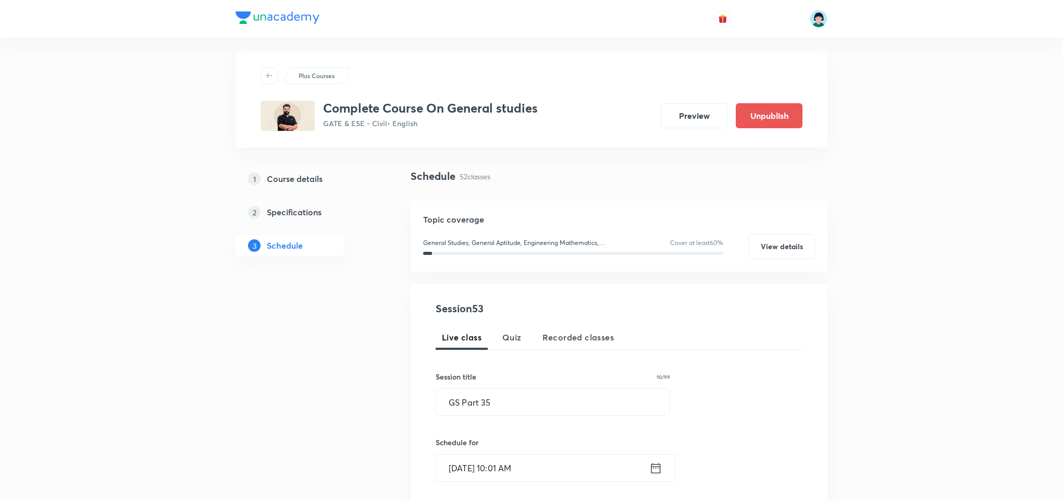
click at [704, 406] on div "Session 53 Live class Quiz Recorded classes Session title 10/99 GS Part 35 ​ Sc…" at bounding box center [619, 478] width 367 height 355
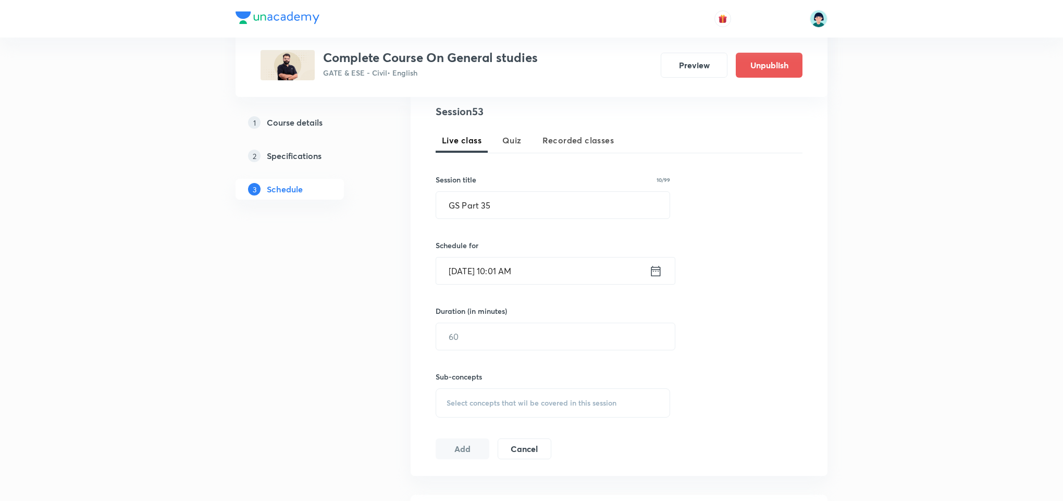
scroll to position [219, 0]
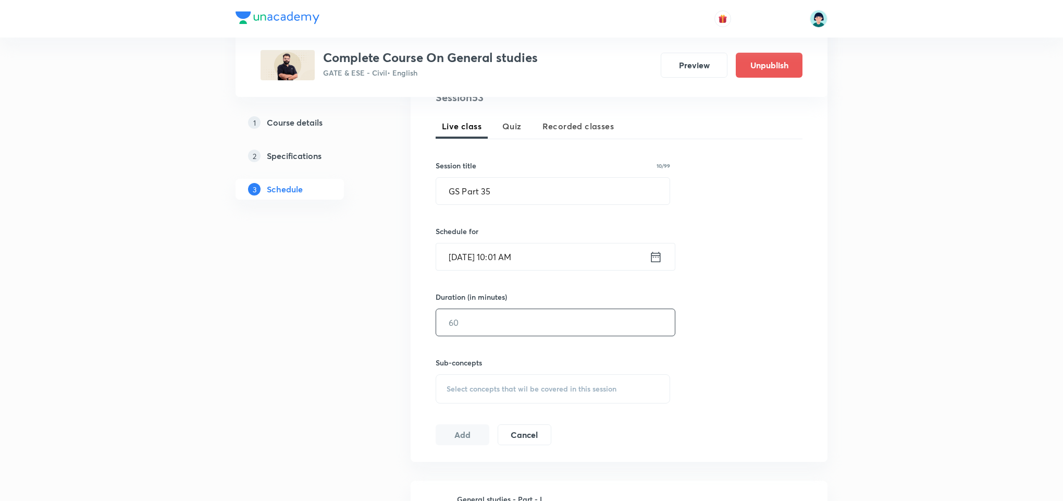
click at [523, 322] on input "text" at bounding box center [555, 322] width 239 height 27
type input "60"
click at [600, 402] on div "Select concepts that wil be covered in this session" at bounding box center [553, 388] width 234 height 29
click at [527, 471] on p "Energy Resources: Conservation & Utilisation" at bounding box center [511, 476] width 105 height 22
checkbox input "true"
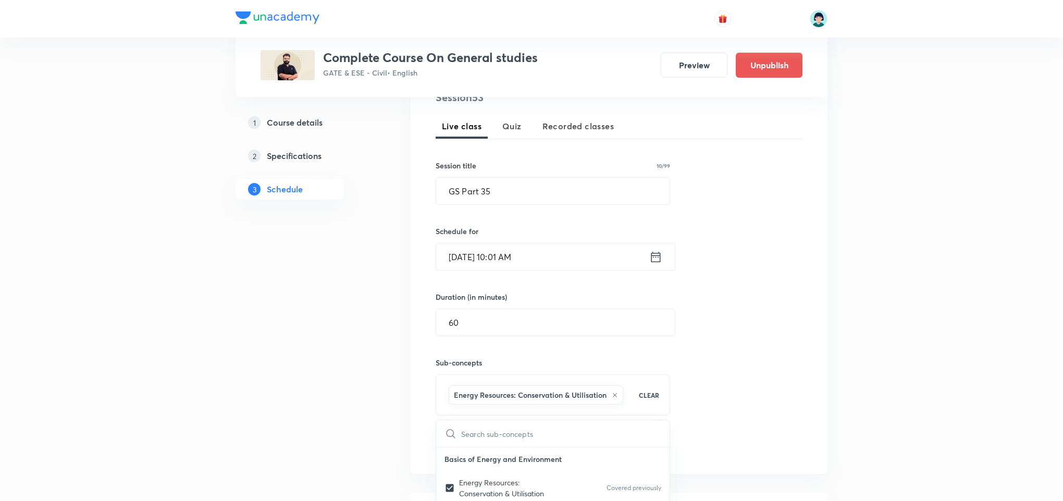
click at [755, 391] on div "Session 53 Live class Quiz Recorded classes Session title 10/99 GS Part 35 ​ Sc…" at bounding box center [619, 273] width 367 height 367
click at [528, 190] on input "GS Part 35" at bounding box center [552, 191] width 233 height 27
click at [436, 456] on button "Add" at bounding box center [463, 445] width 54 height 21
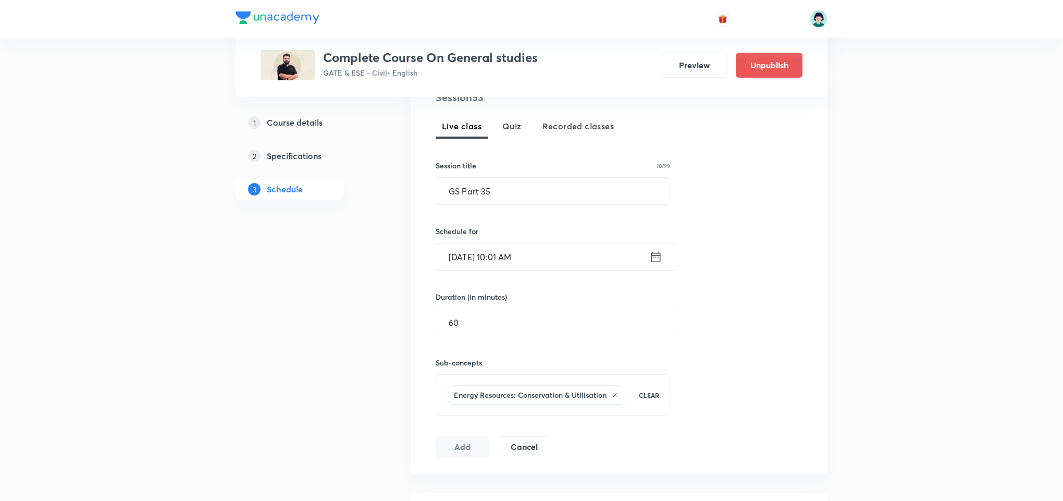
click at [456, 451] on button "Add" at bounding box center [463, 446] width 54 height 21
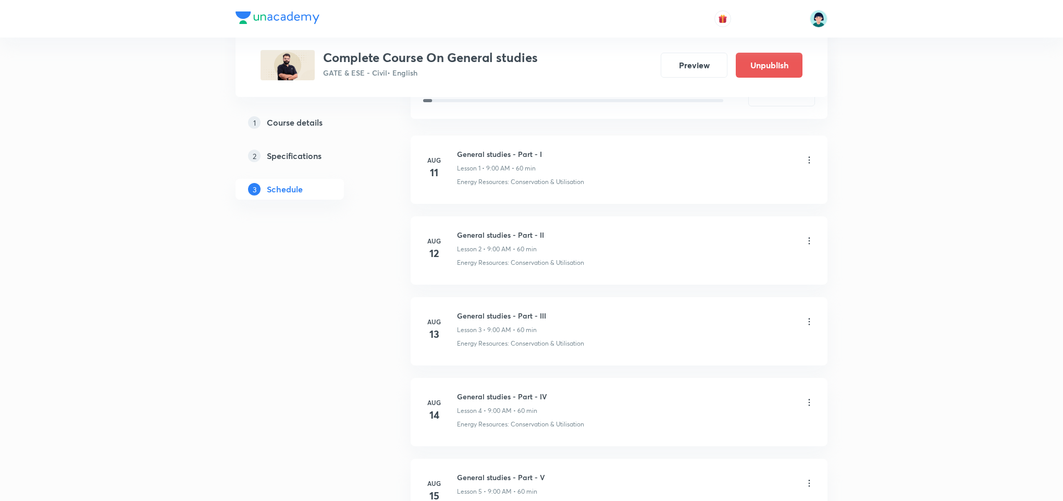
scroll to position [52, 0]
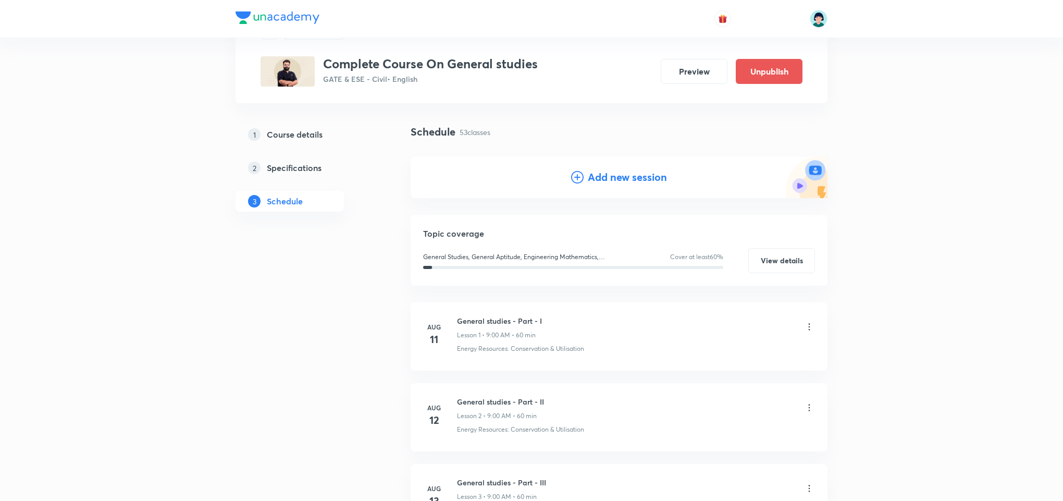
click at [616, 181] on h4 "Add new session" at bounding box center [627, 177] width 79 height 16
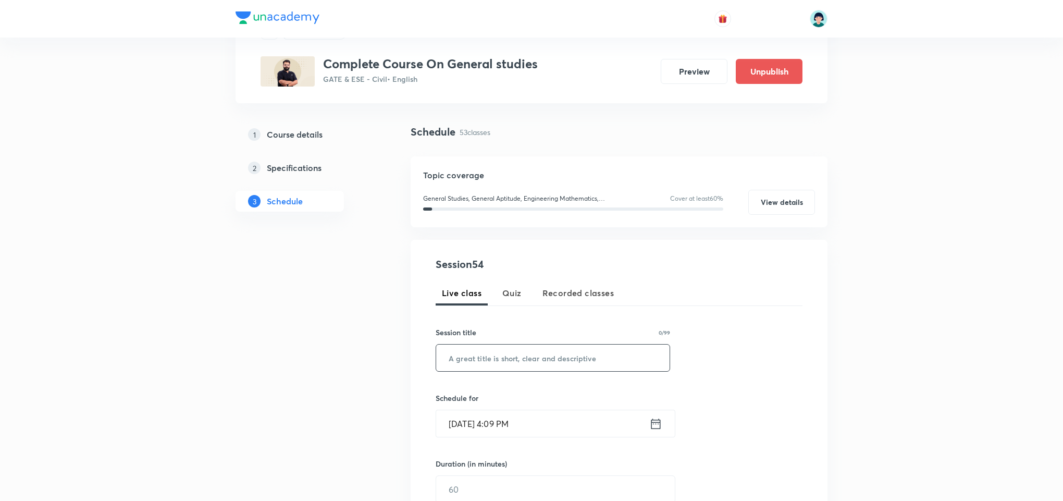
click at [518, 355] on input "text" at bounding box center [552, 357] width 233 height 27
paste input "GS Part 35"
type input "GS Part 36"
click at [456, 421] on input "Oct 8, 2025, 4:09 PM" at bounding box center [542, 423] width 213 height 27
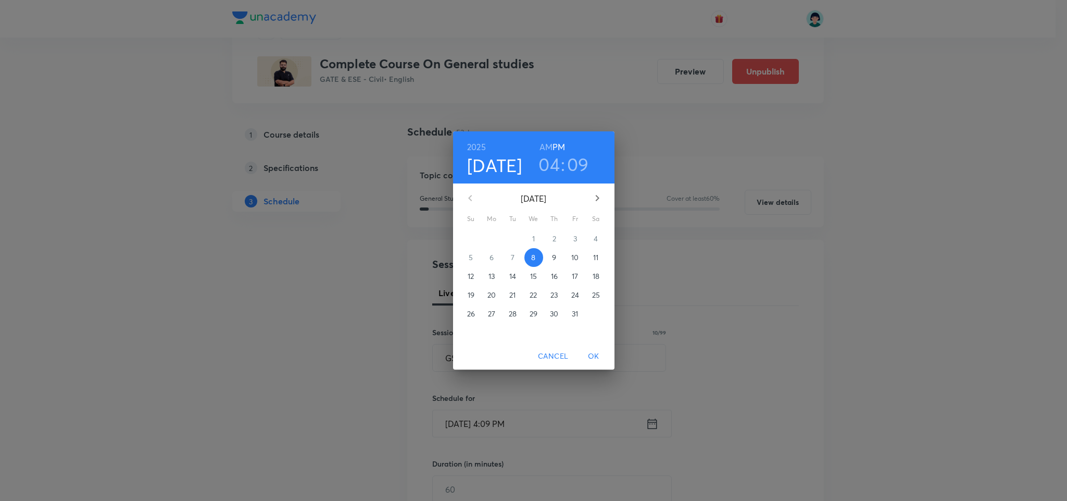
click at [590, 255] on span "11" at bounding box center [596, 257] width 19 height 10
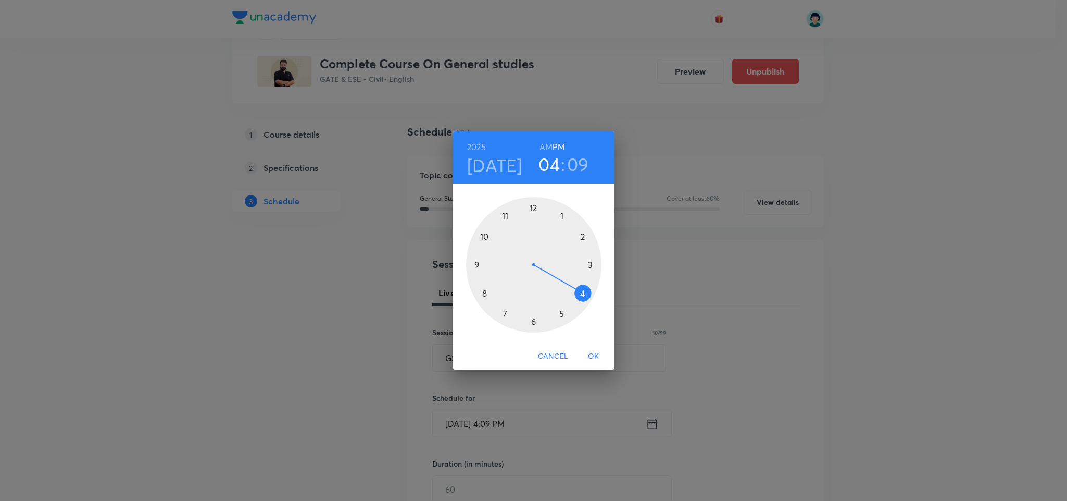
click at [483, 236] on div at bounding box center [533, 264] width 135 height 135
click at [545, 147] on h6 "AM" at bounding box center [546, 147] width 13 height 15
drag, startPoint x: 577, startPoint y: 227, endPoint x: 540, endPoint y: 205, distance: 43.2
click at [540, 205] on div at bounding box center [533, 264] width 135 height 135
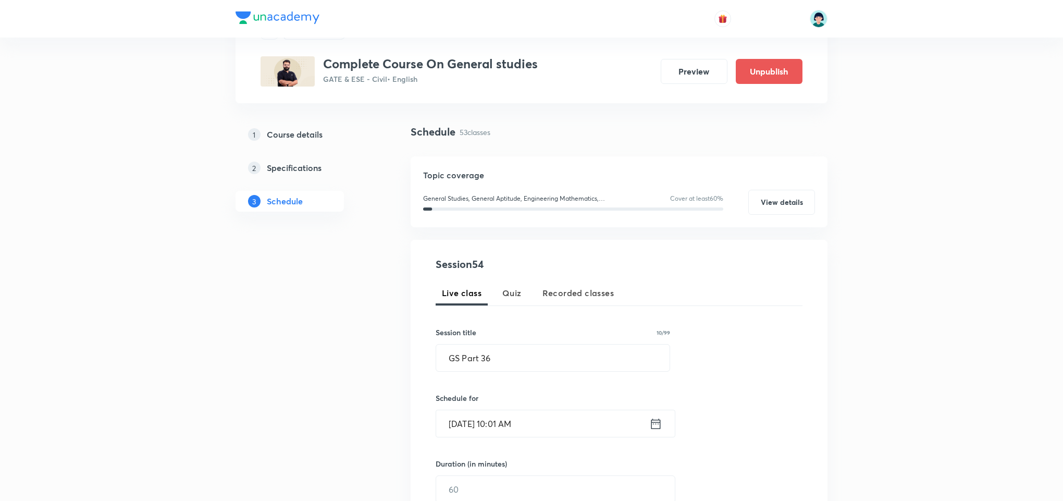
click at [740, 332] on div "Session 54 Live class Quiz Recorded classes Session title 10/99 GS Part 36 ​ Sc…" at bounding box center [619, 433] width 367 height 355
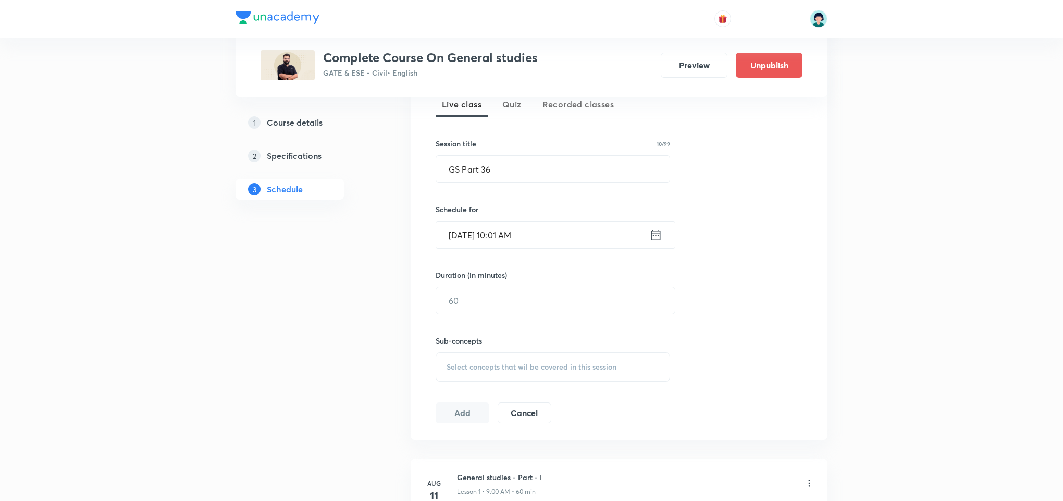
scroll to position [240, 0]
click at [503, 302] on input "text" at bounding box center [555, 301] width 239 height 27
type input "60"
click at [581, 362] on div "Select concepts that wil be covered in this session" at bounding box center [553, 367] width 234 height 29
click at [508, 444] on div "Energy Resources: Conservation & Utilisation Covered previously" at bounding box center [552, 455] width 233 height 34
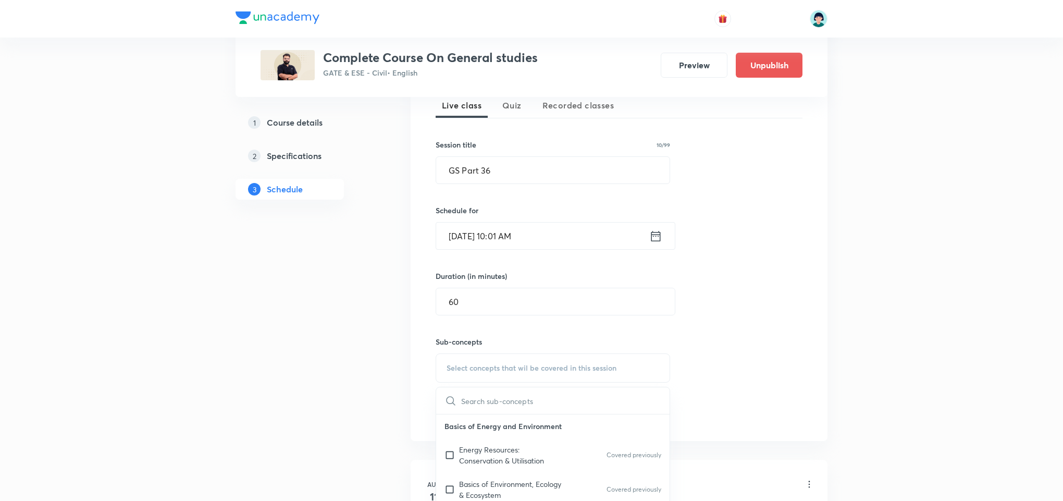
checkbox input "true"
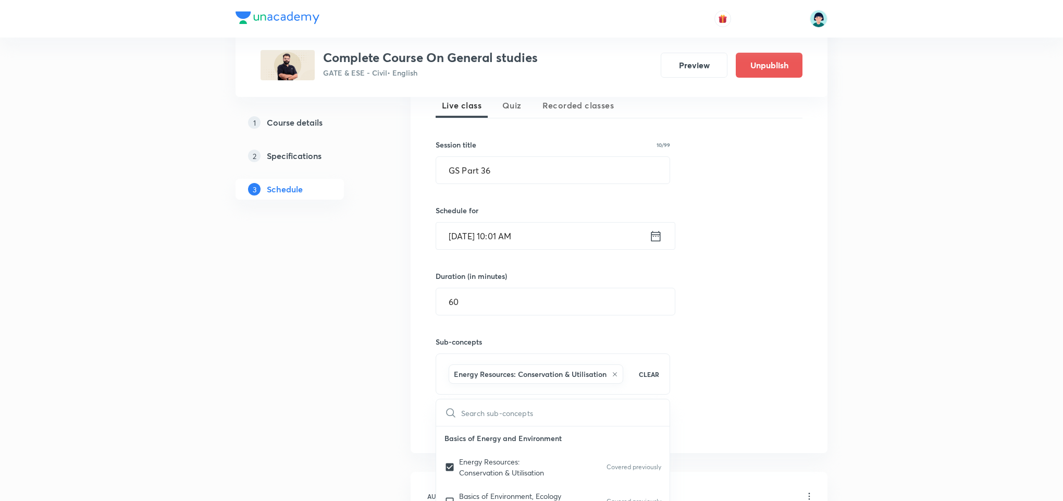
click at [748, 361] on div "Session 54 Live class Quiz Recorded classes Session title 10/99 GS Part 36 ​ Sc…" at bounding box center [619, 252] width 367 height 367
click at [449, 425] on button "Add" at bounding box center [463, 424] width 54 height 21
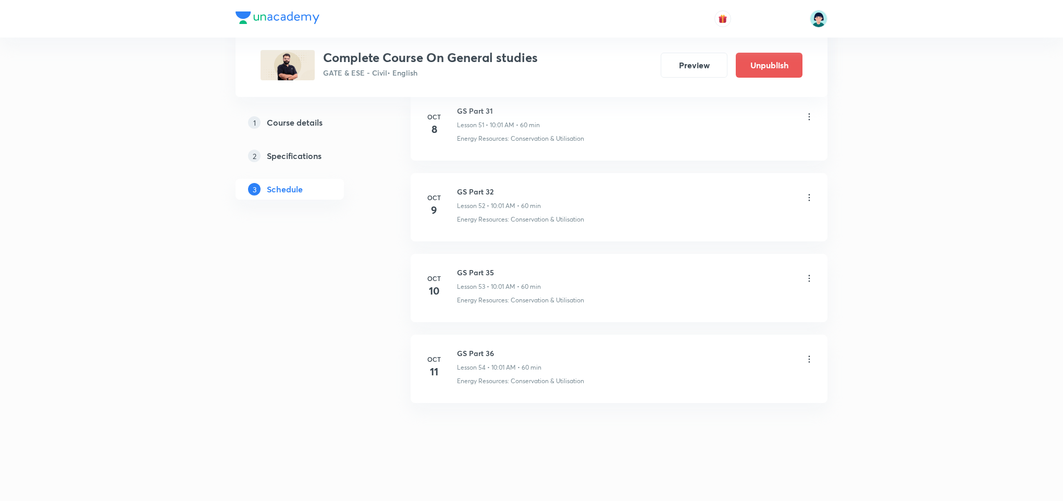
scroll to position [4327, 0]
click at [473, 352] on h6 "GS Part 36" at bounding box center [499, 352] width 84 height 11
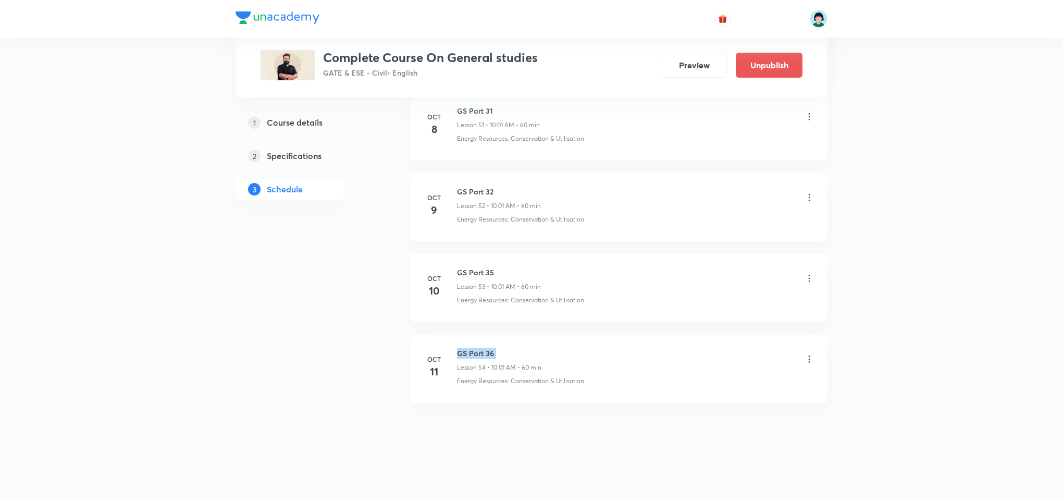
click at [473, 352] on h6 "GS Part 36" at bounding box center [499, 352] width 84 height 11
copy h6 "GS Part 36"
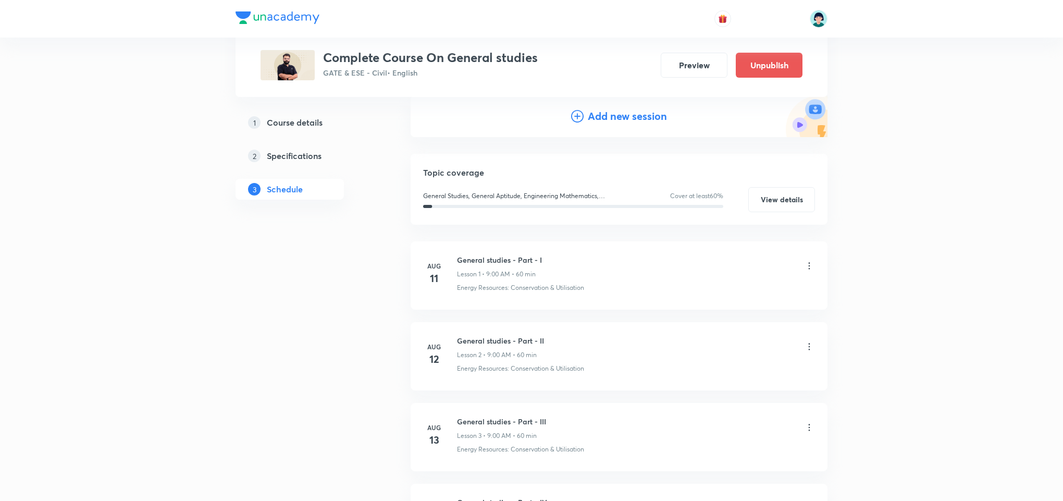
scroll to position [105, 0]
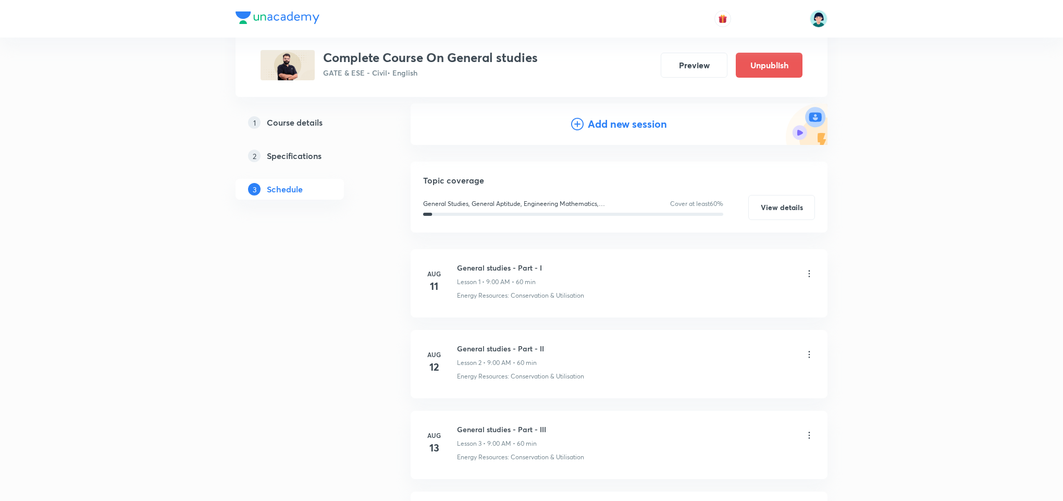
click at [614, 125] on h4 "Add new session" at bounding box center [627, 124] width 79 height 16
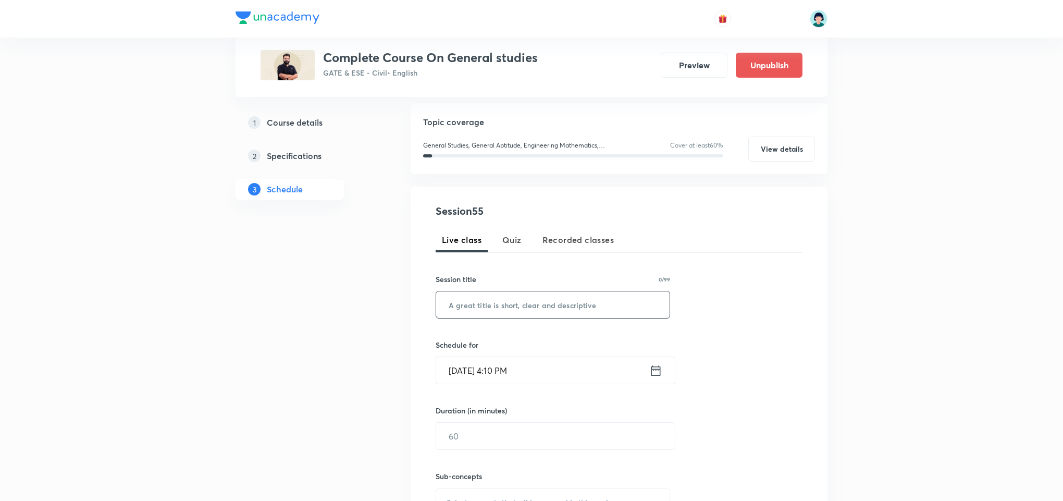
click at [480, 305] on input "text" at bounding box center [552, 304] width 233 height 27
paste input "GS Part 36"
type input "GS Part 37"
click at [438, 372] on input "Oct 8, 2025, 4:10 PM" at bounding box center [542, 370] width 213 height 27
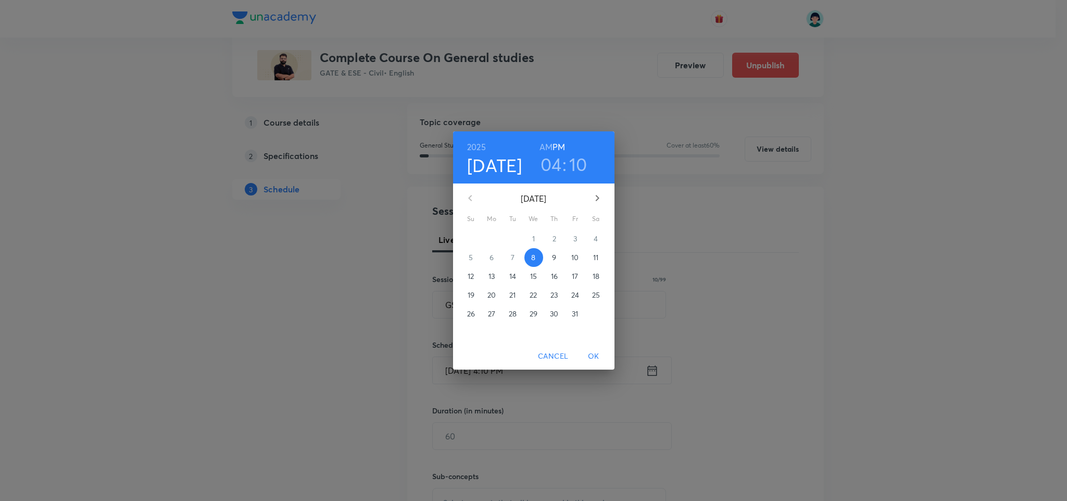
click at [473, 277] on p "12" at bounding box center [471, 276] width 6 height 10
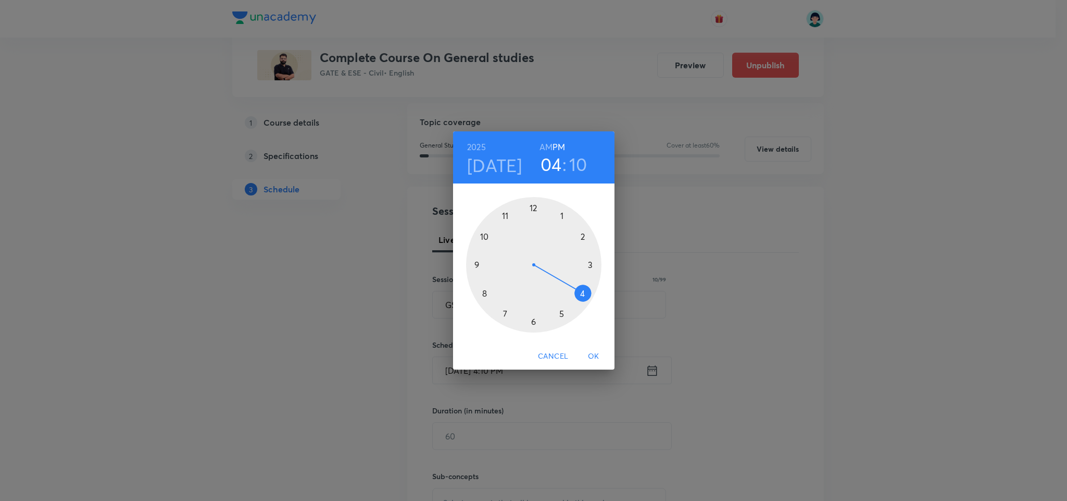
click at [488, 236] on div at bounding box center [533, 264] width 135 height 135
click at [548, 141] on h6 "AM" at bounding box center [546, 147] width 13 height 15
drag, startPoint x: 581, startPoint y: 236, endPoint x: 539, endPoint y: 206, distance: 51.6
click at [539, 206] on div at bounding box center [533, 264] width 135 height 135
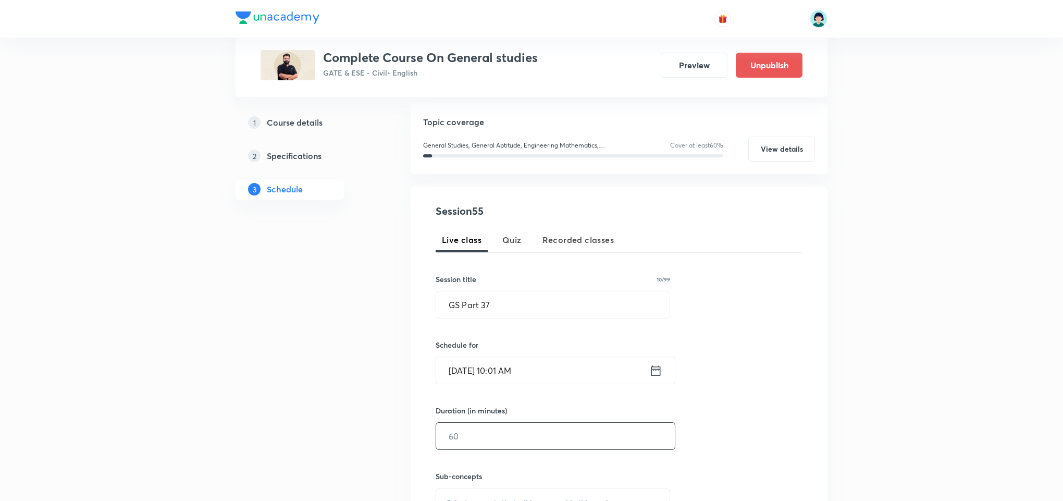
click at [474, 444] on input "text" at bounding box center [555, 435] width 239 height 27
type input "60"
click at [807, 352] on div "Session 55 Live class Quiz Recorded classes Session title 10/99 GS Part 37 ​ Sc…" at bounding box center [619, 381] width 417 height 389
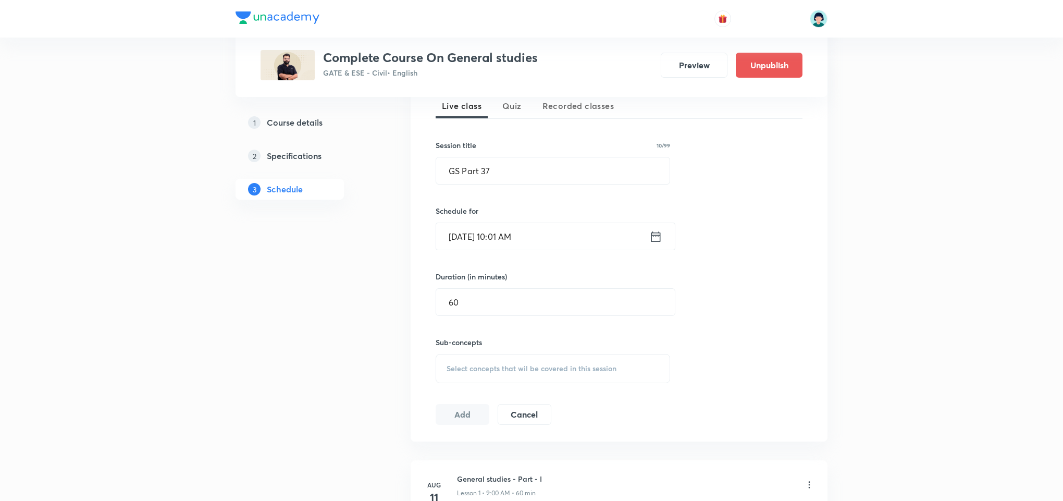
scroll to position [262, 0]
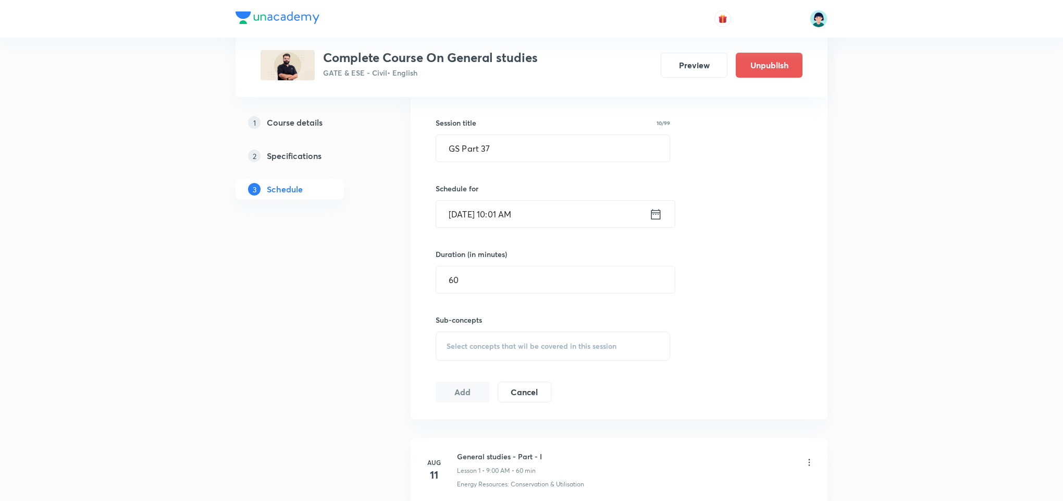
click at [589, 342] on span "Select concepts that wil be covered in this session" at bounding box center [531, 346] width 170 height 8
click at [583, 438] on div "Code of Conduct" at bounding box center [552, 433] width 233 height 23
checkbox input "true"
click at [780, 309] on div "Session 55 Live class Quiz Recorded classes Session title 10/99 GS Part 37 ​ Sc…" at bounding box center [619, 230] width 367 height 367
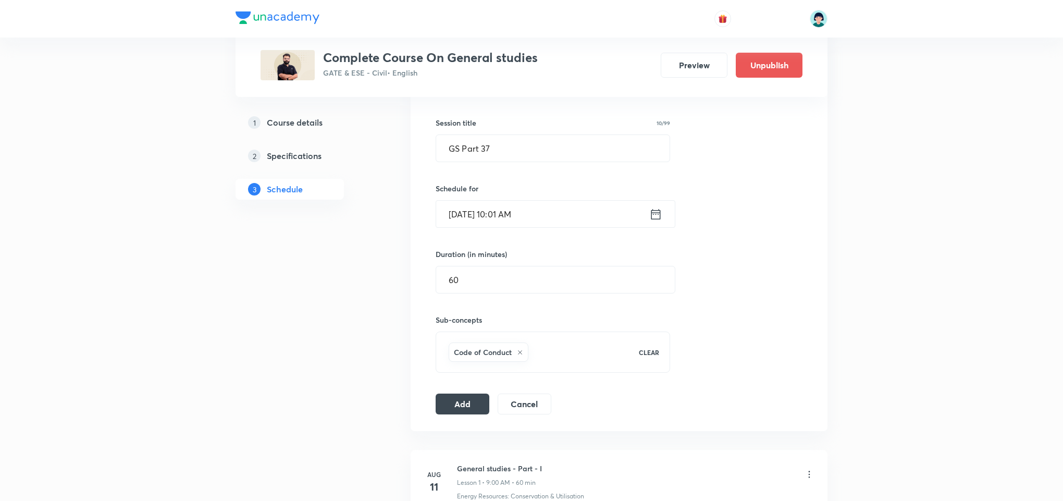
click at [477, 393] on div "Session 55 Live class Quiz Recorded classes Session title 10/99 GS Part 37 ​ Sc…" at bounding box center [619, 230] width 367 height 367
click at [477, 401] on button "Add" at bounding box center [463, 402] width 54 height 21
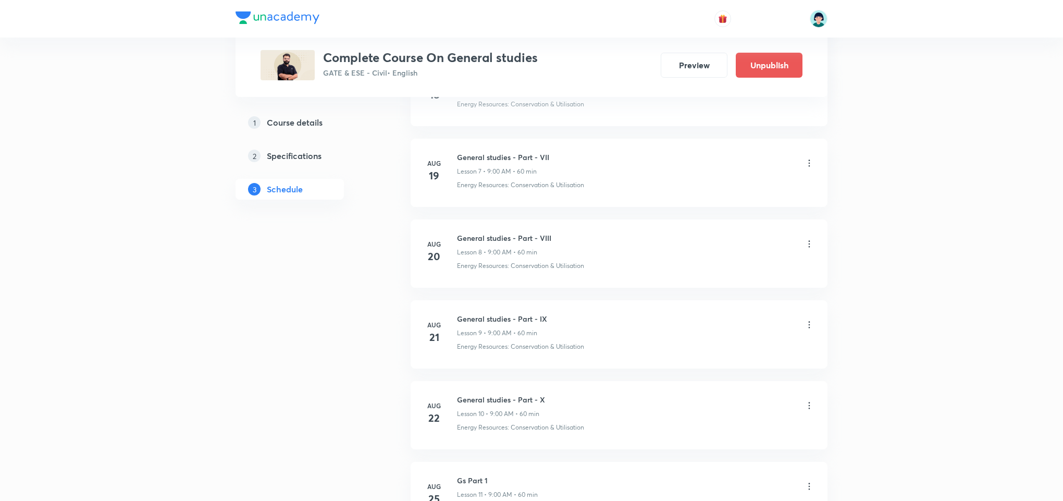
scroll to position [4408, 0]
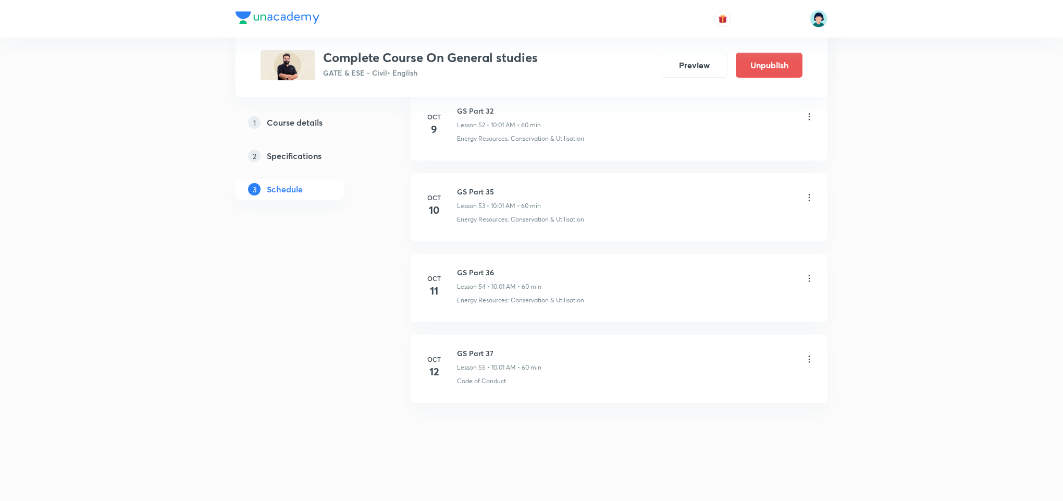
click at [479, 355] on h6 "GS Part 37" at bounding box center [499, 352] width 84 height 11
copy h6 "GS Part 37"
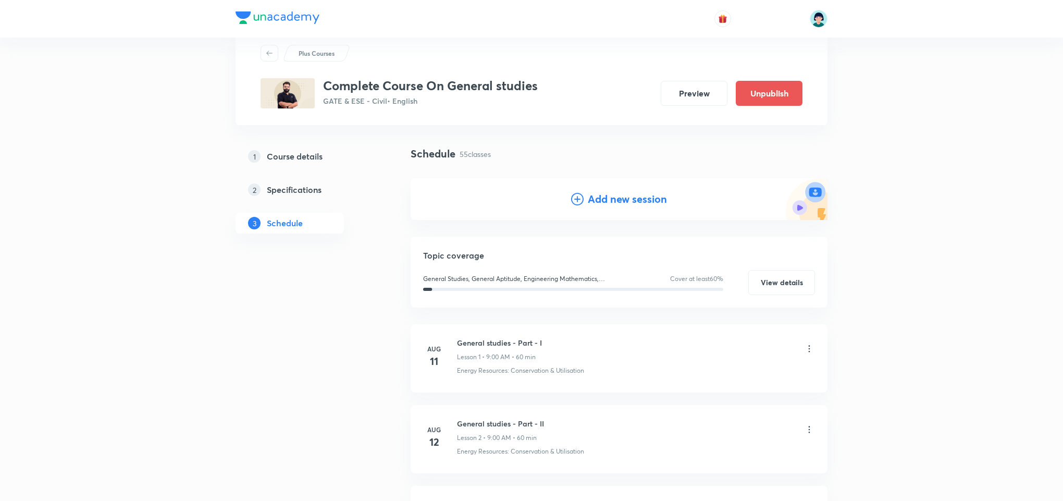
scroll to position [0, 0]
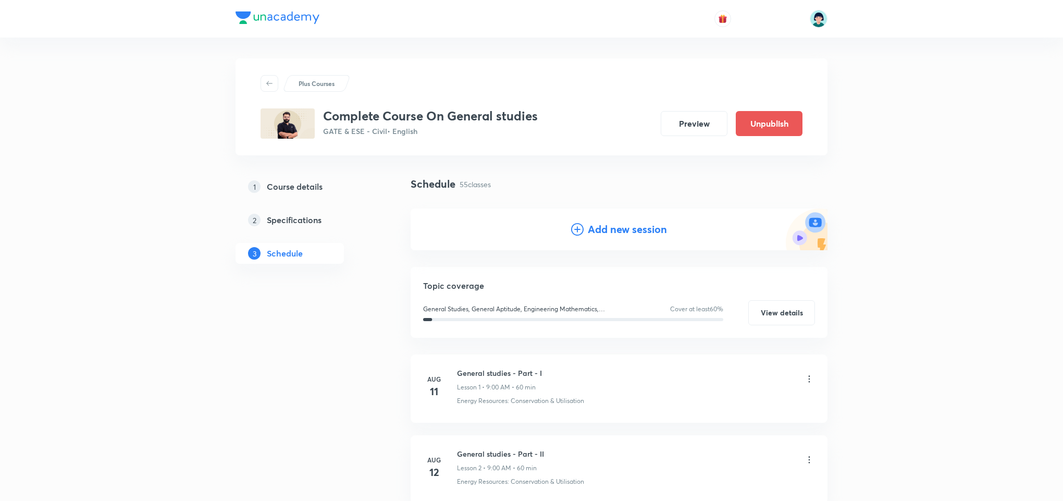
click at [635, 217] on div "Add new session" at bounding box center [619, 229] width 417 height 42
click at [624, 219] on div "Add new session" at bounding box center [619, 229] width 417 height 42
drag, startPoint x: 616, startPoint y: 219, endPoint x: 617, endPoint y: 227, distance: 7.9
click at [617, 227] on div "Add new session" at bounding box center [619, 229] width 417 height 42
click at [617, 227] on h4 "Add new session" at bounding box center [627, 229] width 79 height 16
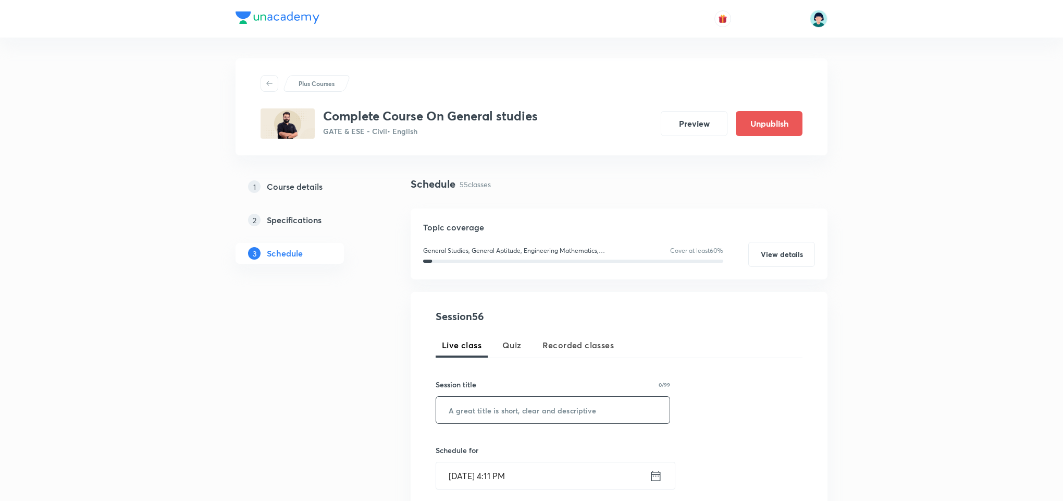
click at [496, 402] on input "text" at bounding box center [552, 409] width 233 height 27
paste input "GS Part 37"
type input "GS Part 38"
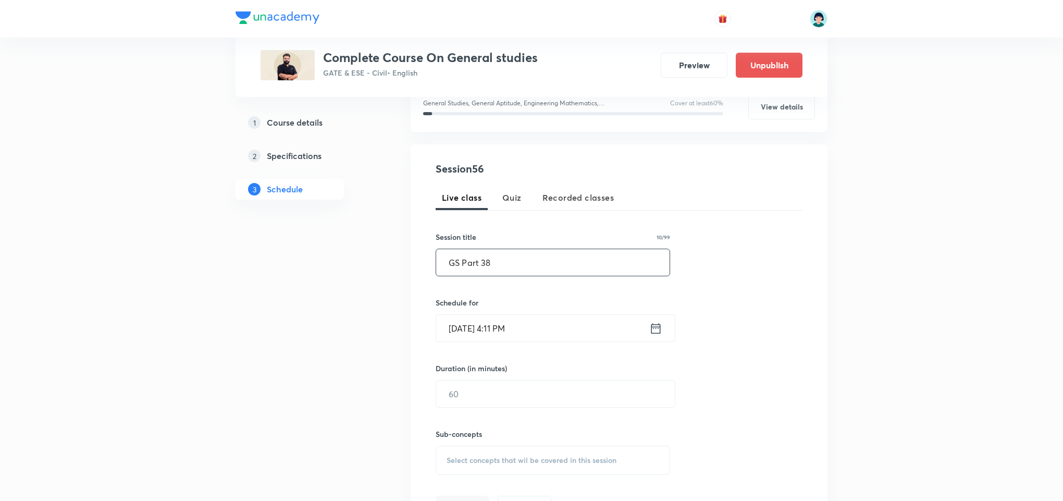
scroll to position [213, 0]
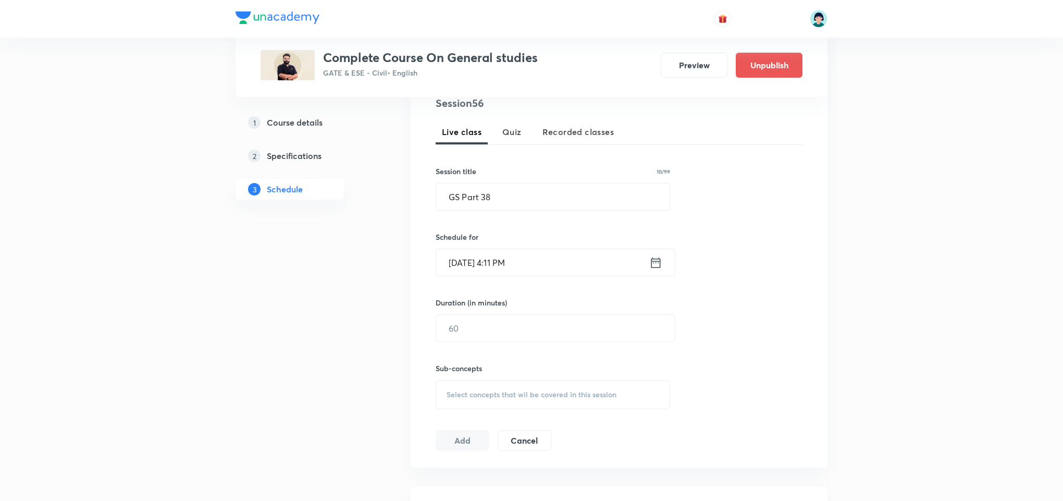
click at [461, 255] on input "Oct 8, 2025, 4:11 PM" at bounding box center [542, 262] width 213 height 27
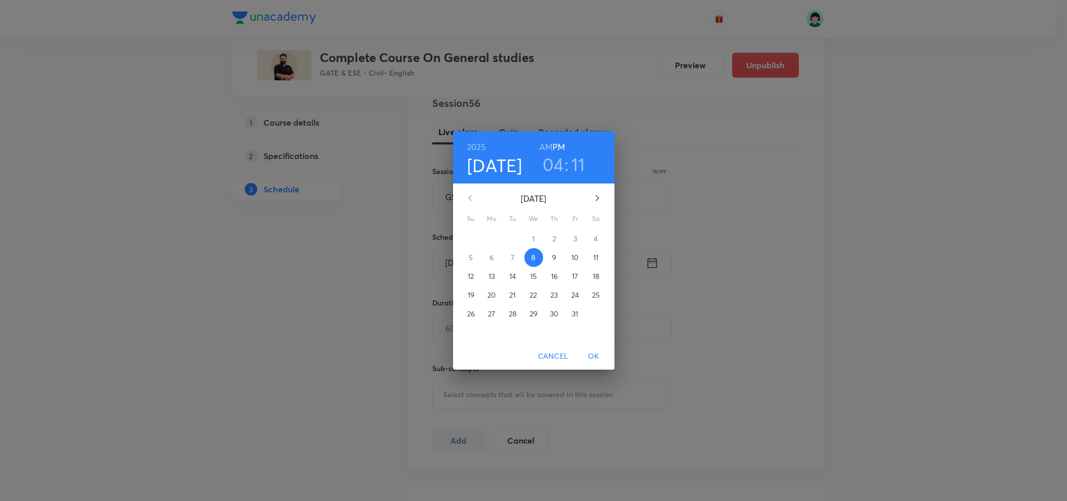
click at [477, 272] on span "12" at bounding box center [471, 276] width 19 height 10
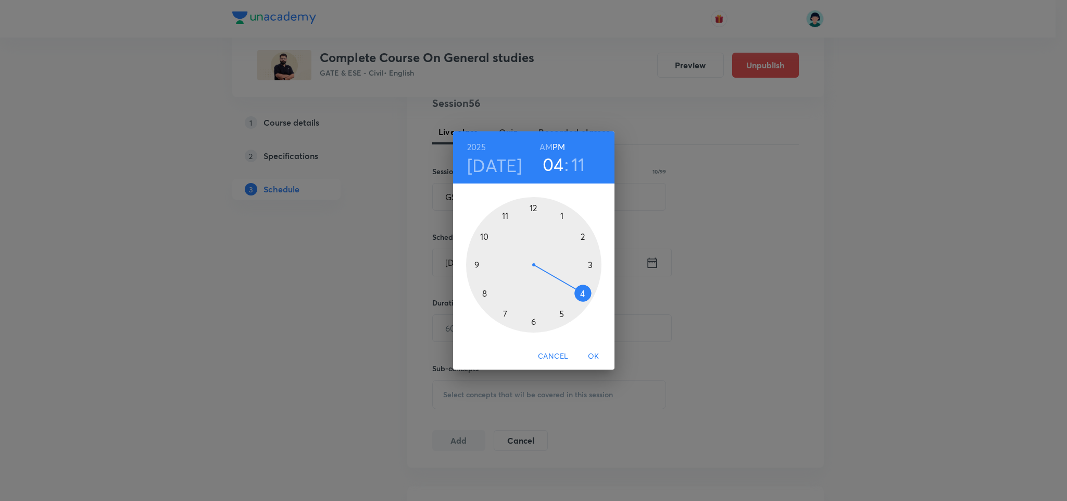
click at [487, 237] on div at bounding box center [533, 264] width 135 height 135
click at [545, 146] on h6 "AM" at bounding box center [546, 147] width 13 height 15
click at [539, 200] on div at bounding box center [533, 264] width 135 height 135
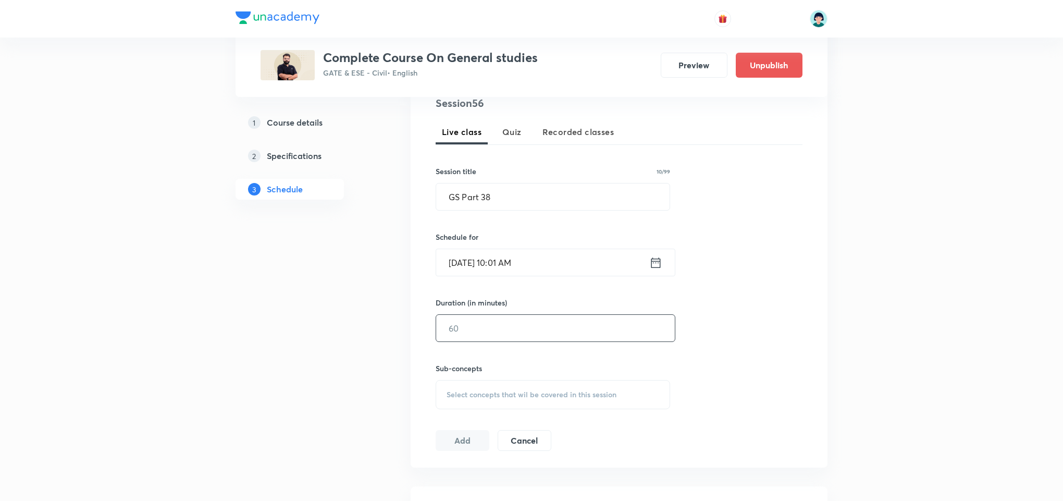
click at [495, 322] on input "text" at bounding box center [555, 328] width 239 height 27
type input "60"
click at [577, 394] on span "Select concepts that wil be covered in this session" at bounding box center [531, 394] width 170 height 8
drag, startPoint x: 602, startPoint y: 474, endPoint x: 733, endPoint y: 352, distance: 179.5
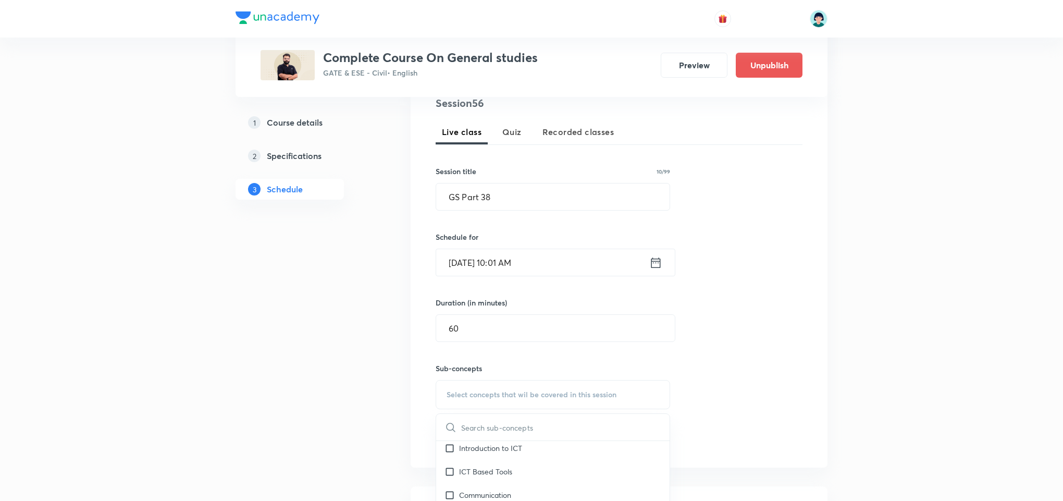
click at [602, 474] on div "ICT Based Tools" at bounding box center [552, 470] width 233 height 23
checkbox input "true"
click at [733, 352] on div "Session 56 Live class Quiz Recorded classes Session title 10/99 GS Part 38 ​ Sc…" at bounding box center [619, 278] width 367 height 367
click at [466, 455] on button "Add" at bounding box center [463, 451] width 54 height 21
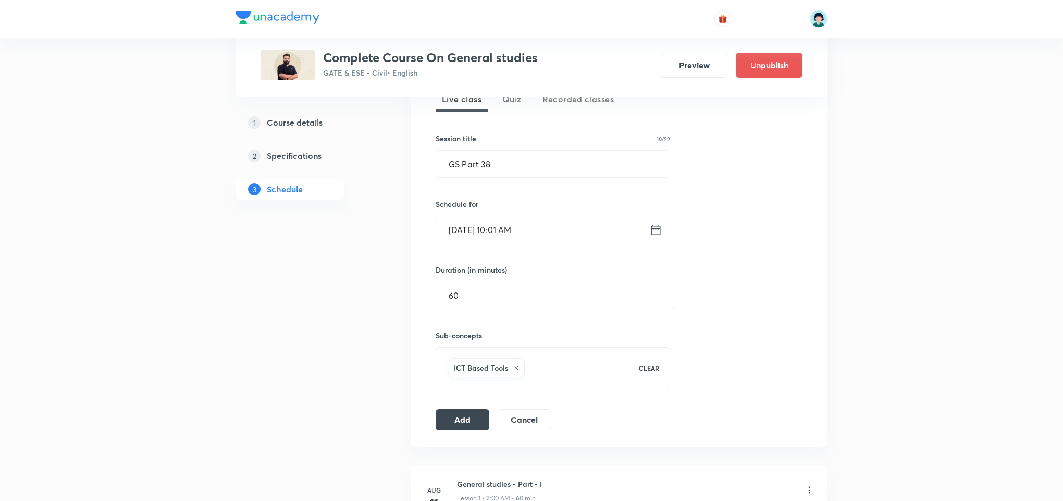
scroll to position [271, 0]
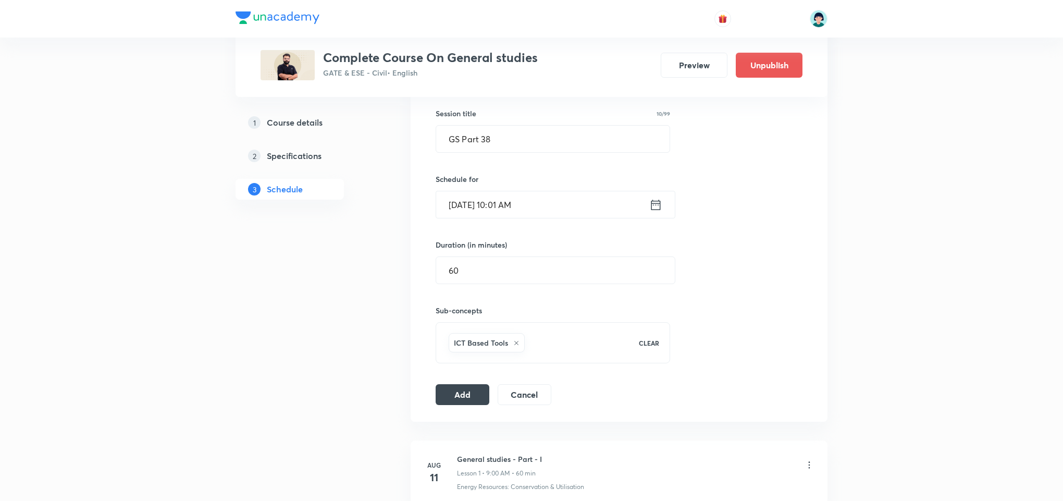
click at [466, 202] on input "Oct 12, 2025, 10:01 AM" at bounding box center [542, 204] width 213 height 27
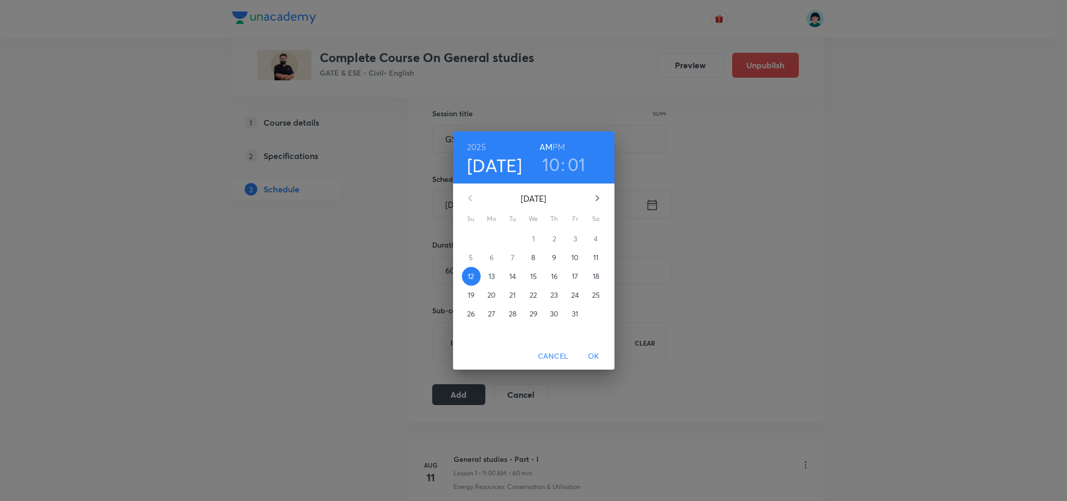
click at [492, 274] on p "13" at bounding box center [492, 276] width 6 height 10
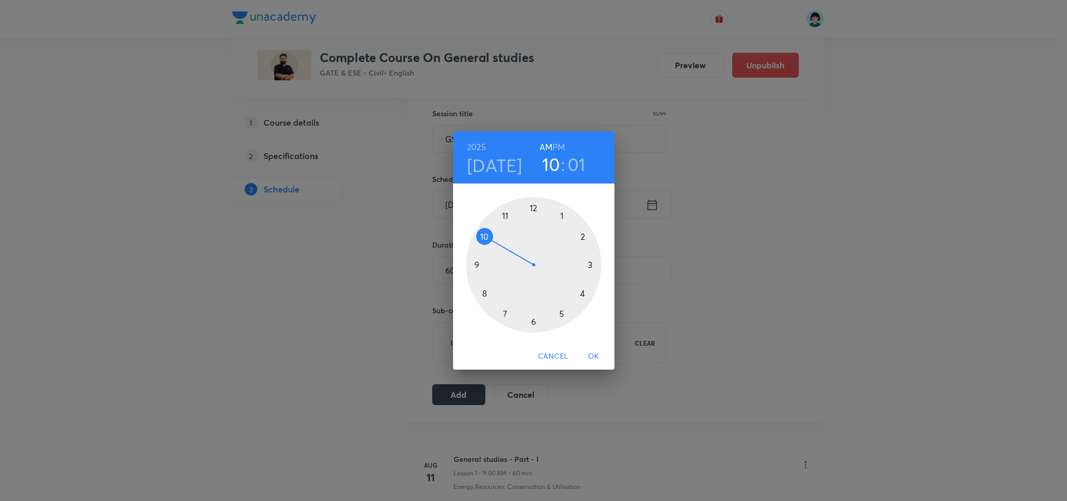
click at [599, 354] on span "OK" at bounding box center [593, 356] width 25 height 13
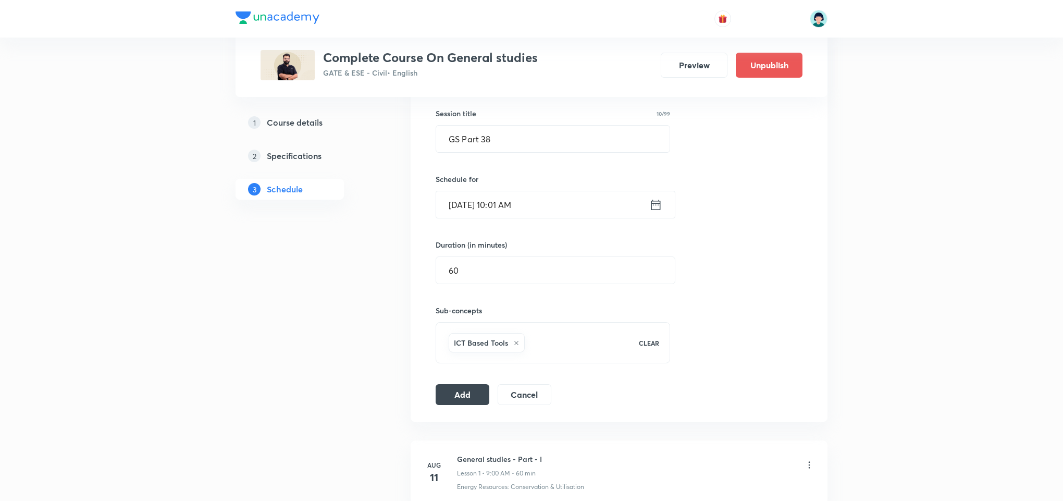
click at [470, 385] on div "Session 56 Live class Quiz Recorded classes Session title 10/99 GS Part 38 ​ Sc…" at bounding box center [619, 221] width 367 height 367
click at [470, 391] on button "Add" at bounding box center [463, 393] width 54 height 21
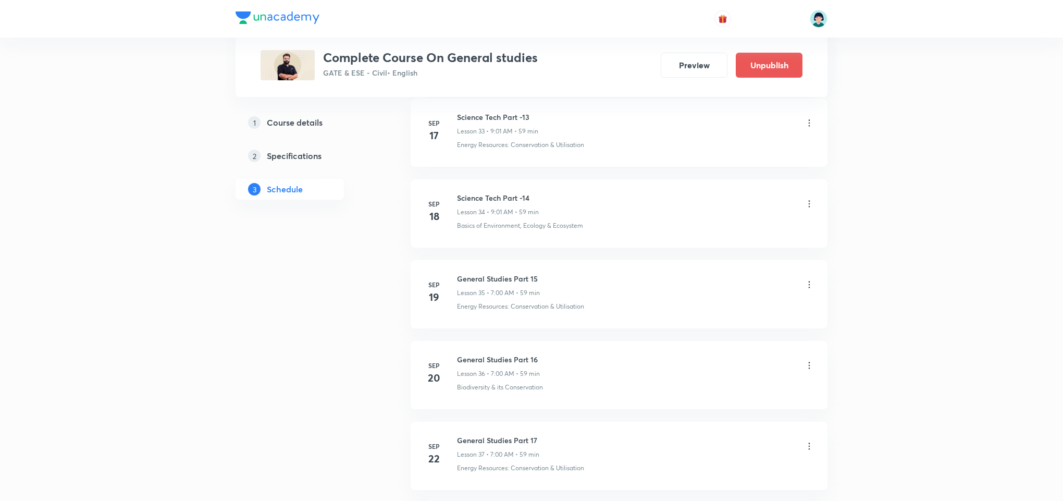
scroll to position [4489, 0]
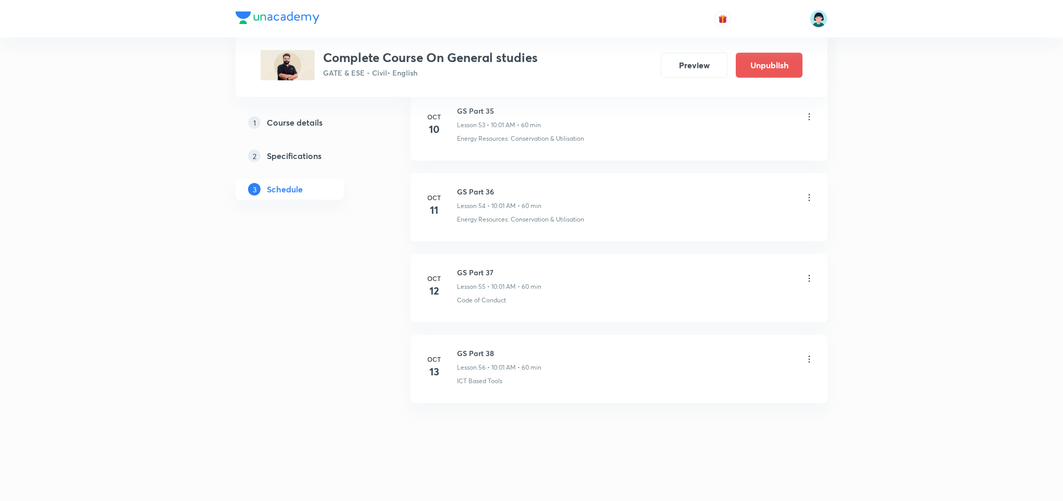
click at [483, 353] on h6 "GS Part 38" at bounding box center [499, 352] width 84 height 11
copy h6 "GS Part 38"
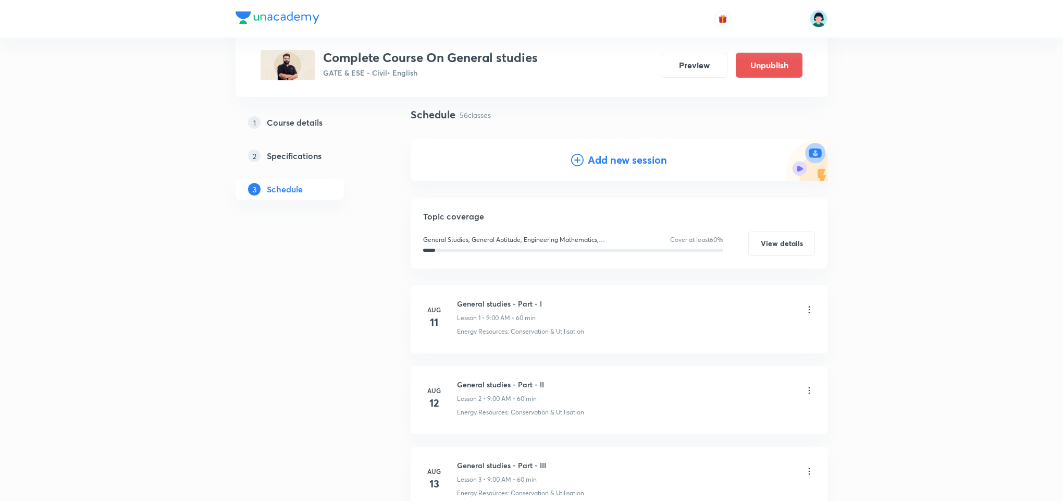
scroll to position [0, 0]
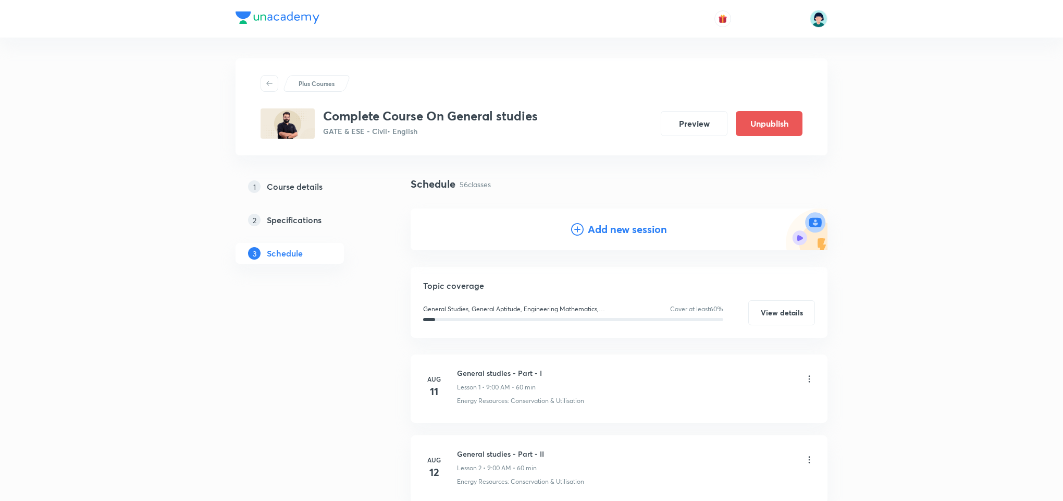
click at [601, 229] on h4 "Add new session" at bounding box center [627, 229] width 79 height 16
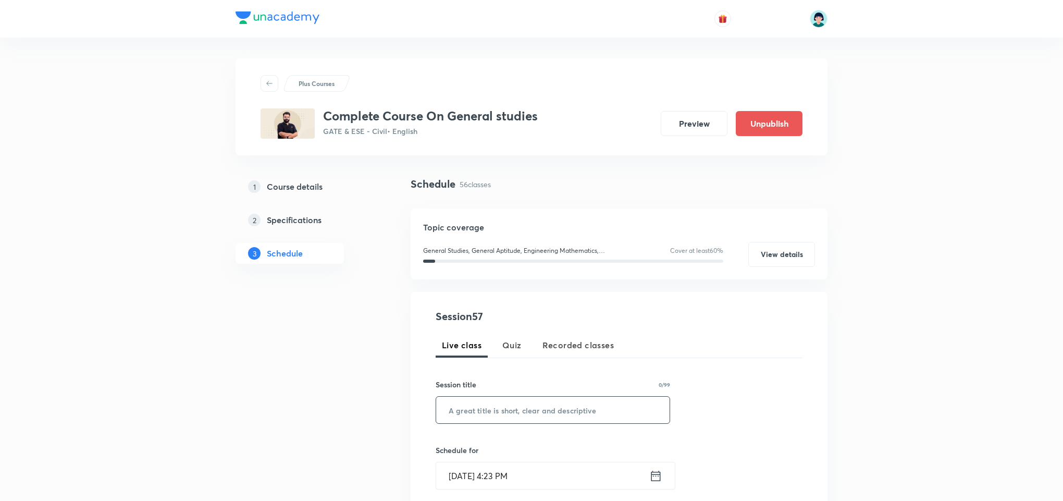
click at [481, 404] on input "text" at bounding box center [552, 409] width 233 height 27
paste input "GS Part 38"
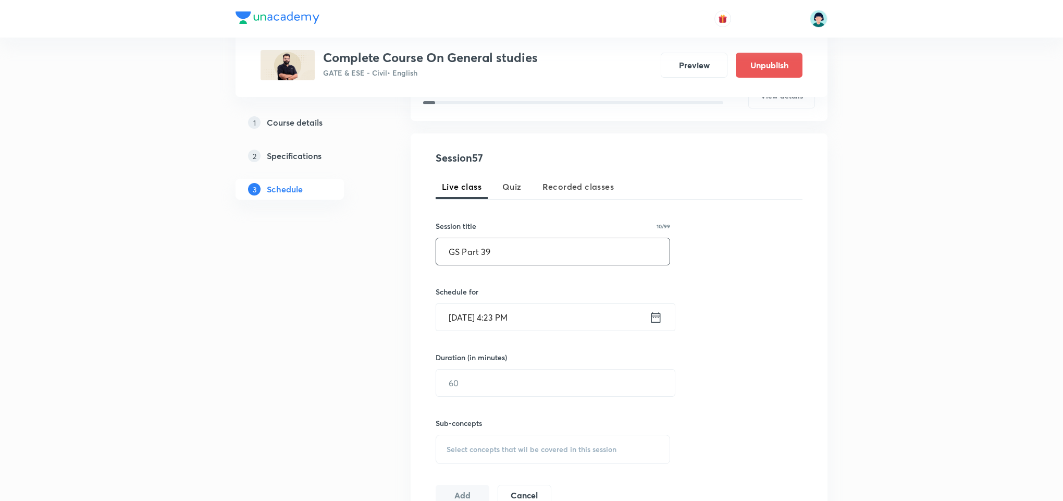
scroll to position [91, 0]
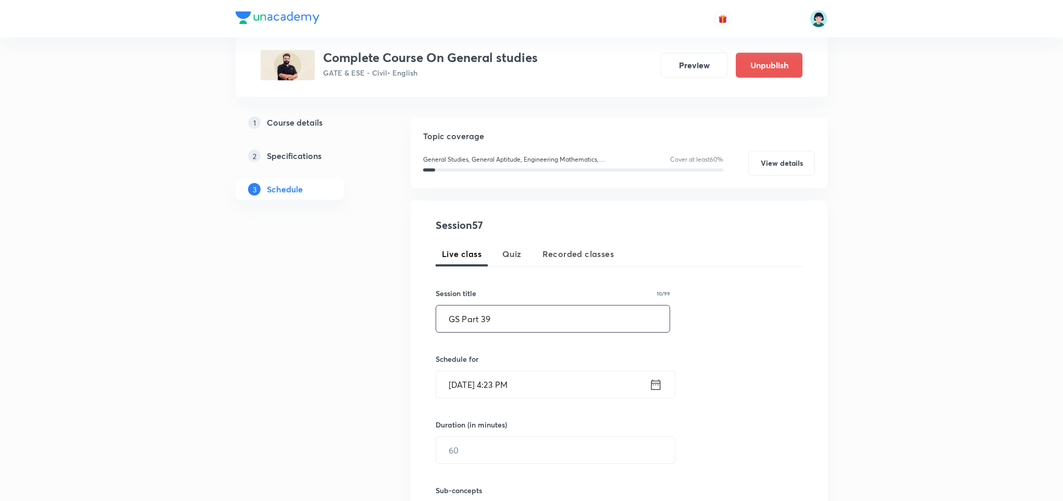
type input "GS Part 39"
click at [443, 401] on div "Session 57 Live class Quiz Recorded classes Session title 10/99 GS Part 39 ​ Sc…" at bounding box center [619, 394] width 367 height 355
click at [474, 383] on input "Oct 8, 2025, 4:23 PM" at bounding box center [542, 384] width 213 height 27
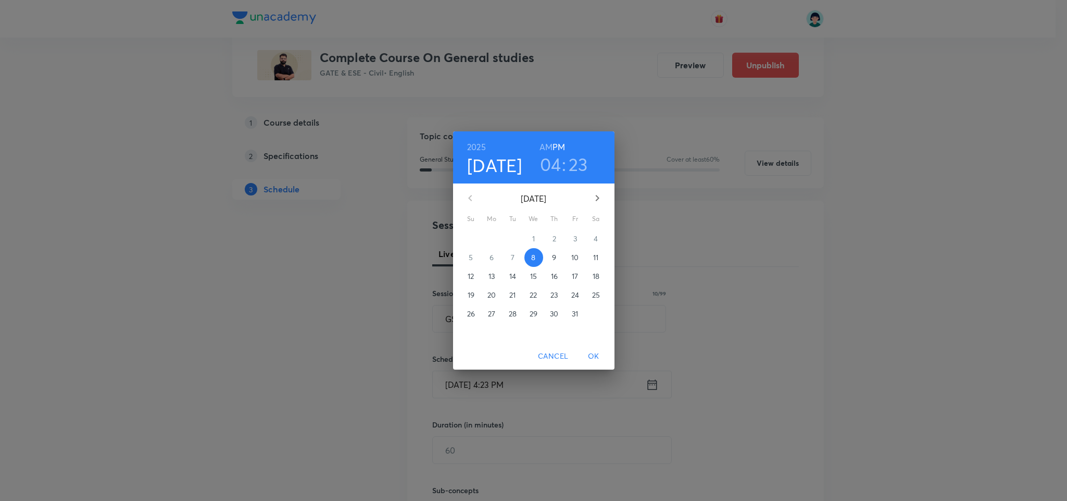
click at [516, 272] on p "14" at bounding box center [512, 276] width 7 height 10
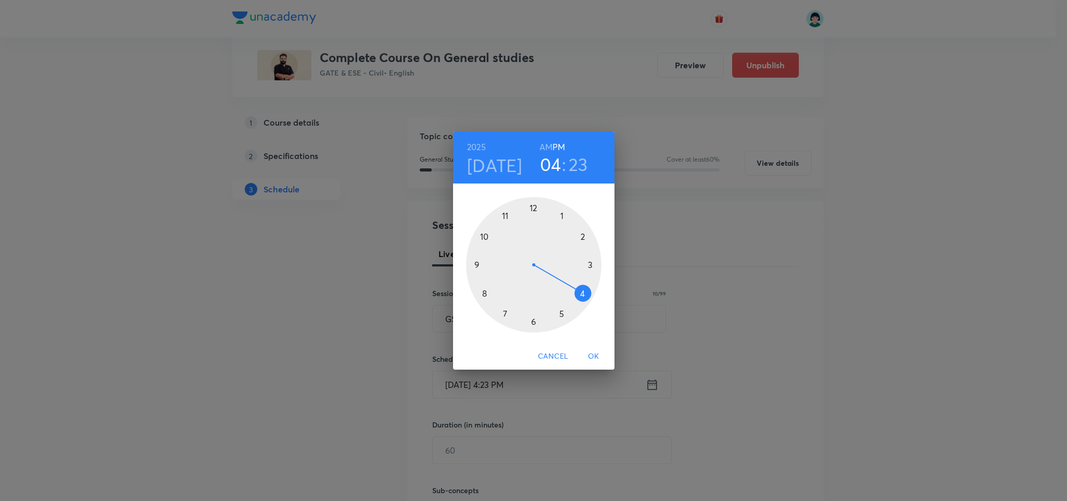
click at [486, 231] on div at bounding box center [533, 264] width 135 height 135
click at [551, 141] on h6 "AM" at bounding box center [546, 147] width 13 height 15
drag, startPoint x: 572, startPoint y: 303, endPoint x: 539, endPoint y: 207, distance: 101.8
click at [539, 207] on div at bounding box center [533, 264] width 135 height 135
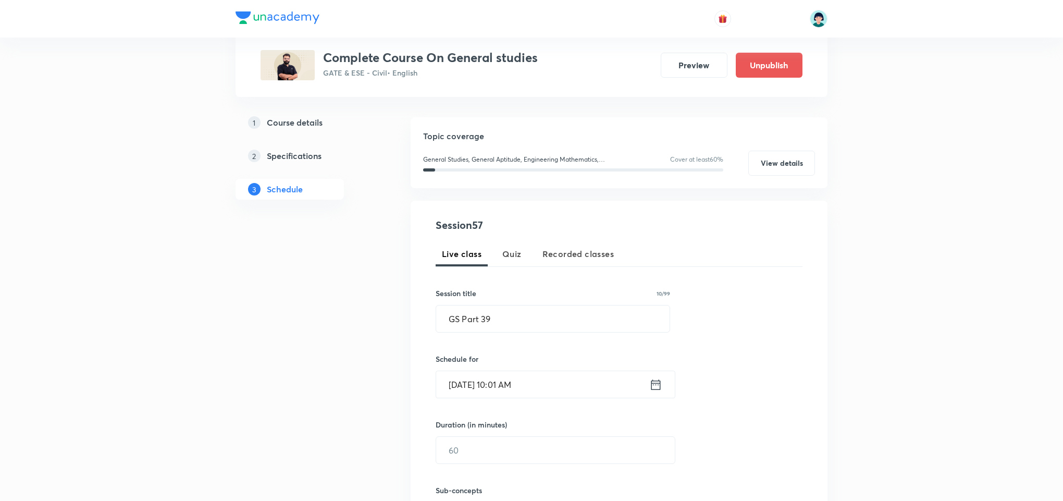
click at [694, 338] on div "Session 57 Live class Quiz Recorded classes Session title 10/99 GS Part 39 ​ Sc…" at bounding box center [619, 394] width 367 height 355
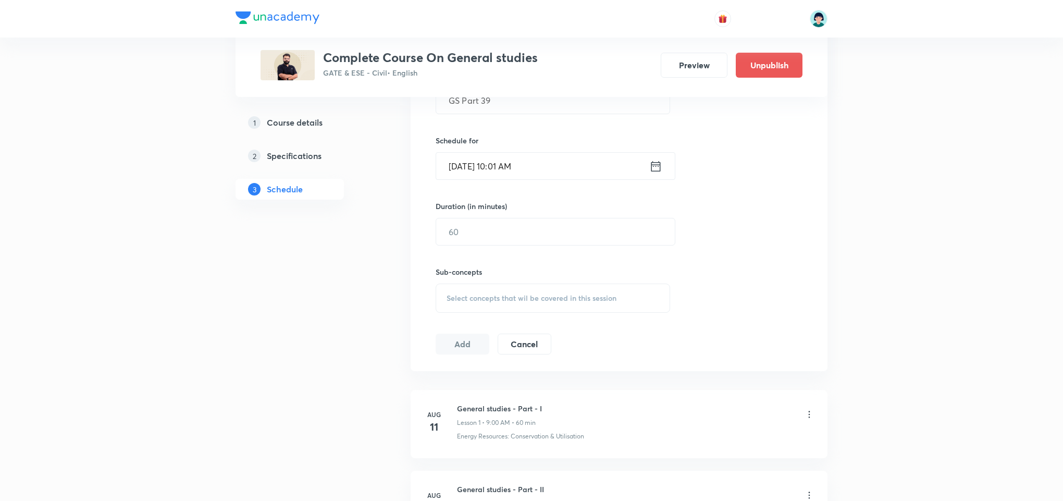
scroll to position [310, 0]
click at [513, 236] on input "text" at bounding box center [555, 231] width 239 height 27
type input "60"
click at [617, 302] on div "Select concepts that wil be covered in this session" at bounding box center [553, 297] width 234 height 29
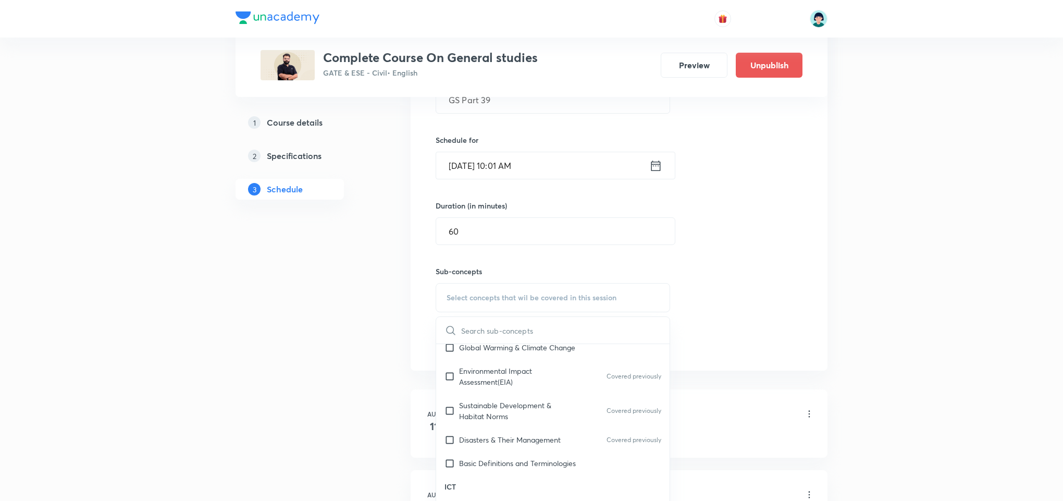
scroll to position [317, 0]
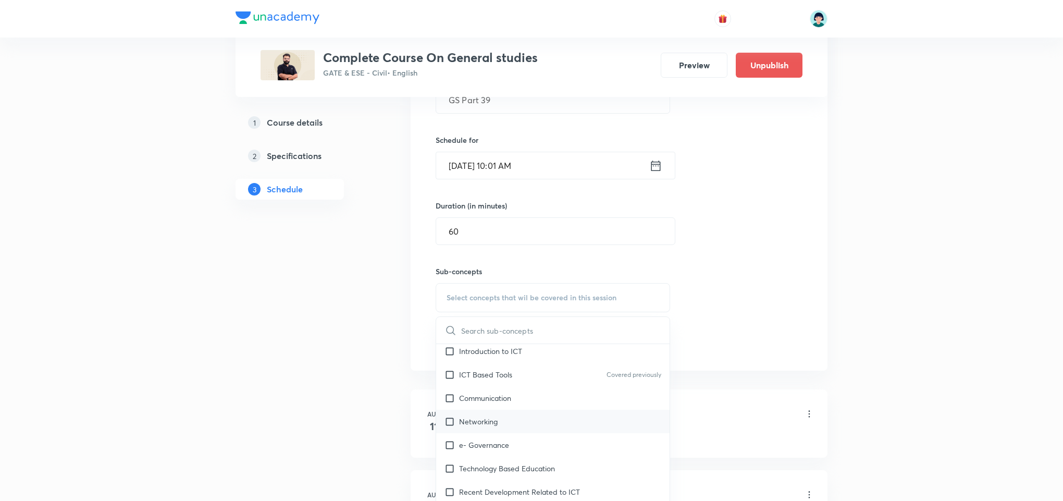
click at [547, 422] on div "Networking" at bounding box center [552, 420] width 233 height 23
checkbox input "true"
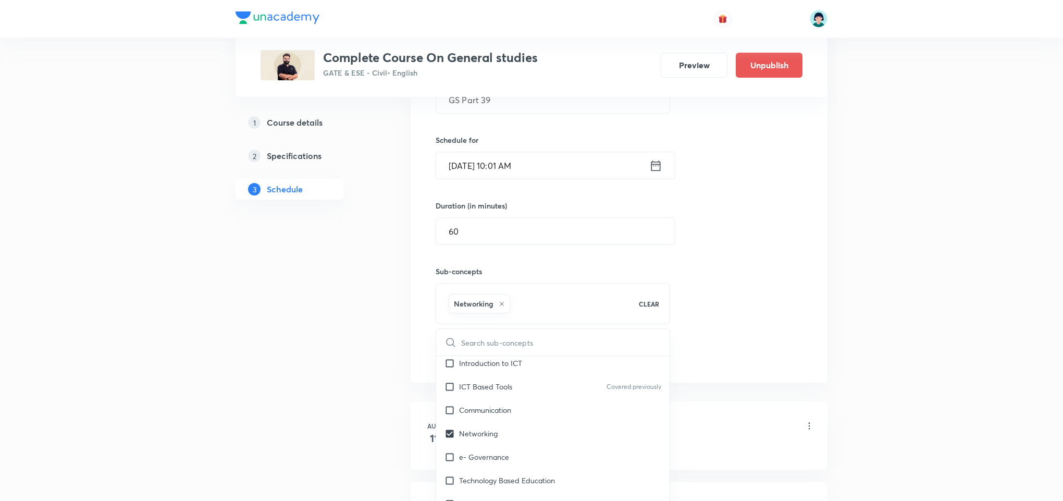
click at [821, 267] on div "Session 57 Live class Quiz Recorded classes Session title 10/99 GS Part 39 ​ Sc…" at bounding box center [619, 182] width 417 height 401
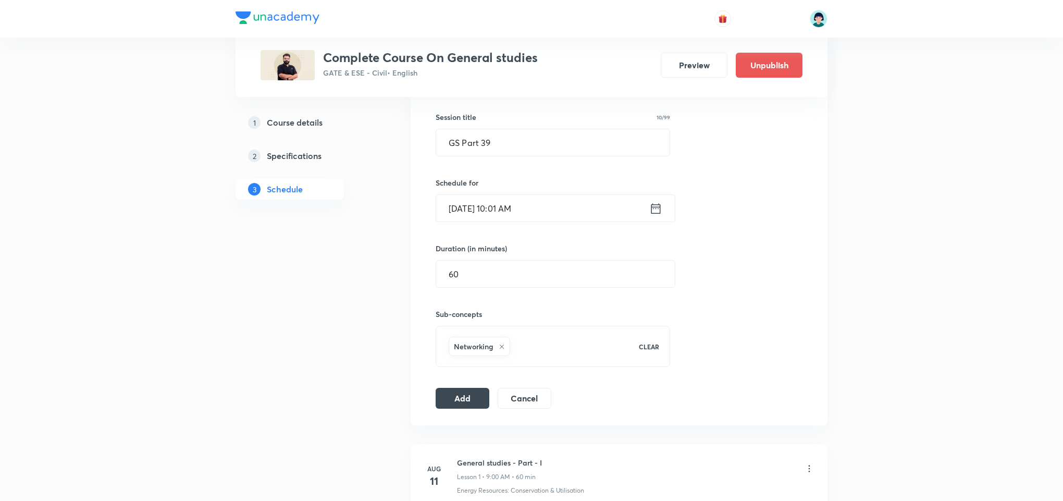
scroll to position [247, 0]
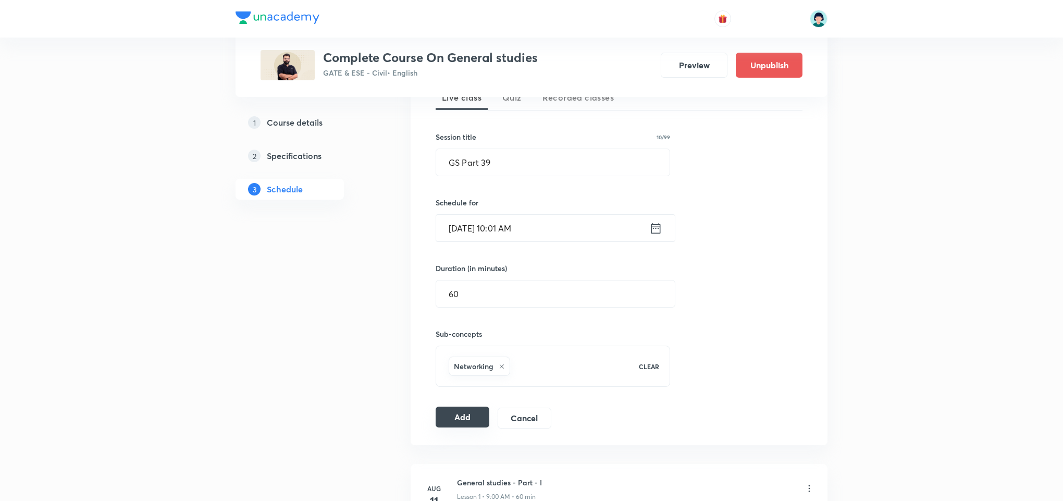
click at [468, 413] on button "Add" at bounding box center [463, 416] width 54 height 21
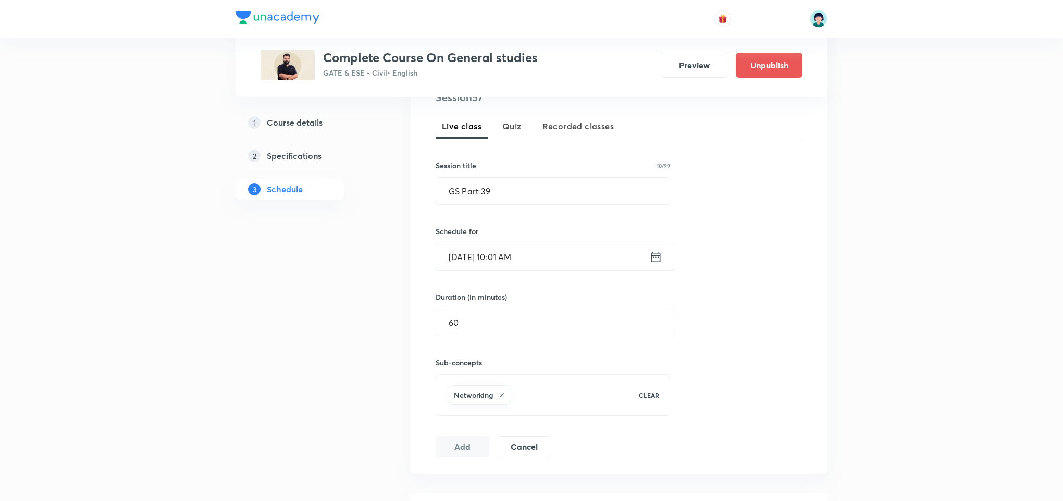
scroll to position [216, 0]
